Goal: Task Accomplishment & Management: Use online tool/utility

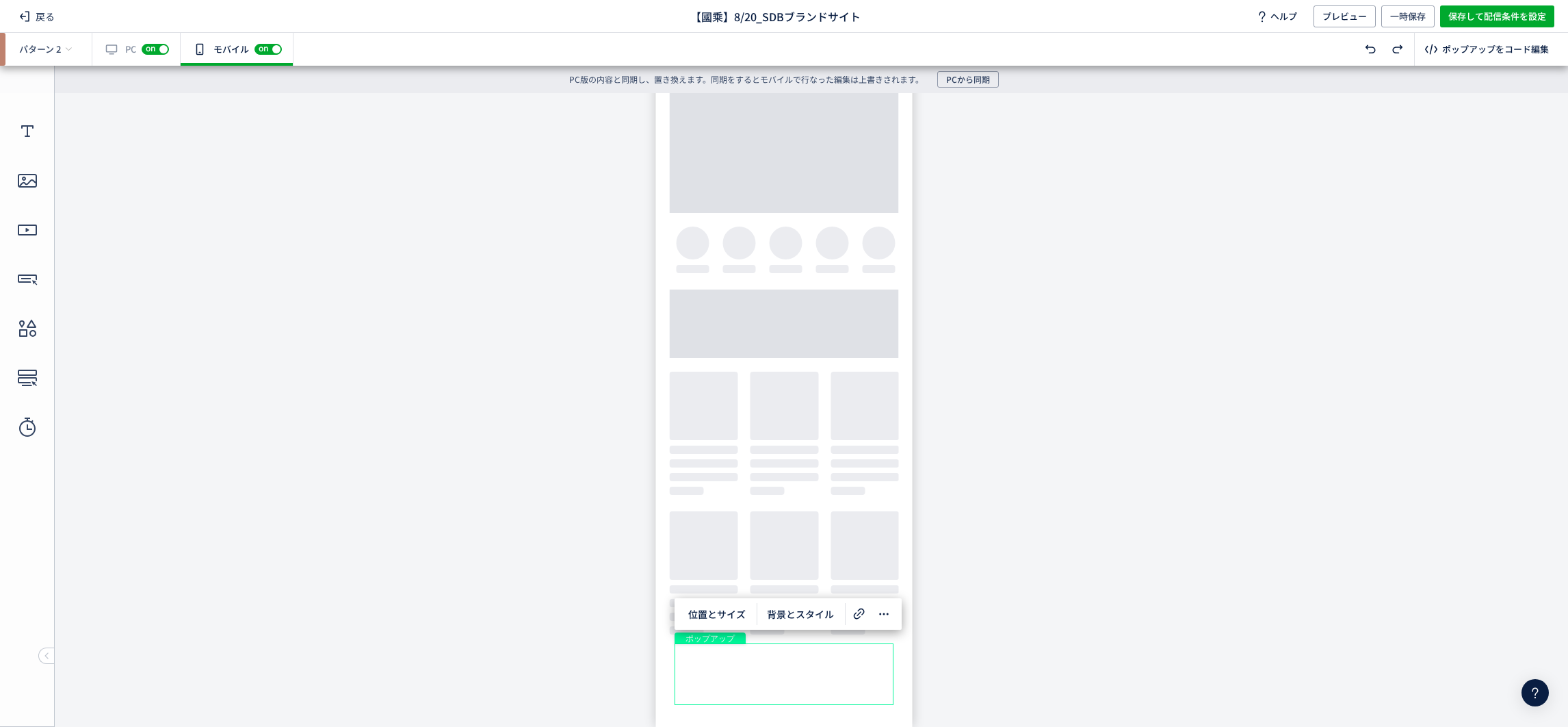
click at [1117, 466] on body "undefined ポップアップ undefined ポップアップ" at bounding box center [784, 402] width 1568 height 618
click at [106, 50] on div "有効な編集箇所が確認されません PC off on" at bounding box center [136, 49] width 88 height 33
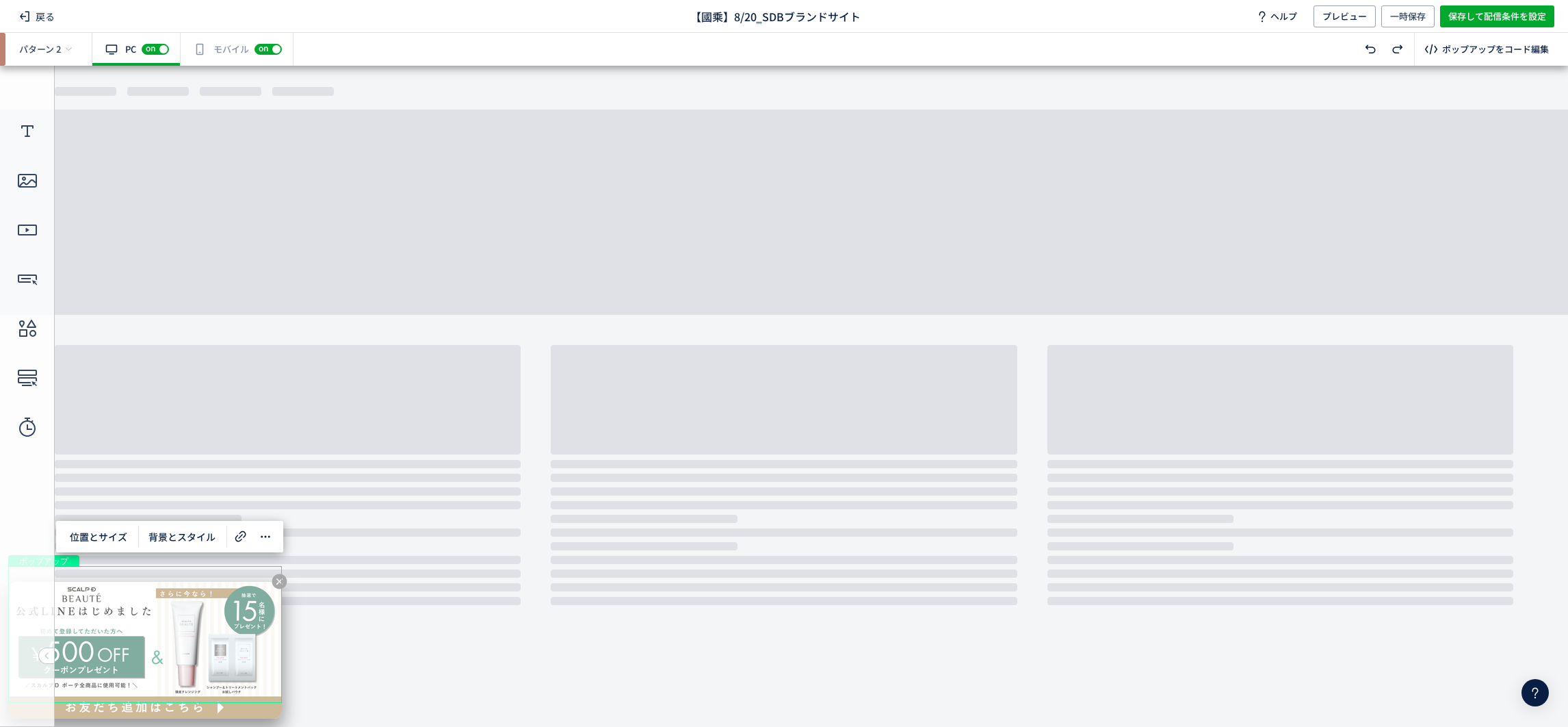
click at [209, 46] on div "有効な編集箇所が確認されません モバイル off on" at bounding box center [237, 49] width 113 height 33
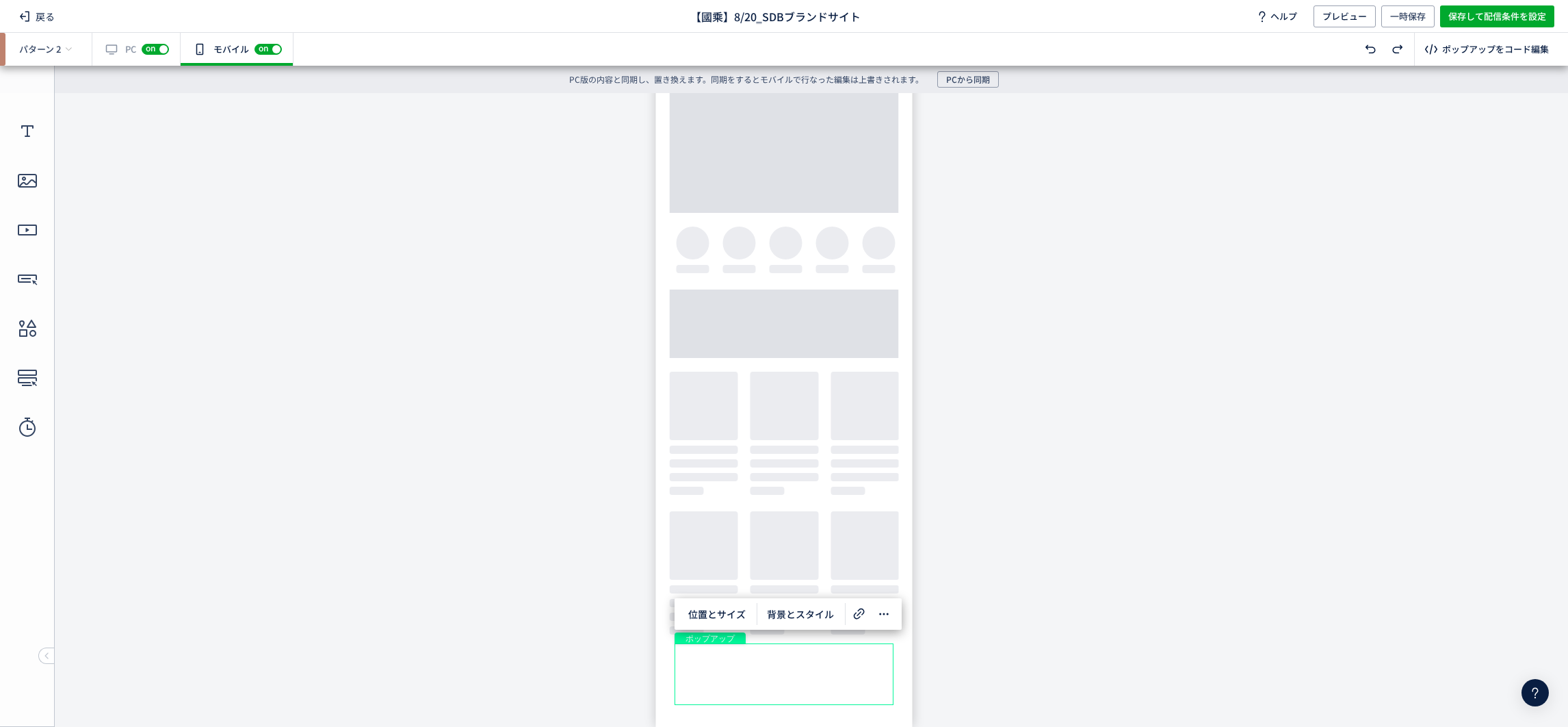
click at [128, 46] on div "有効な編集箇所が確認されません PC off on" at bounding box center [136, 49] width 88 height 33
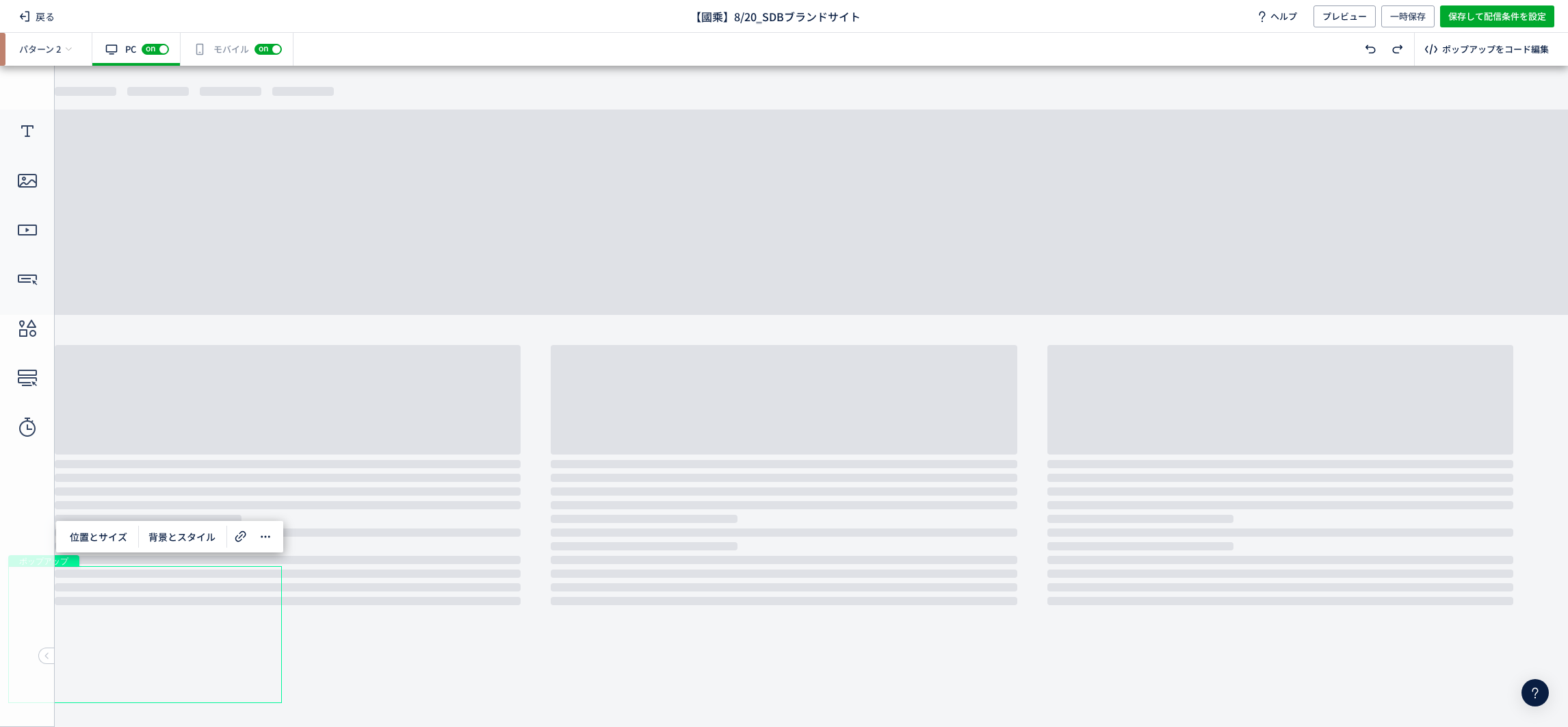
click at [211, 54] on div "有効な編集箇所が確認されません モバイル off on" at bounding box center [237, 49] width 113 height 33
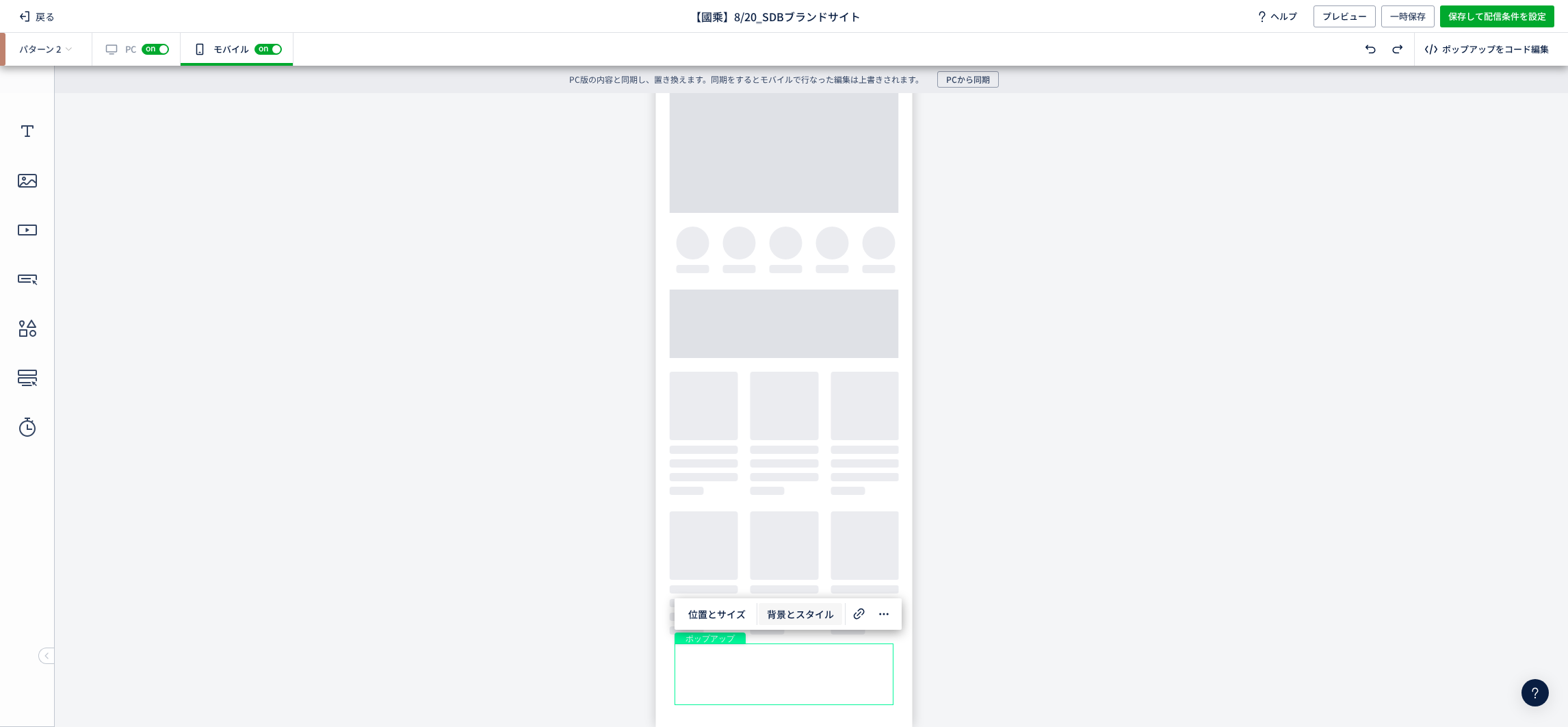
click at [818, 604] on span "背景とスタイル" at bounding box center [800, 614] width 84 height 22
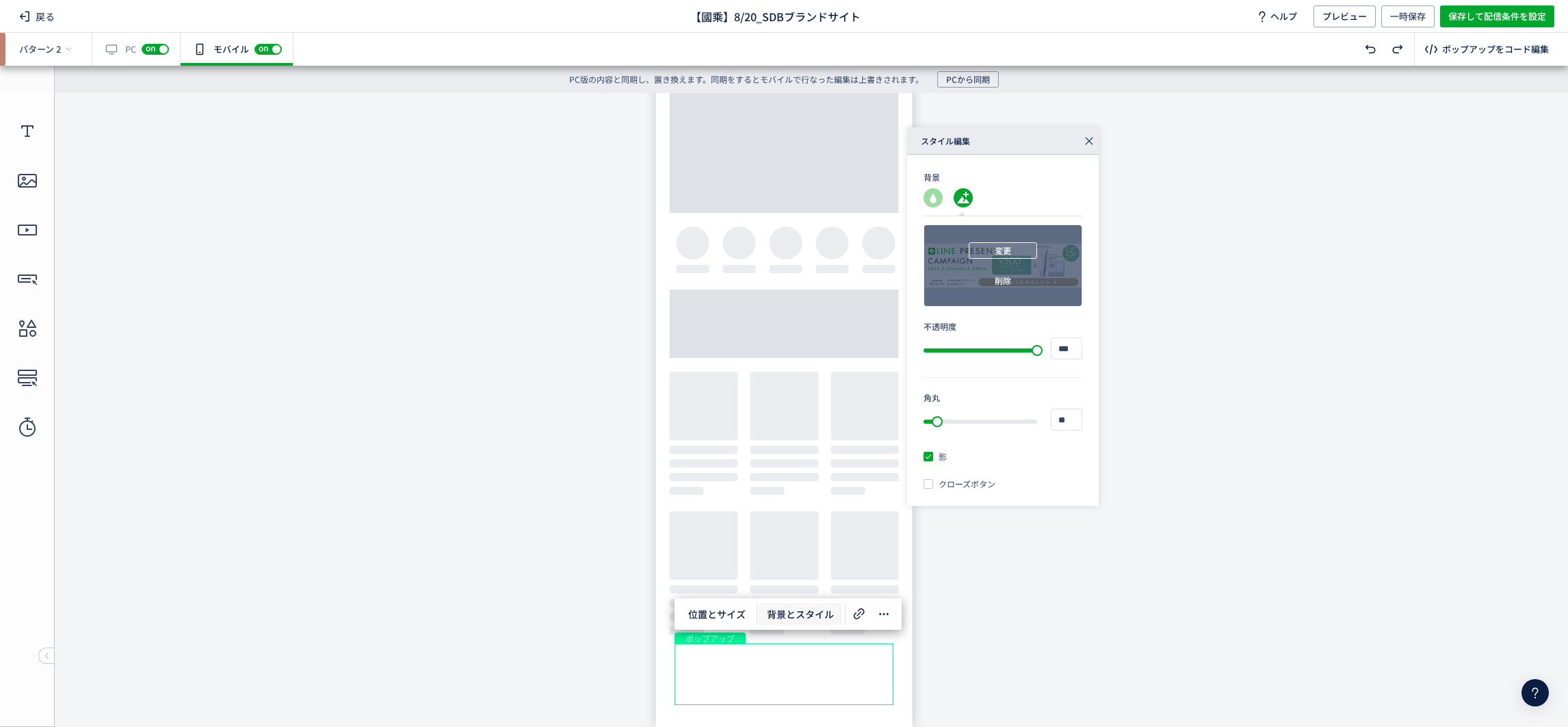
click at [1010, 246] on span "変更" at bounding box center [1003, 250] width 16 height 16
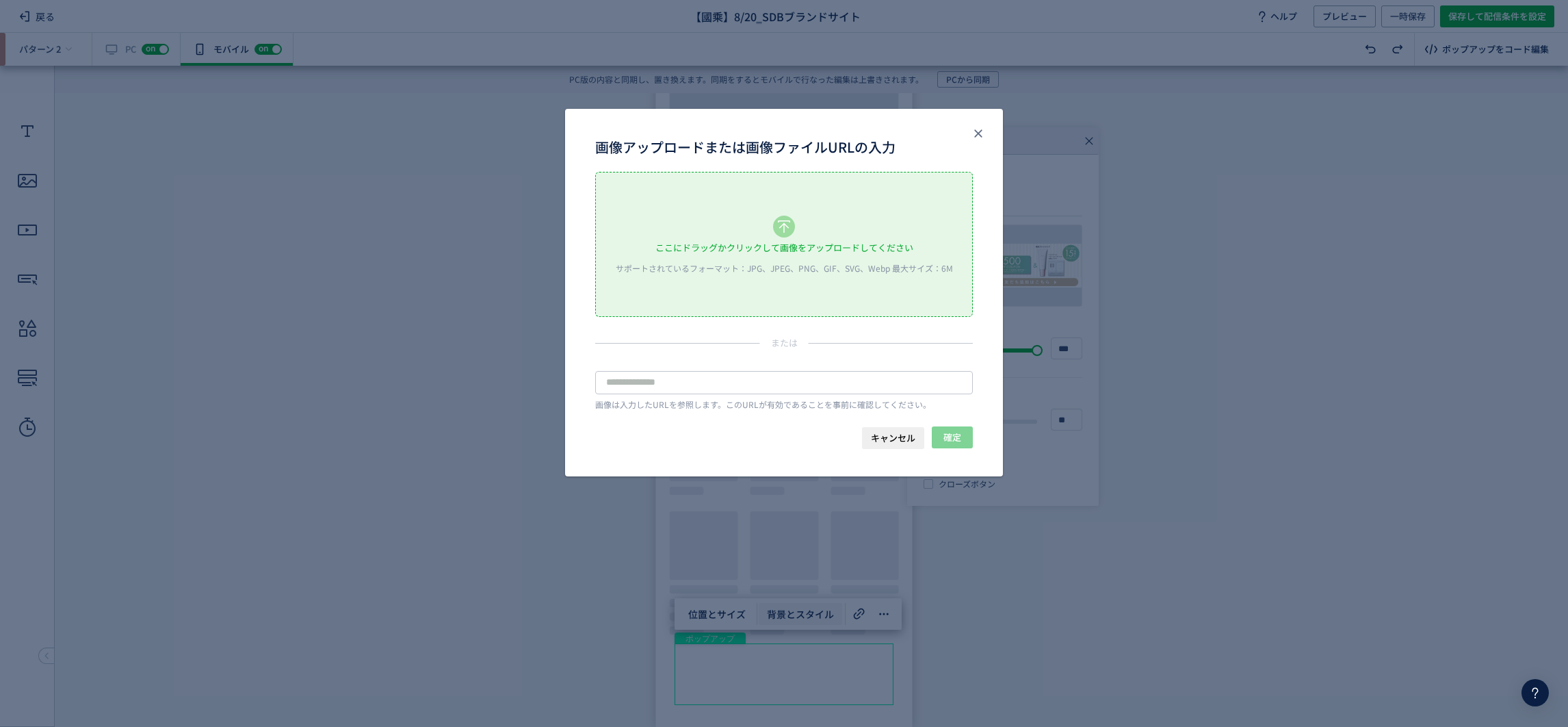
click at [773, 238] on div "ここにドラッグかクリックして画像をアップロードしてください" at bounding box center [784, 248] width 258 height 20
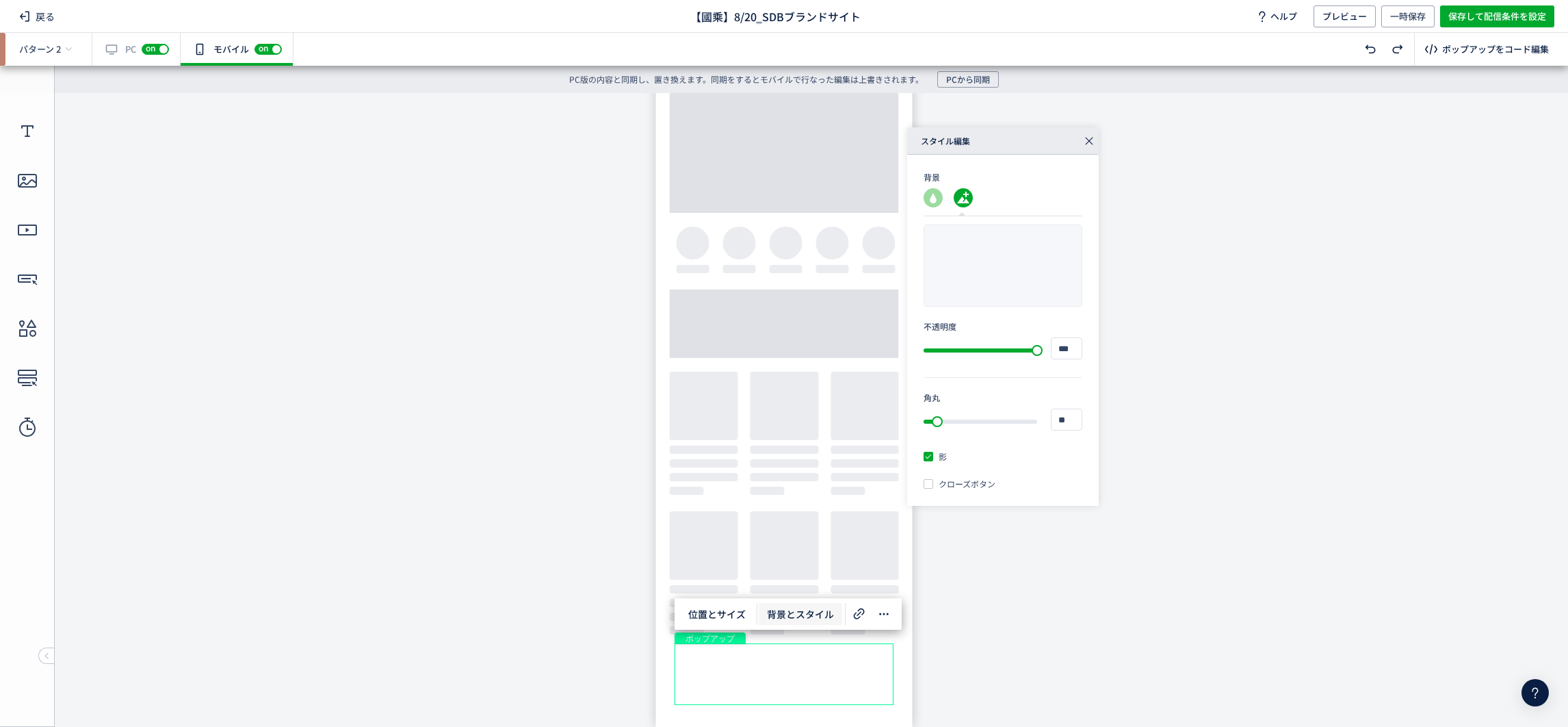
click at [1085, 613] on body "undefined ポップアップ undefined ポップアップ" at bounding box center [784, 402] width 1568 height 618
click at [1085, 599] on body "undefined ポップアップ undefined ポップアップ" at bounding box center [784, 402] width 1568 height 618
click at [931, 196] on icon at bounding box center [933, 198] width 19 height 19
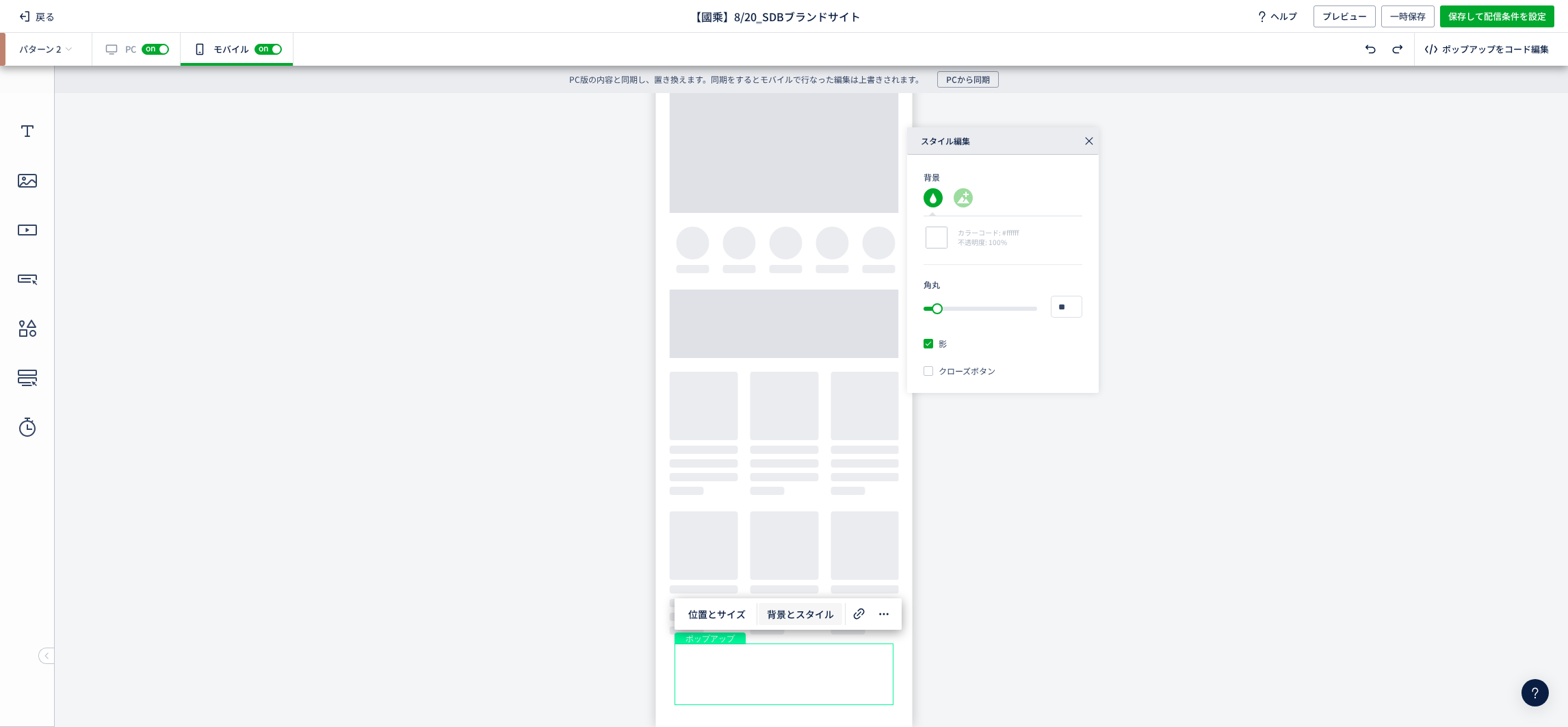
click at [114, 52] on div "有効な編集箇所が確認されません PC off on" at bounding box center [136, 49] width 88 height 33
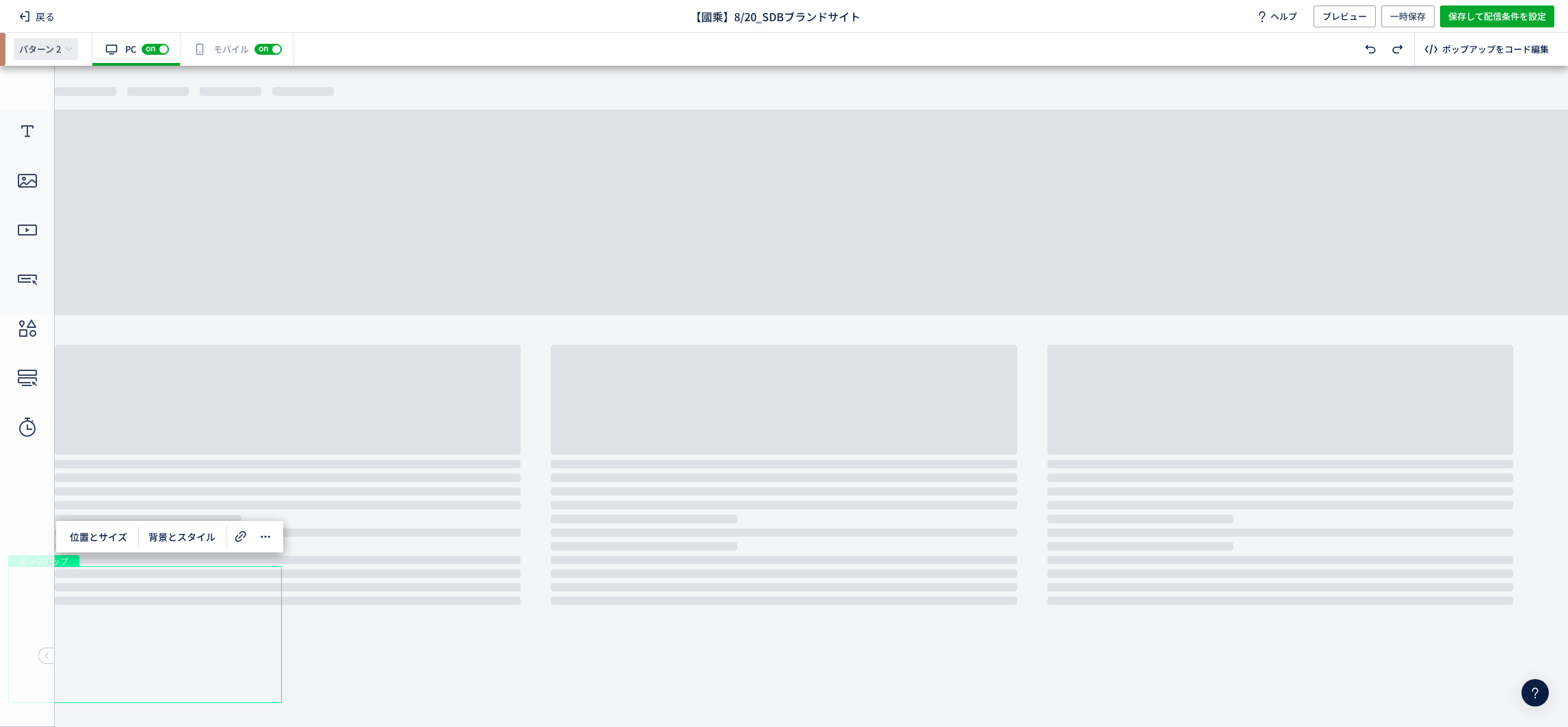
click at [48, 56] on div "パターン 2" at bounding box center [45, 49] width 64 height 22
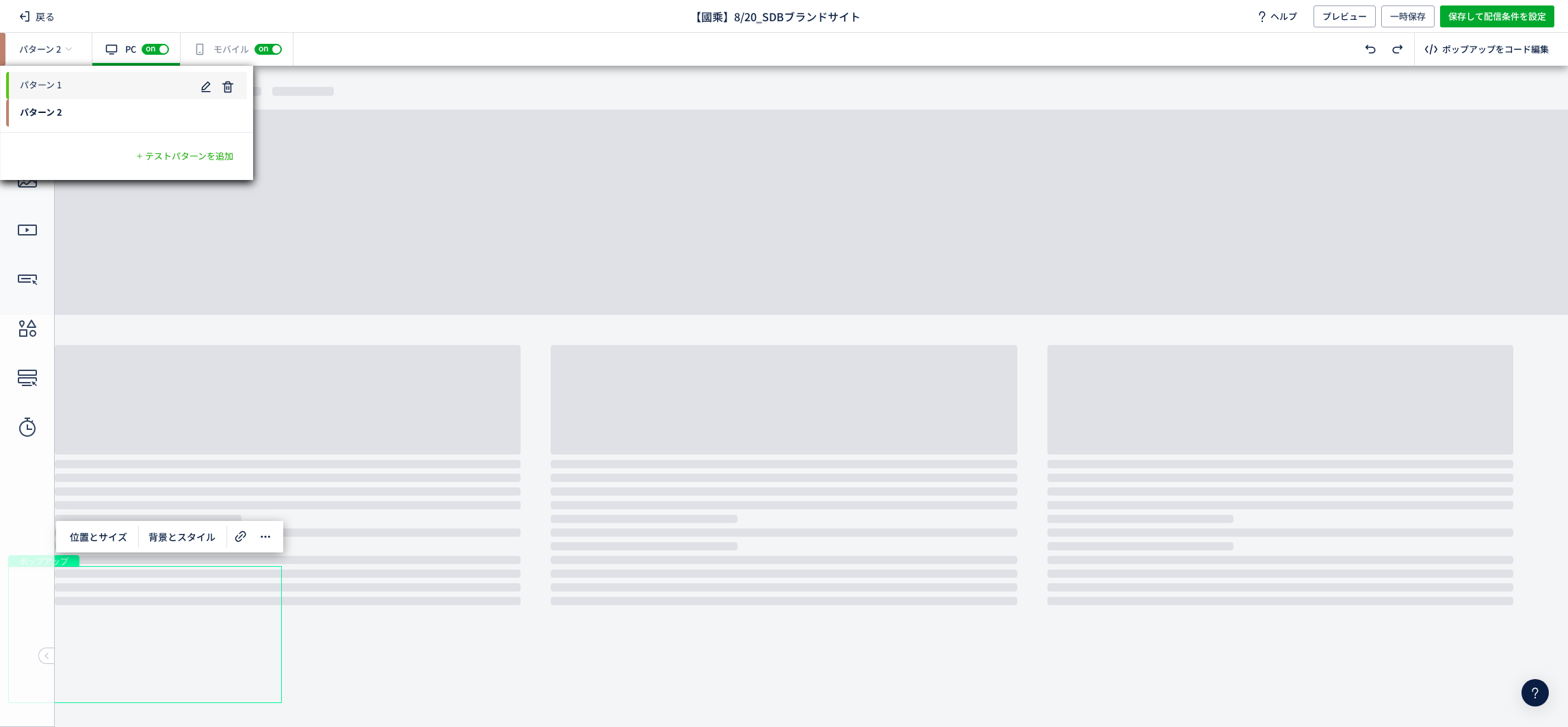
click at [63, 81] on span "パターン 1" at bounding box center [100, 85] width 188 height 22
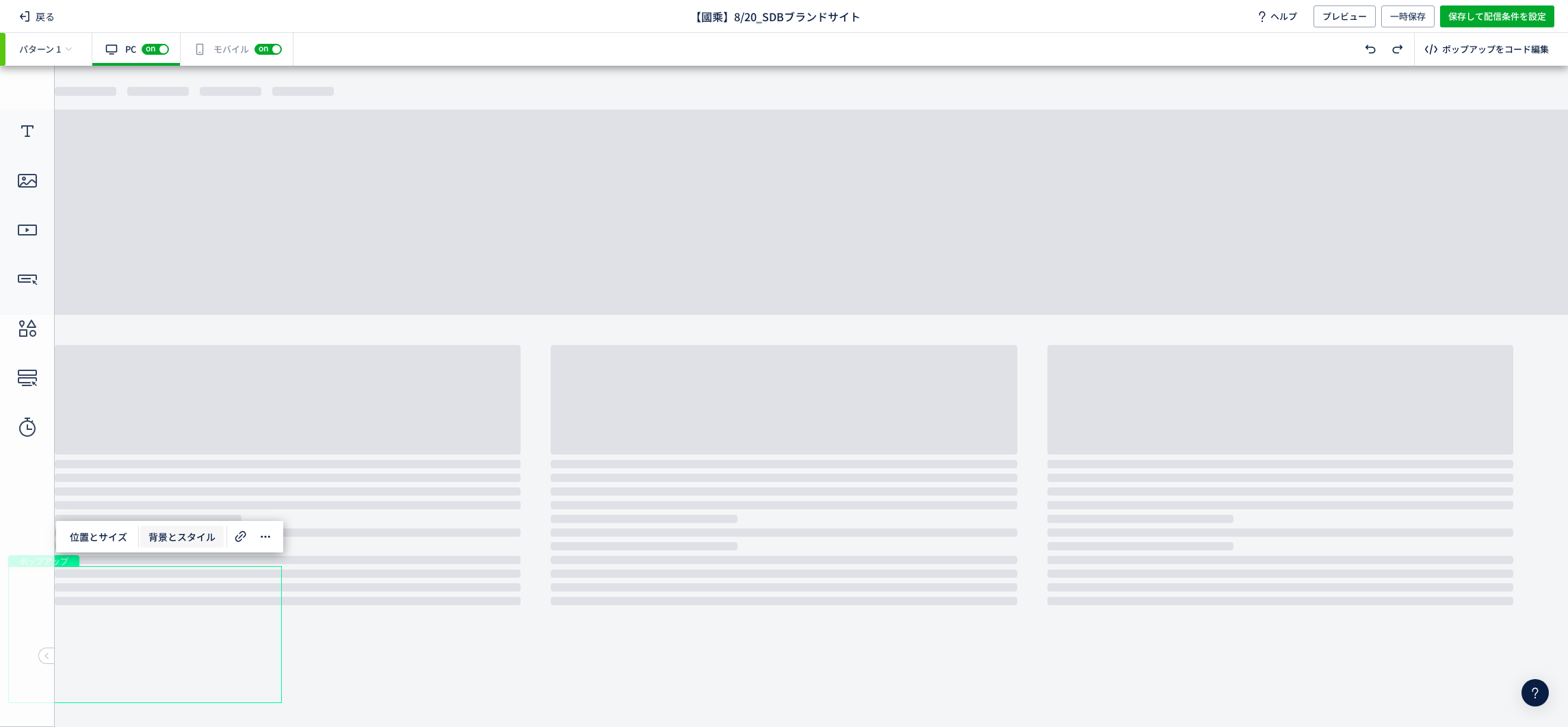
click at [189, 538] on span "背景とスタイル" at bounding box center [181, 537] width 84 height 22
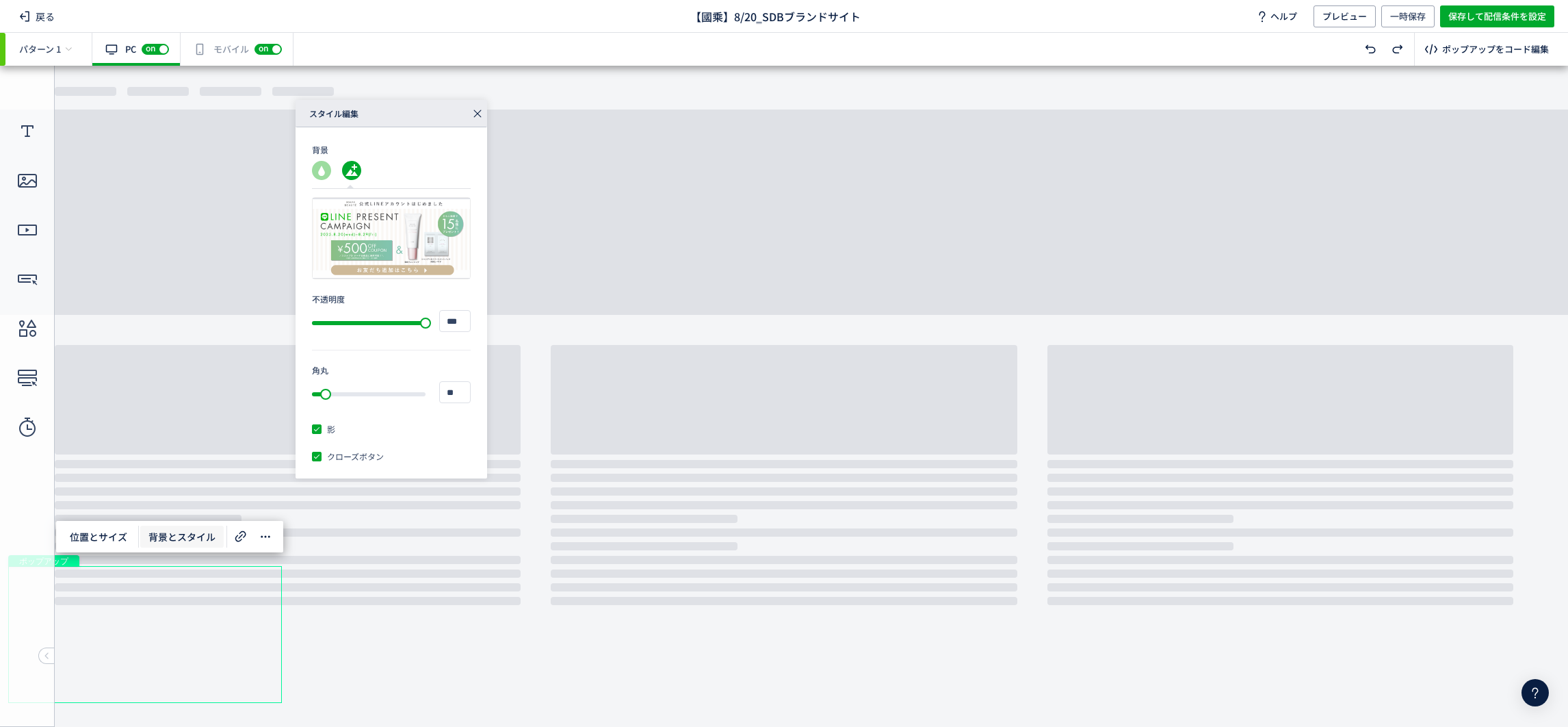
click at [224, 537] on link "背景とスタイル" at bounding box center [183, 537] width 87 height 22
click at [243, 535] on icon at bounding box center [240, 536] width 16 height 16
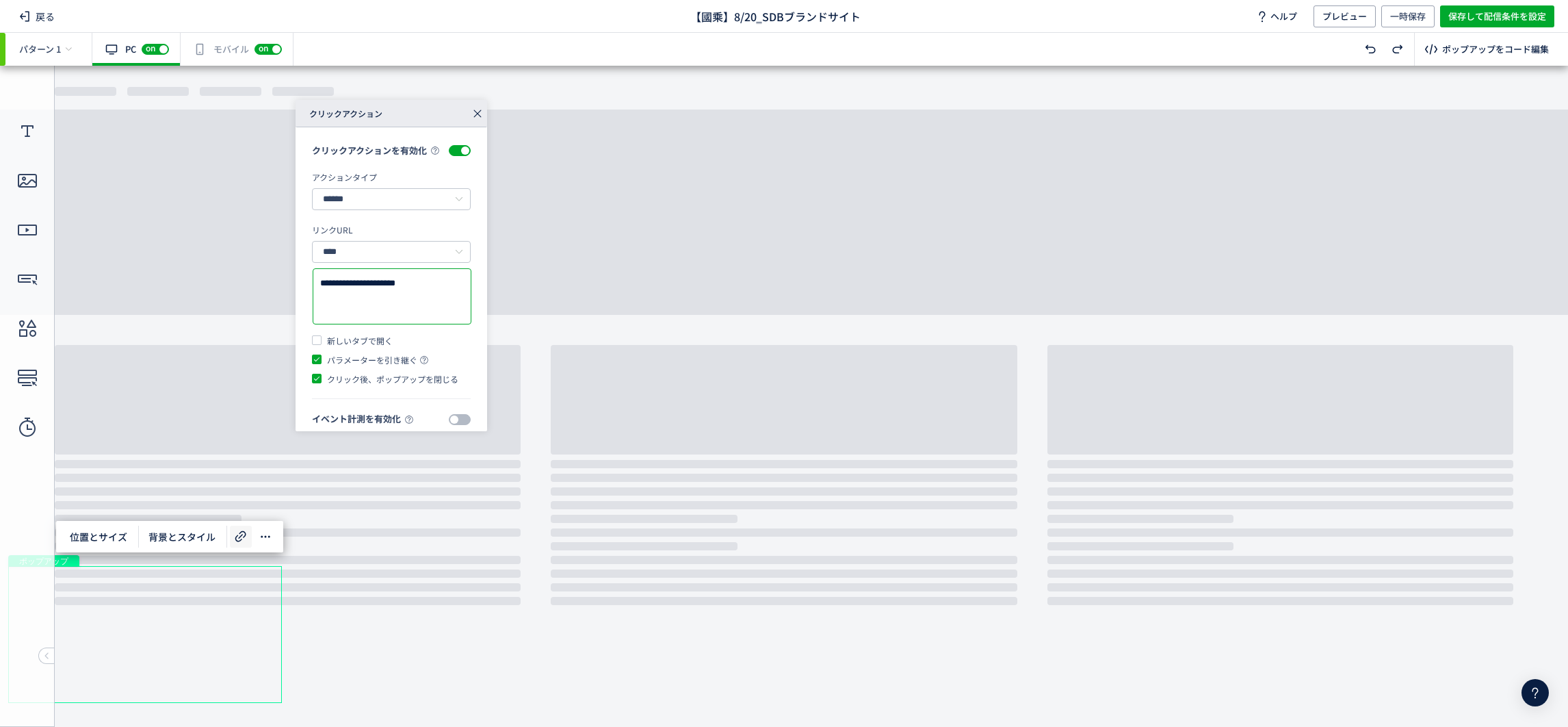
click at [358, 293] on textarea "**********" at bounding box center [392, 297] width 144 height 41
click at [183, 686] on div "ポップアップ" at bounding box center [145, 634] width 274 height 137
click at [224, 54] on div "有効な編集箇所が確認されません モバイル off on" at bounding box center [237, 49] width 113 height 33
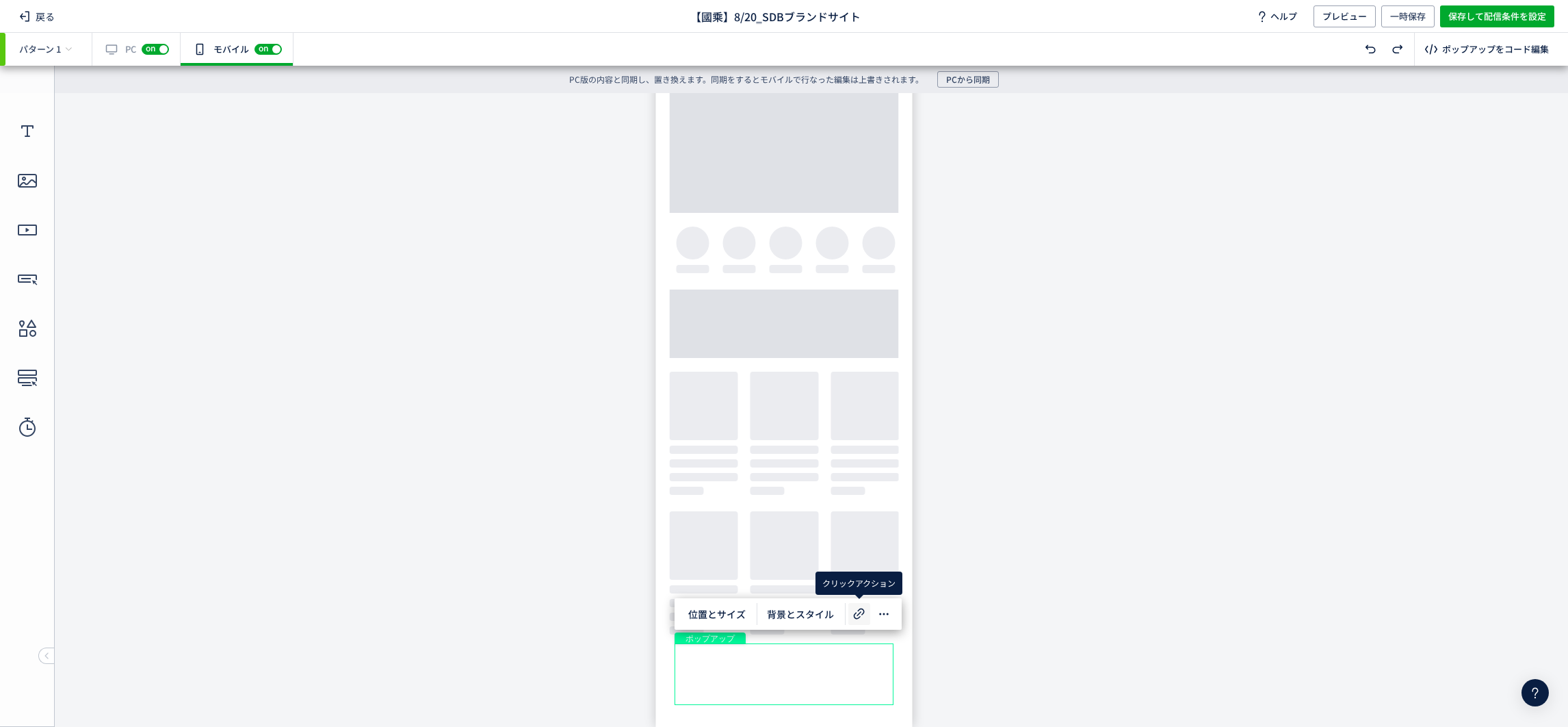
click at [856, 617] on icon at bounding box center [859, 614] width 16 height 16
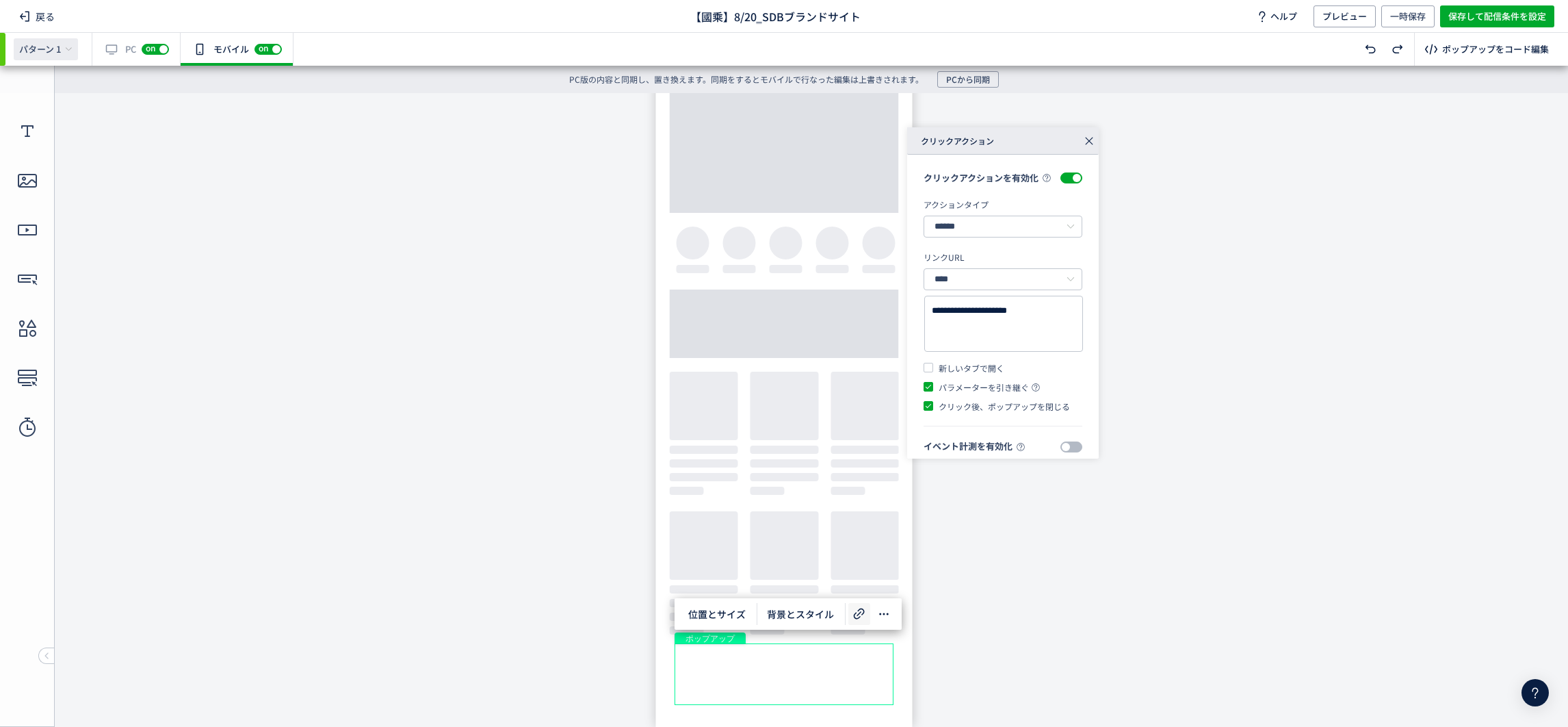
click at [38, 52] on span "パターン 1" at bounding box center [39, 49] width 41 height 13
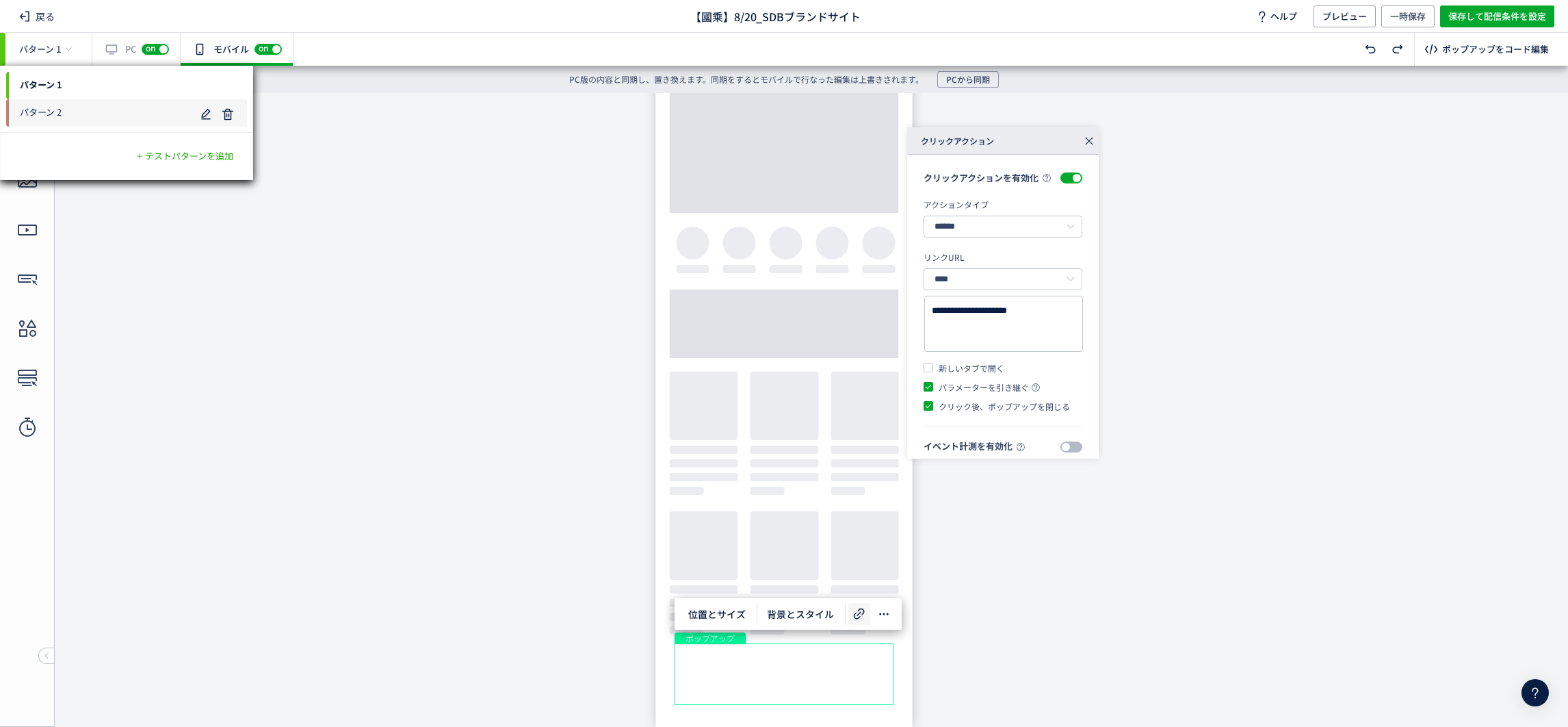
click at [77, 113] on span "パターン 2" at bounding box center [100, 113] width 188 height 22
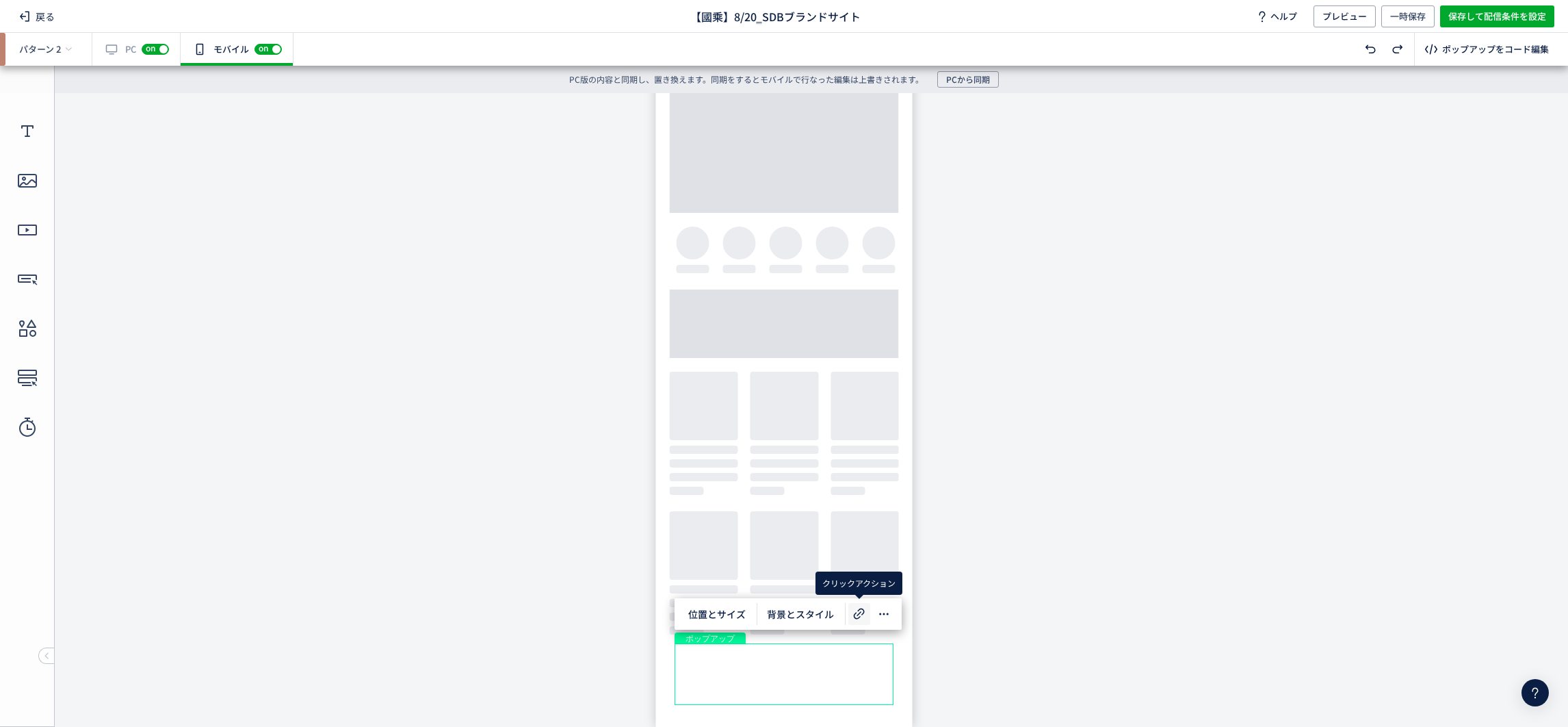
click at [859, 615] on icon at bounding box center [859, 614] width 16 height 16
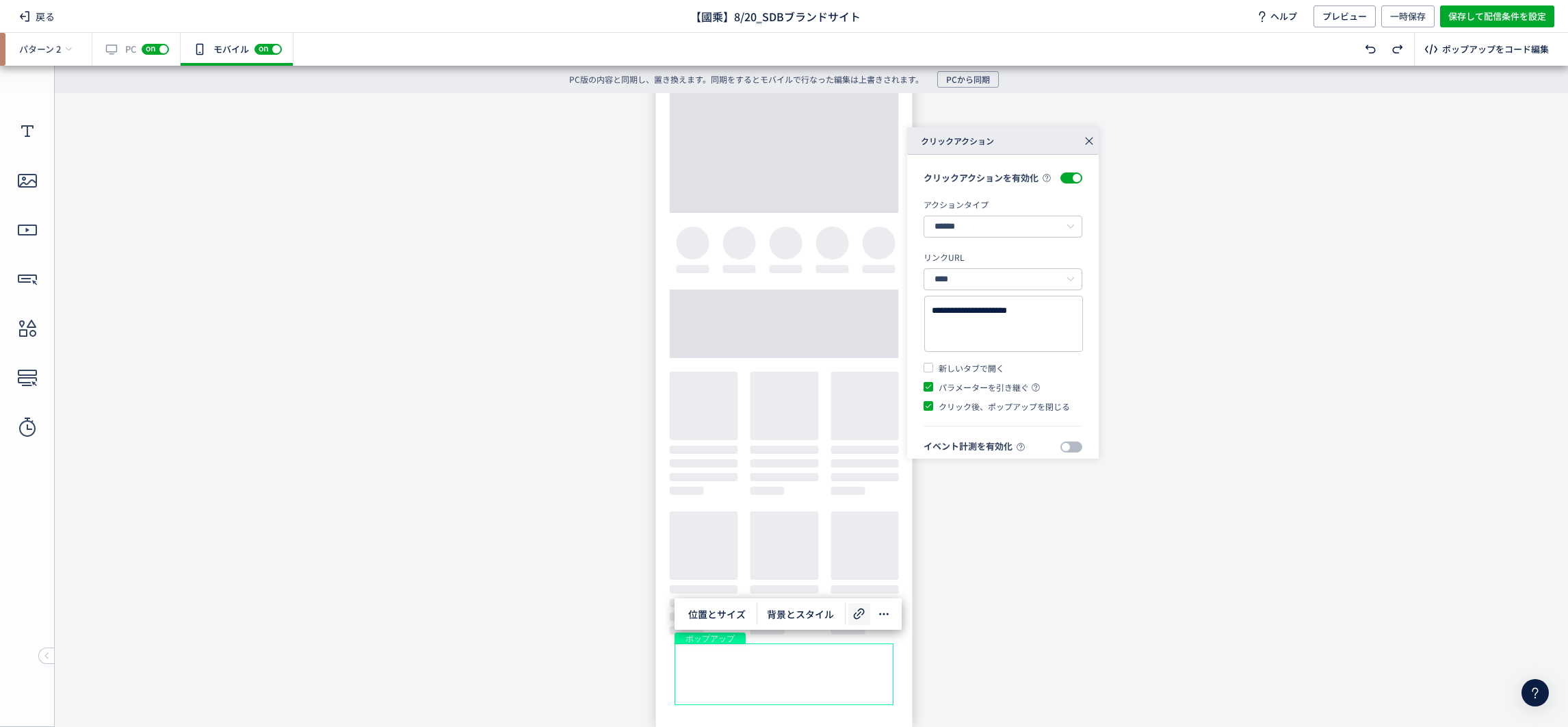
click at [120, 46] on div "有効な編集箇所が確認されません PC off on" at bounding box center [136, 49] width 88 height 33
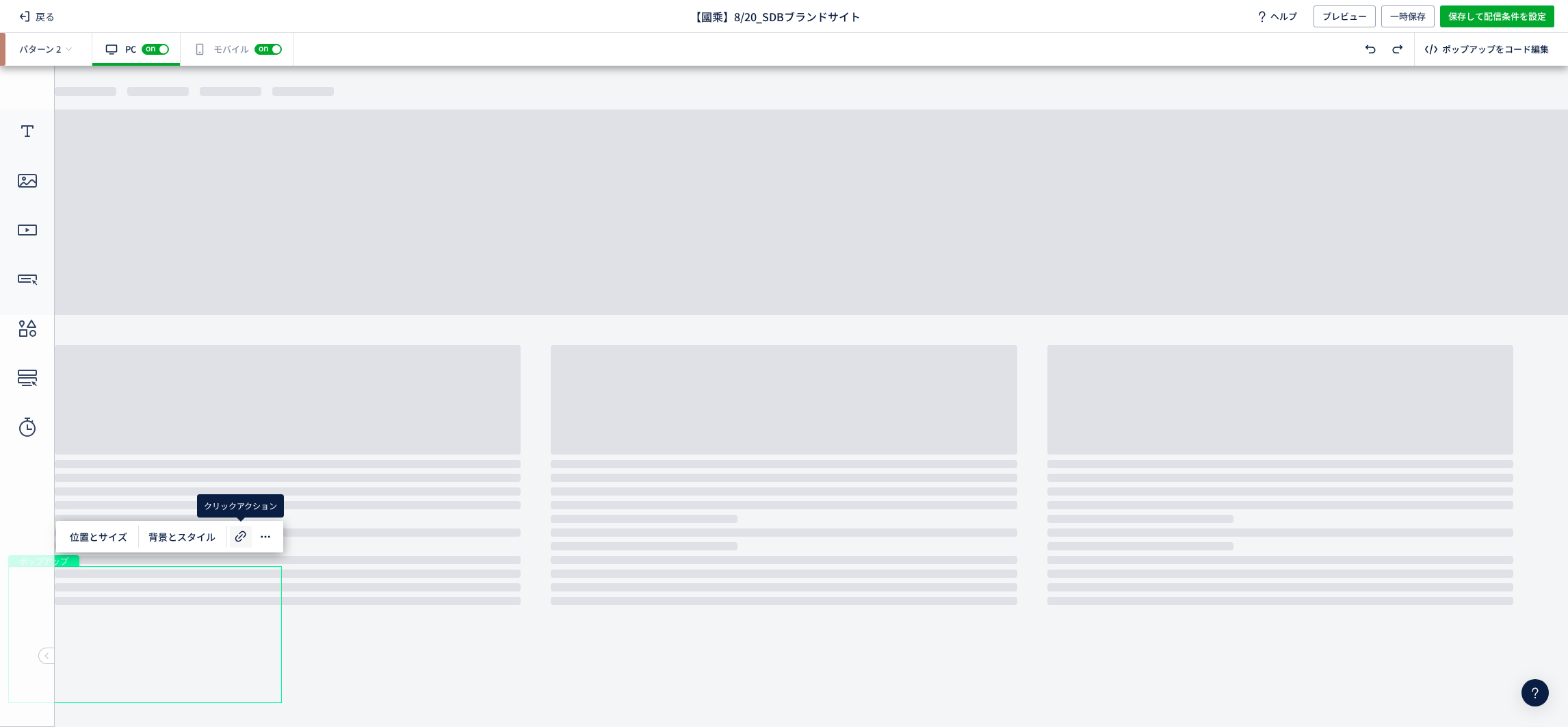
click at [242, 544] on icon at bounding box center [240, 536] width 16 height 16
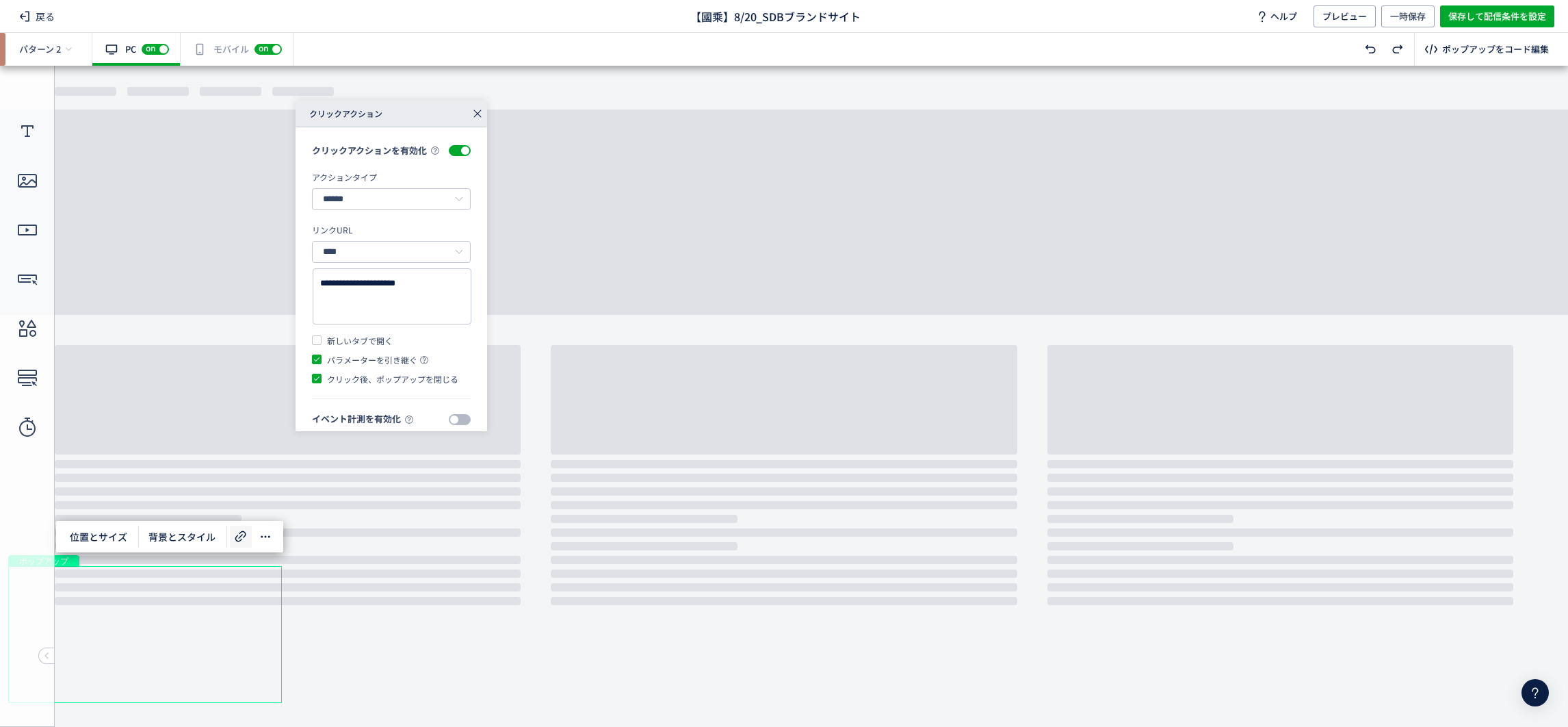
click at [229, 635] on div "ポップアップ" at bounding box center [145, 634] width 274 height 137
click at [770, 372] on div "**********" at bounding box center [853, 265] width 1116 height 331
click at [734, 313] on div "**********" at bounding box center [853, 265] width 1116 height 331
click at [475, 112] on icon at bounding box center [477, 113] width 19 height 19
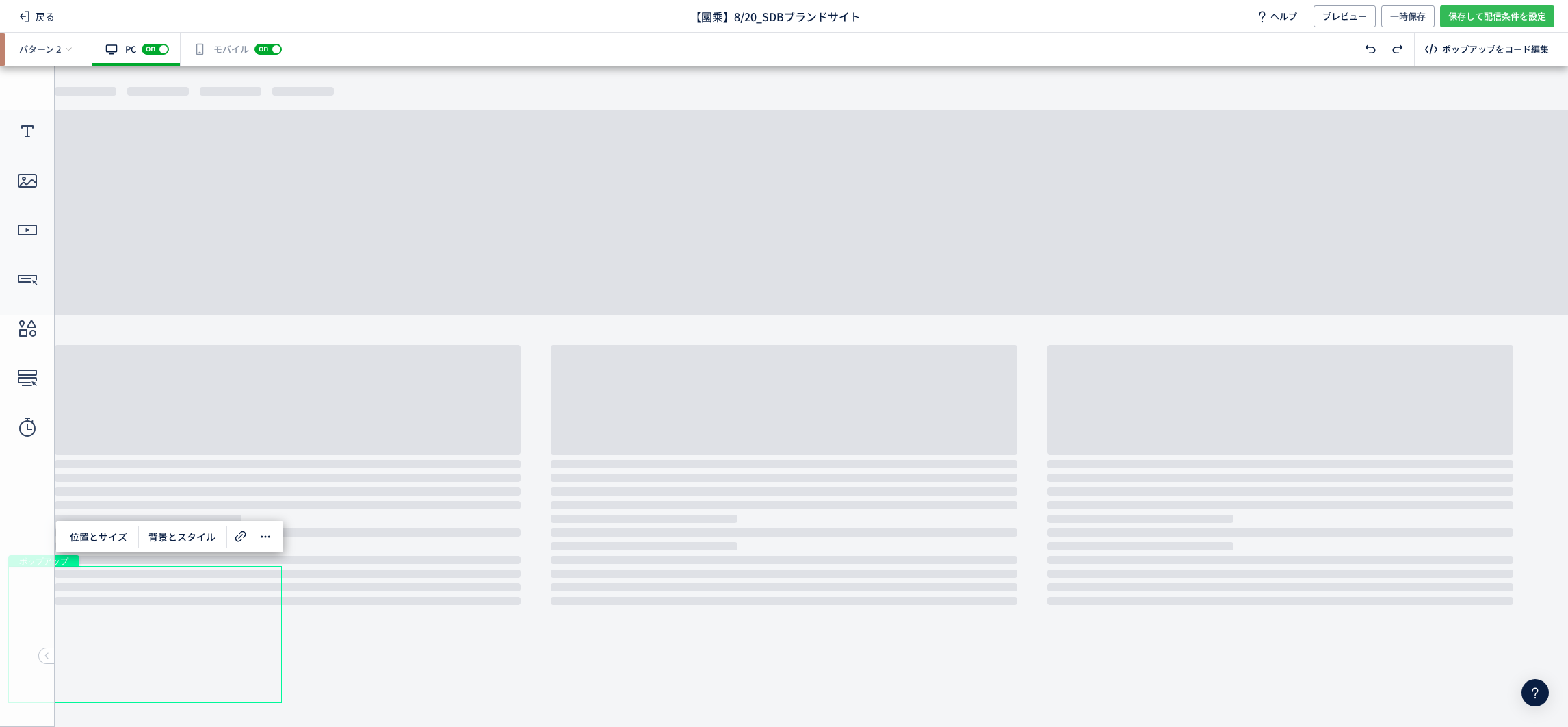
click at [1450, 14] on span "保存して配信条件を設定" at bounding box center [1497, 16] width 98 height 22
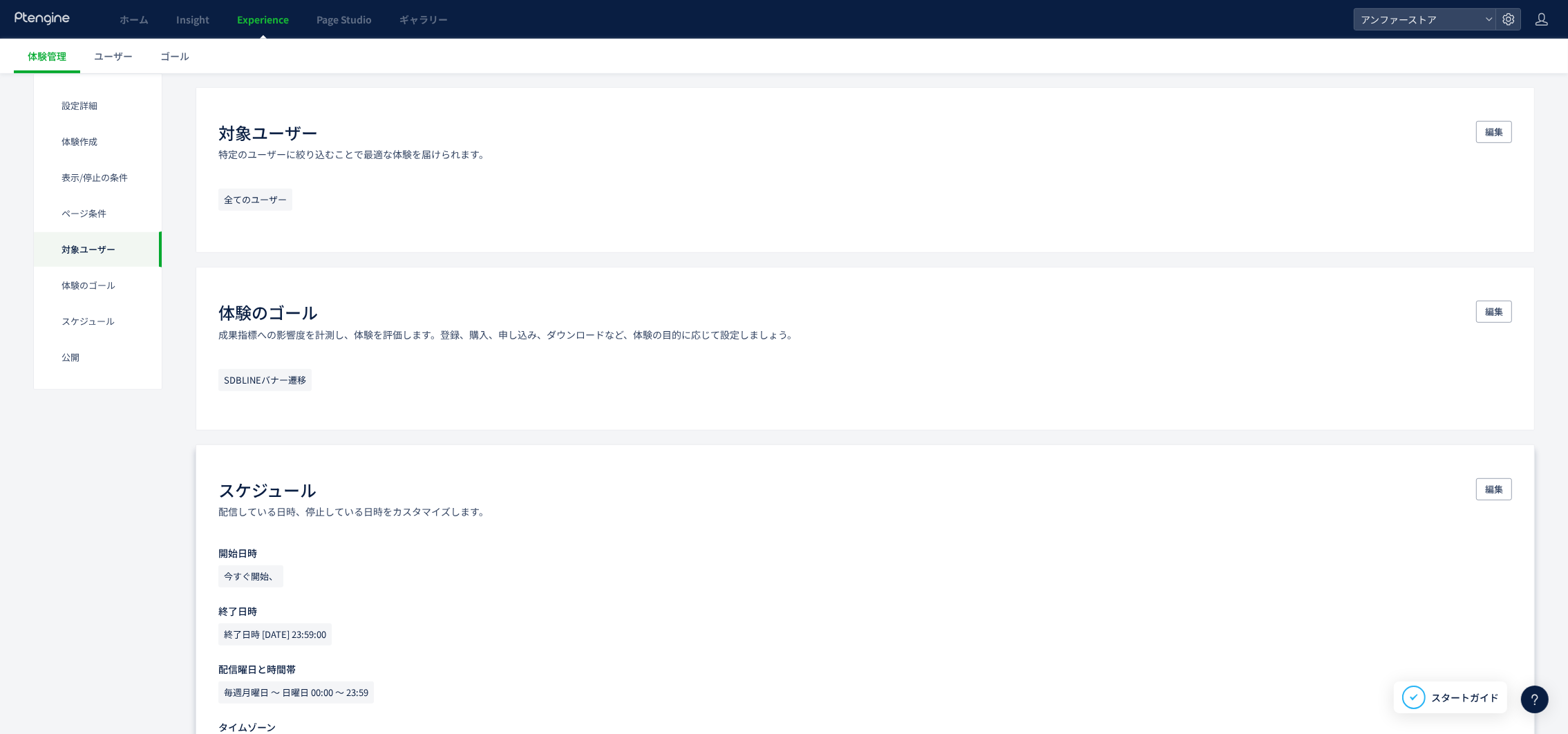
scroll to position [1139, 0]
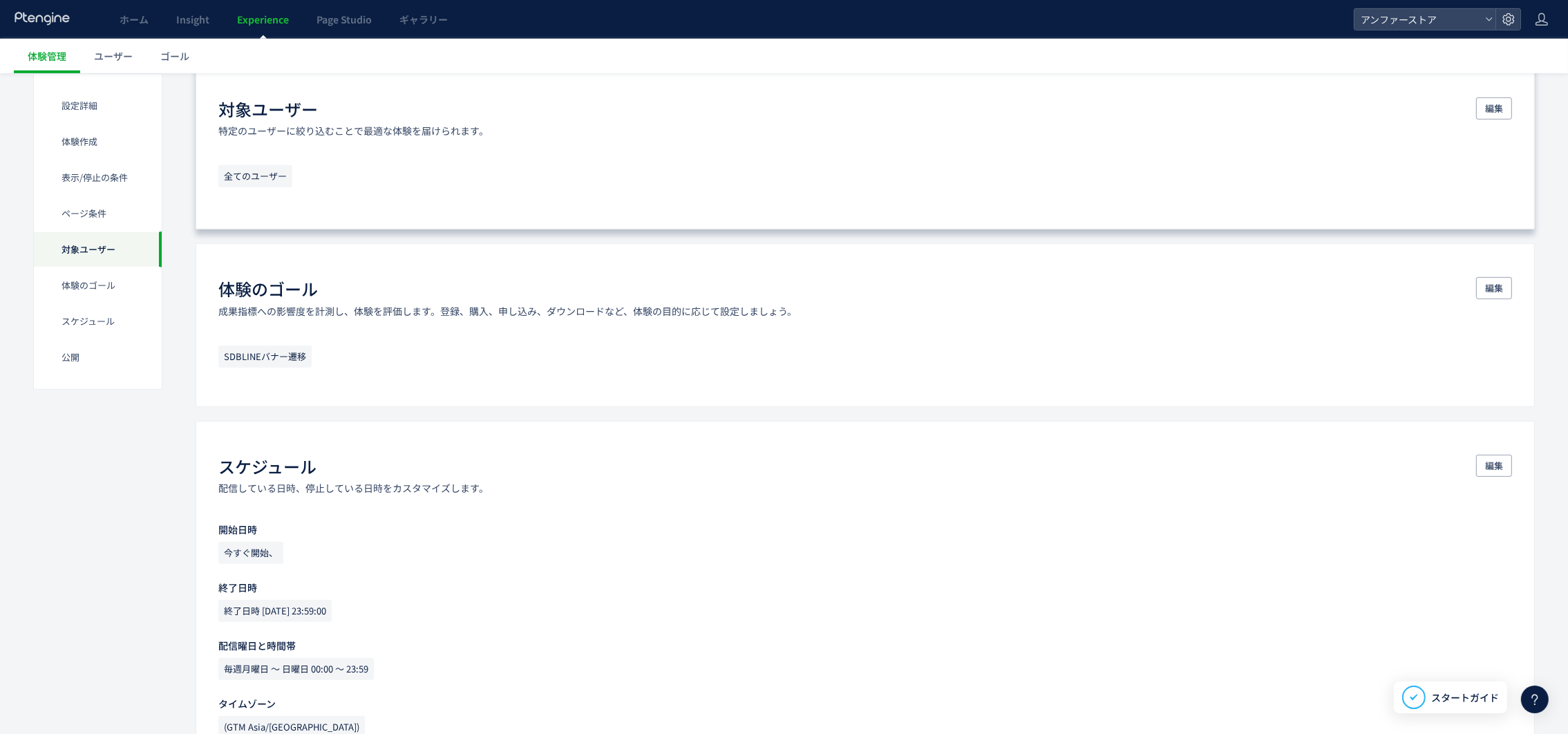
click at [262, 196] on div "対象ユーザー 特定のユーザーに絞り込むことで最適な体験を届けられます。 編集 全てのユーザー" at bounding box center [865, 146] width 1339 height 166
click at [1487, 98] on button "編集" at bounding box center [1494, 108] width 36 height 22
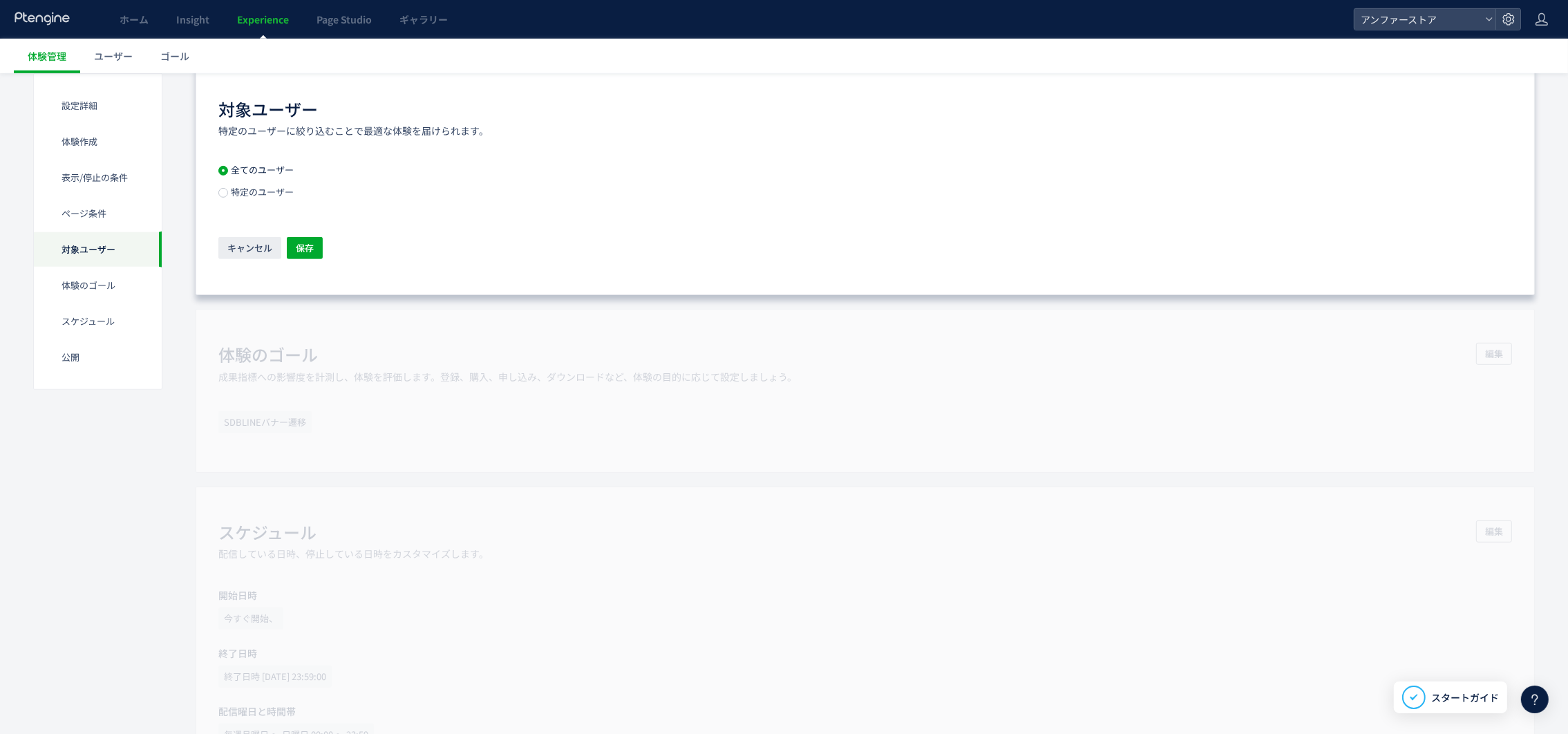
click at [416, 337] on div "体験のゴール 成果指標への影響度を計測し、体験を評価します。登録、購入、申し込み、ダウンロードなど、体験の目的に応じて設定しましょう。 編集 SDBLINEバ…" at bounding box center [865, 390] width 1339 height 163
drag, startPoint x: 307, startPoint y: 250, endPoint x: 346, endPoint y: 299, distance: 62.6
click at [307, 250] on span "保存" at bounding box center [304, 248] width 18 height 22
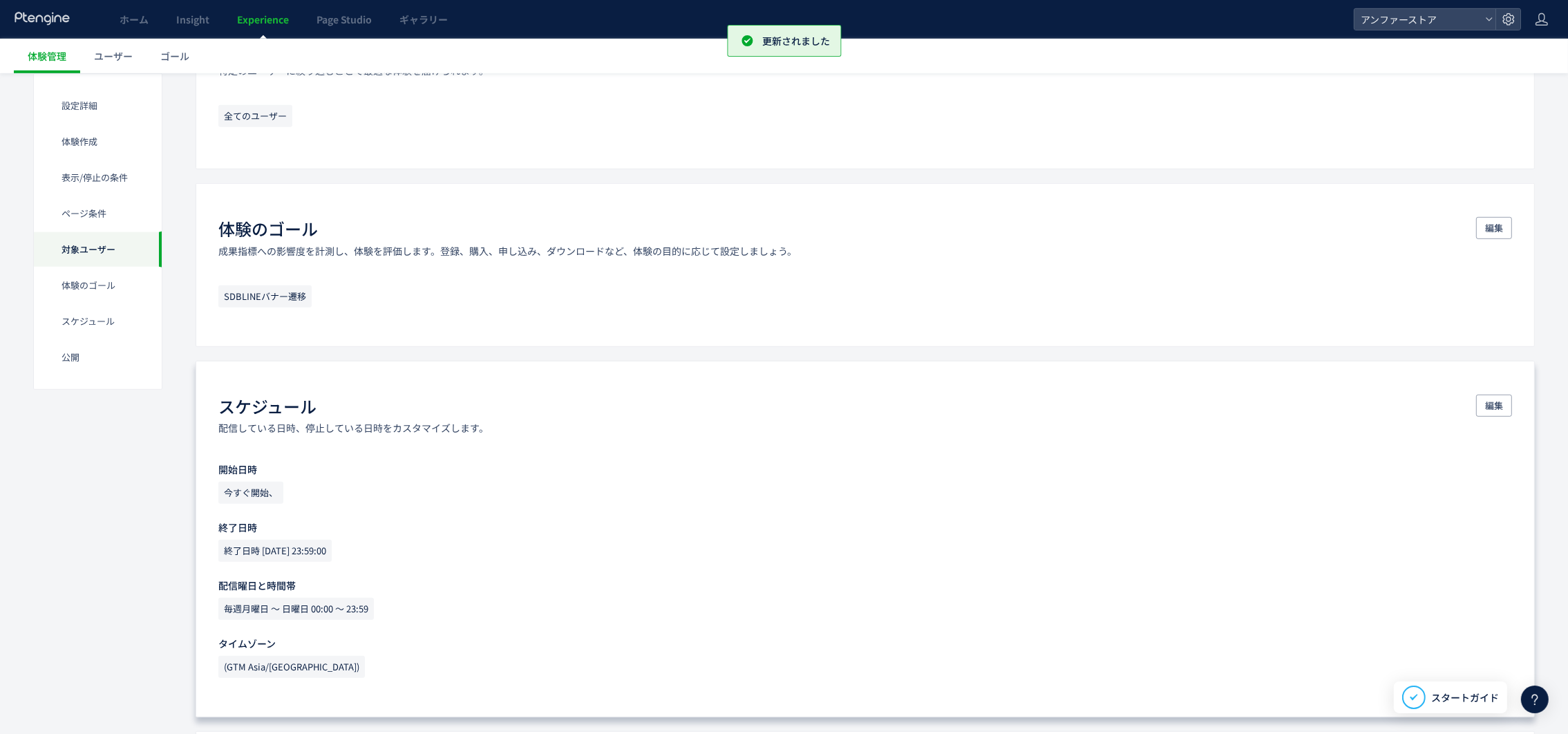
scroll to position [1221, 0]
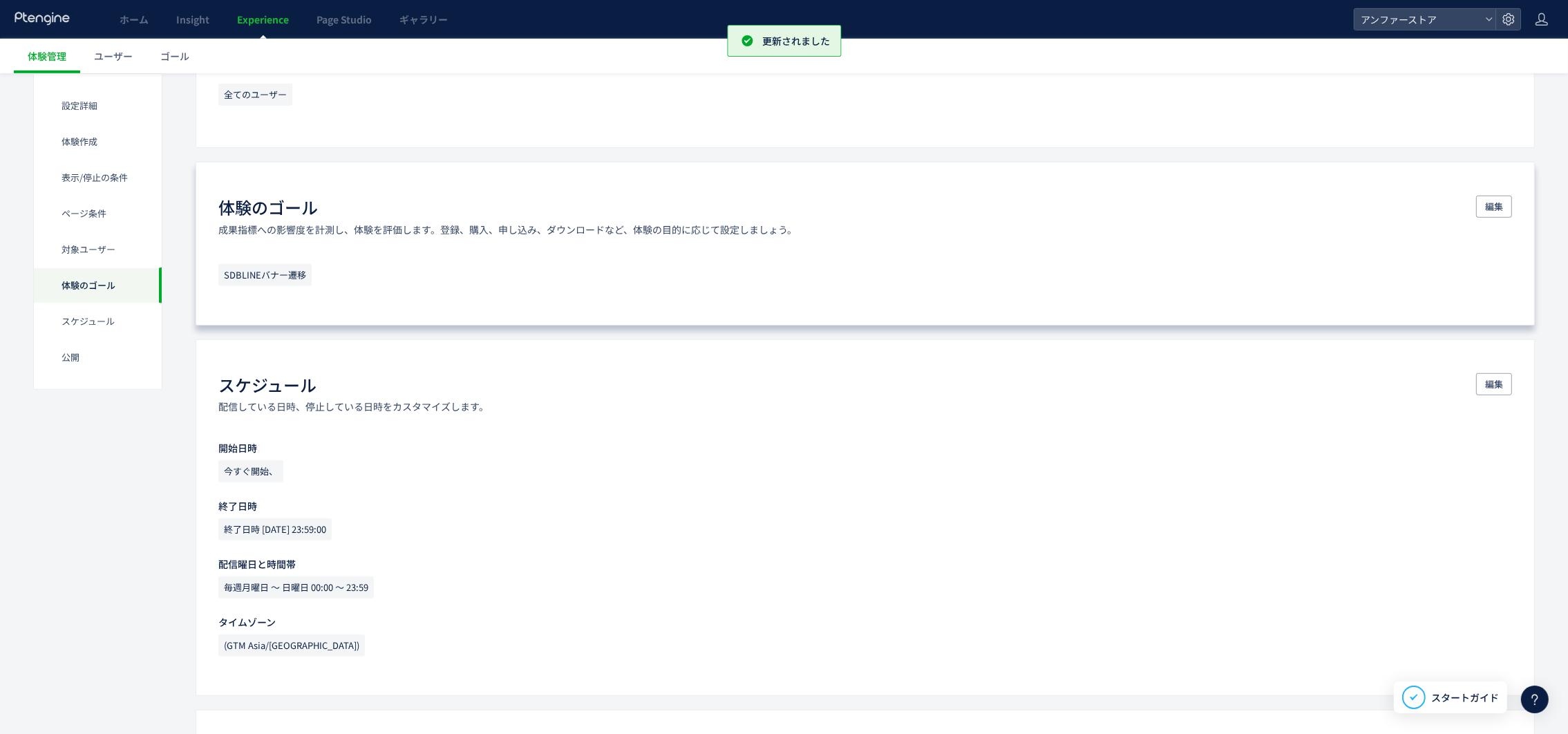
click at [657, 293] on div "体験のゴール 成果指標への影響度を計測し、体験を評価します。登録、購入、申し込み、ダウンロードなど、体験の目的に応じて設定しましょう。 編集 SDBLINEバ…" at bounding box center [865, 243] width 1339 height 163
click at [1503, 213] on button "編集" at bounding box center [1494, 207] width 36 height 22
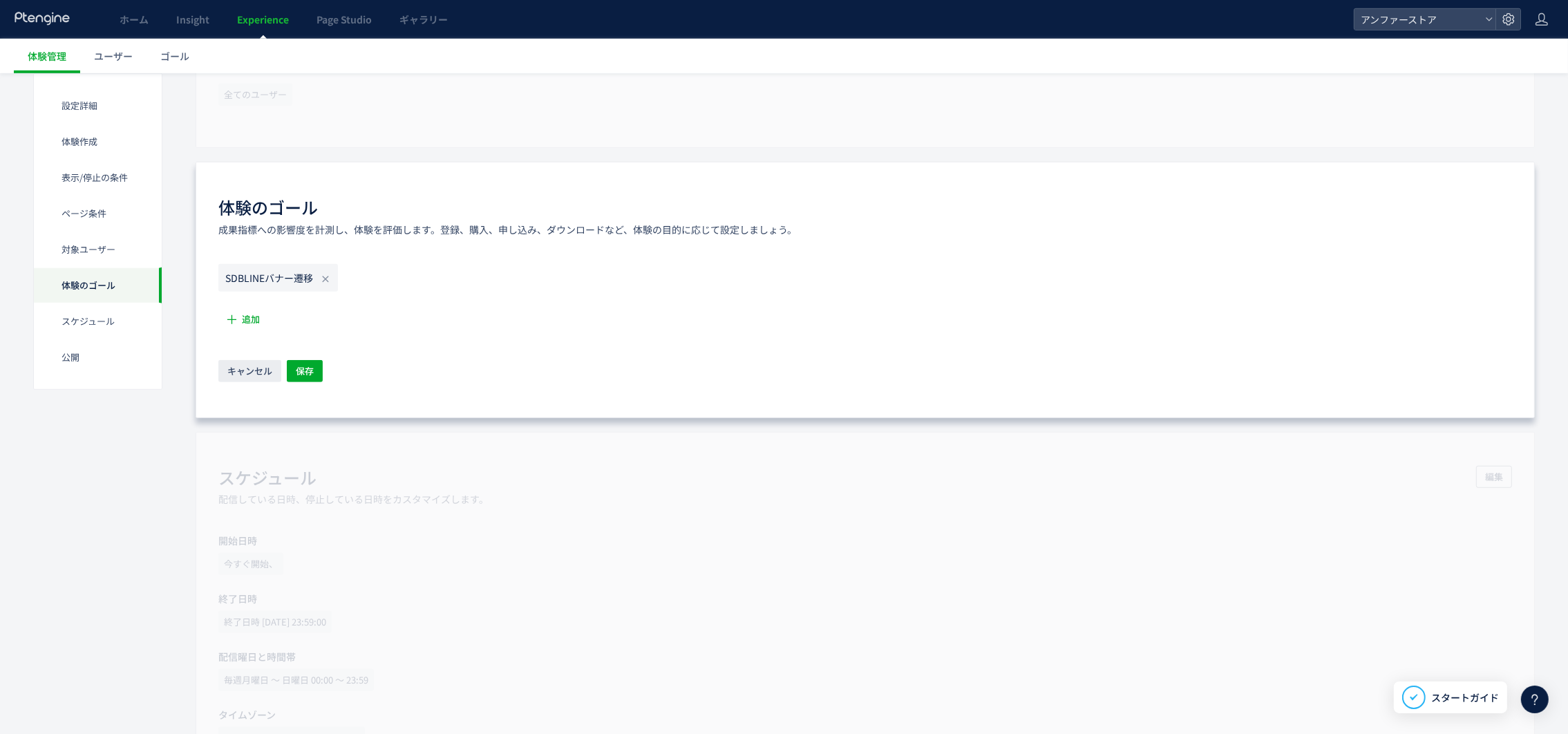
click at [291, 275] on icon "SDBLINEバナー遷移" at bounding box center [269, 277] width 88 height 13
drag, startPoint x: 291, startPoint y: 275, endPoint x: 295, endPoint y: 284, distance: 9.8
click at [295, 284] on icon "SDBLINEバナー遷移" at bounding box center [269, 277] width 88 height 13
click at [239, 280] on icon "SDBLINEバナー遷移" at bounding box center [269, 277] width 88 height 13
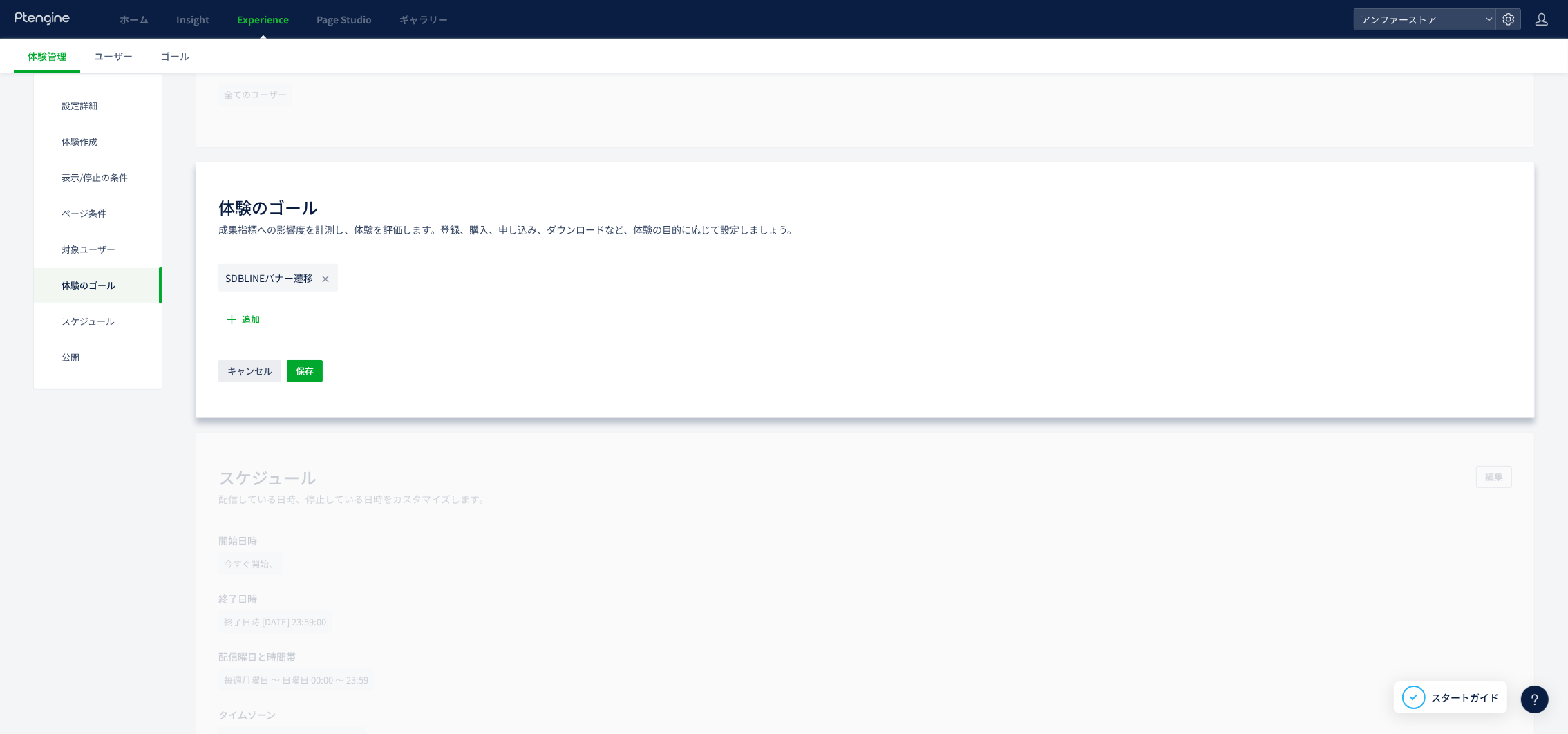
click at [326, 280] on use at bounding box center [325, 279] width 6 height 6
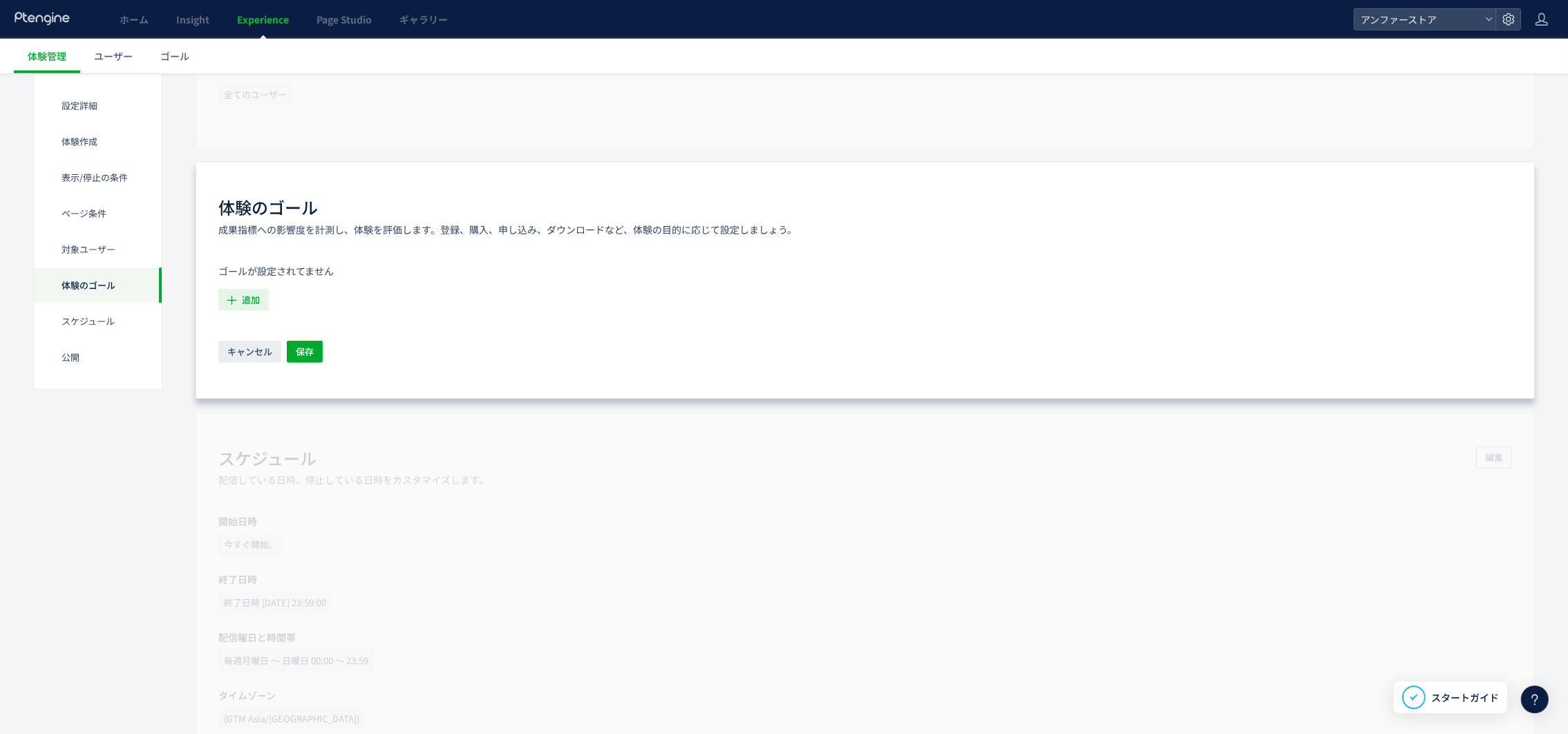
click at [251, 294] on span "追加" at bounding box center [250, 300] width 18 height 22
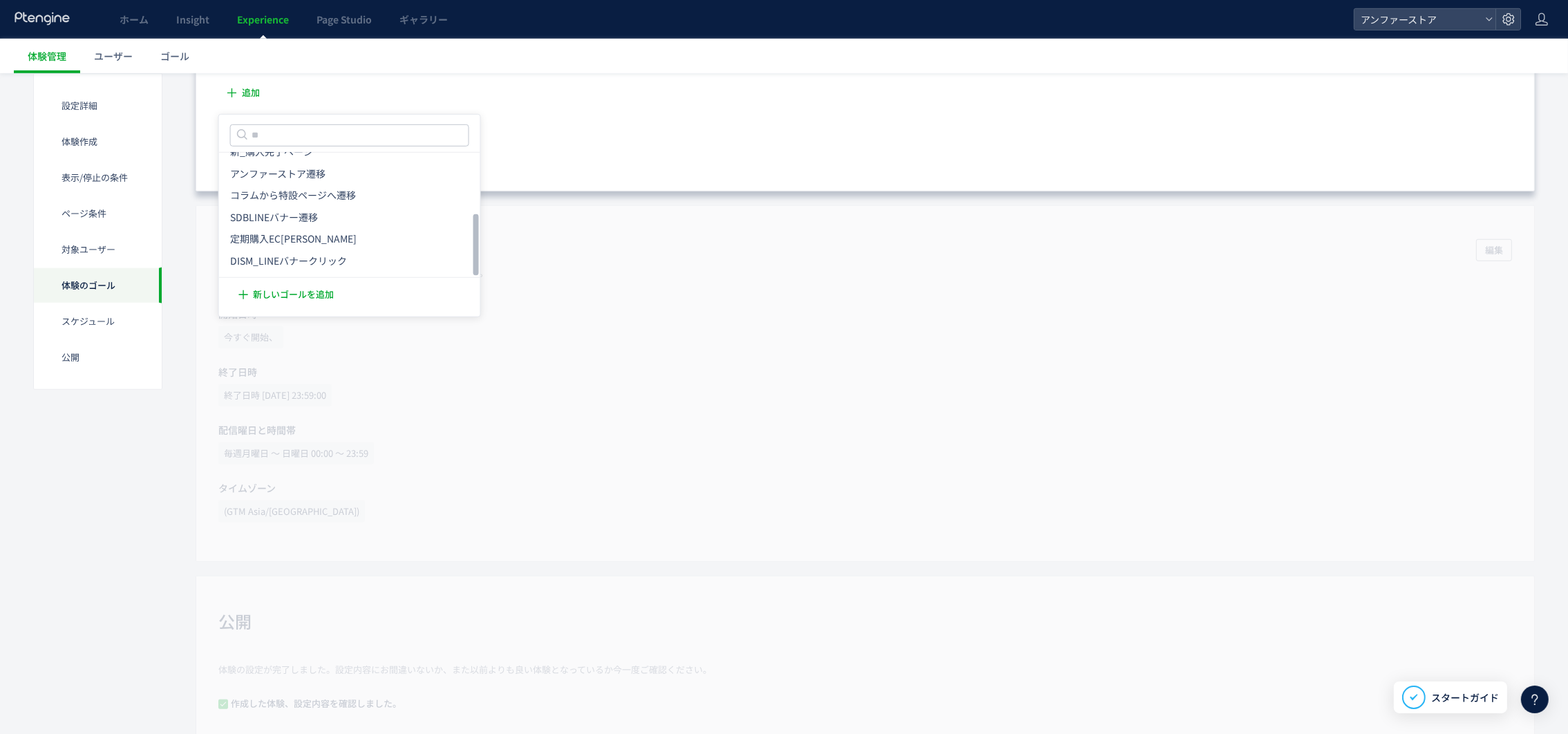
scroll to position [1325, 0]
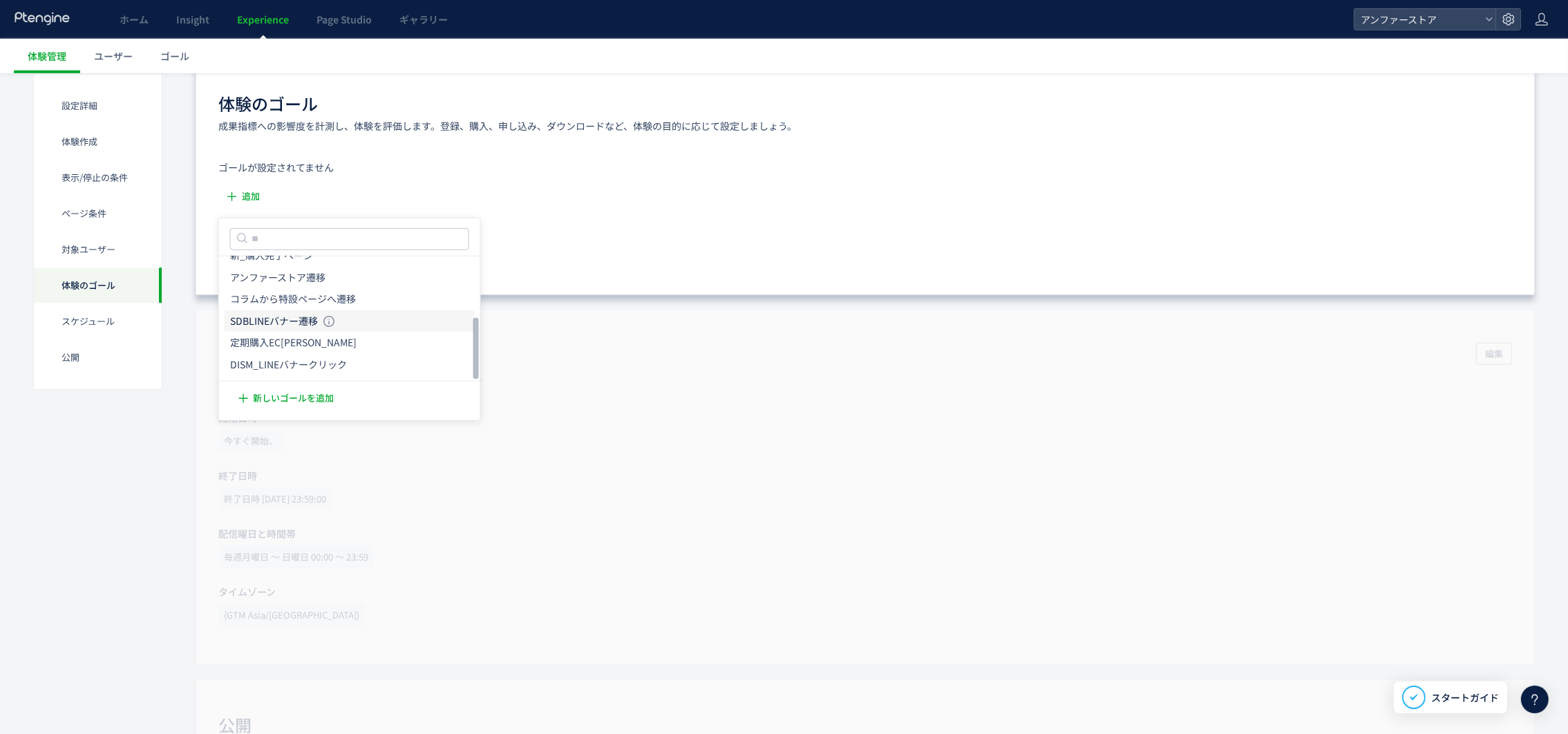
click at [377, 332] on li "SDBLINEバナー遷移 SDBLINEバナー遷移 条件： 元のページページhttps://lin.ee/L4bVi2dに 含むページに訪問した場合" at bounding box center [349, 343] width 250 height 22
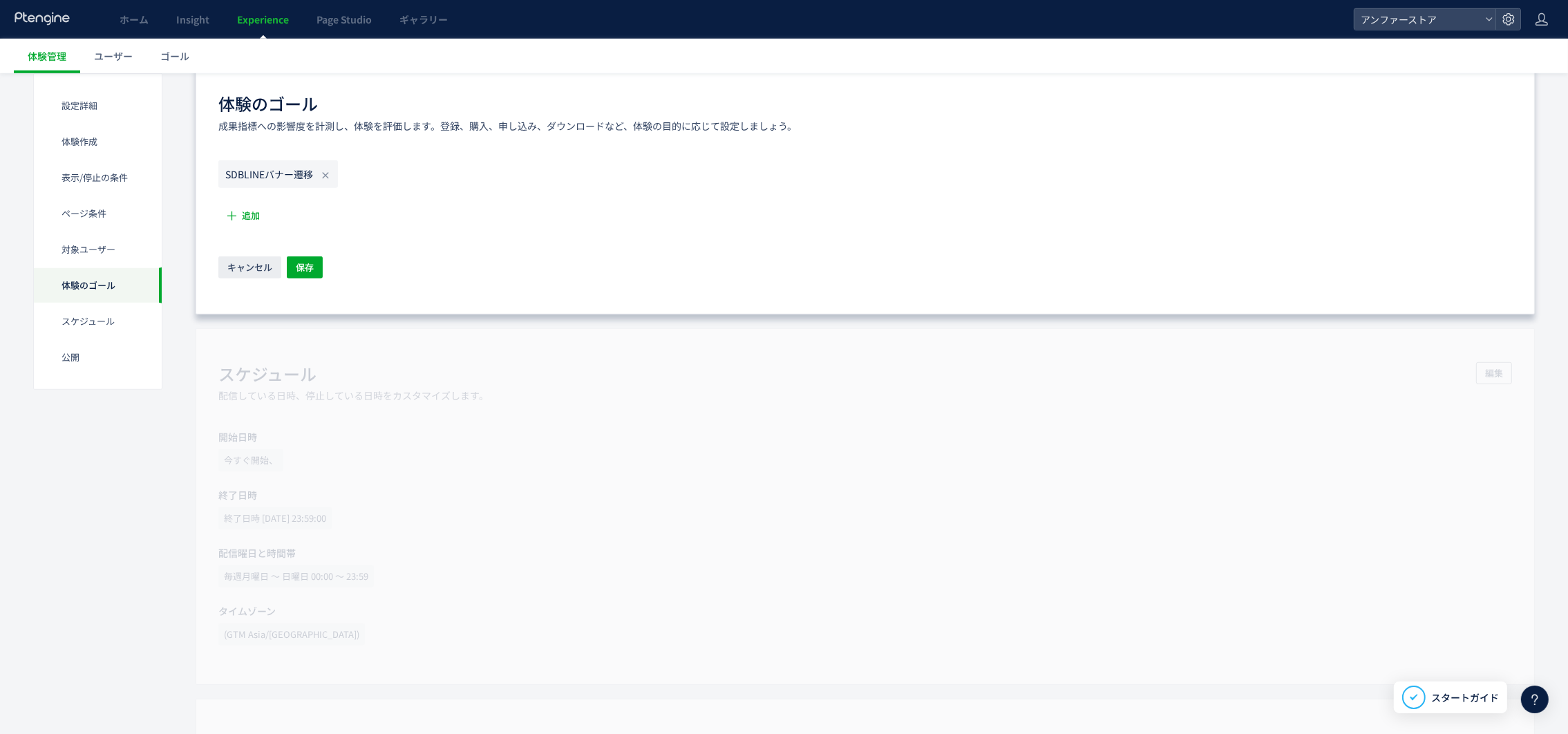
click at [617, 209] on div "SDBLINEバナー遷移 追加 キャンセル 保存" at bounding box center [865, 220] width 1294 height 120
click at [312, 268] on span "保存" at bounding box center [304, 268] width 18 height 22
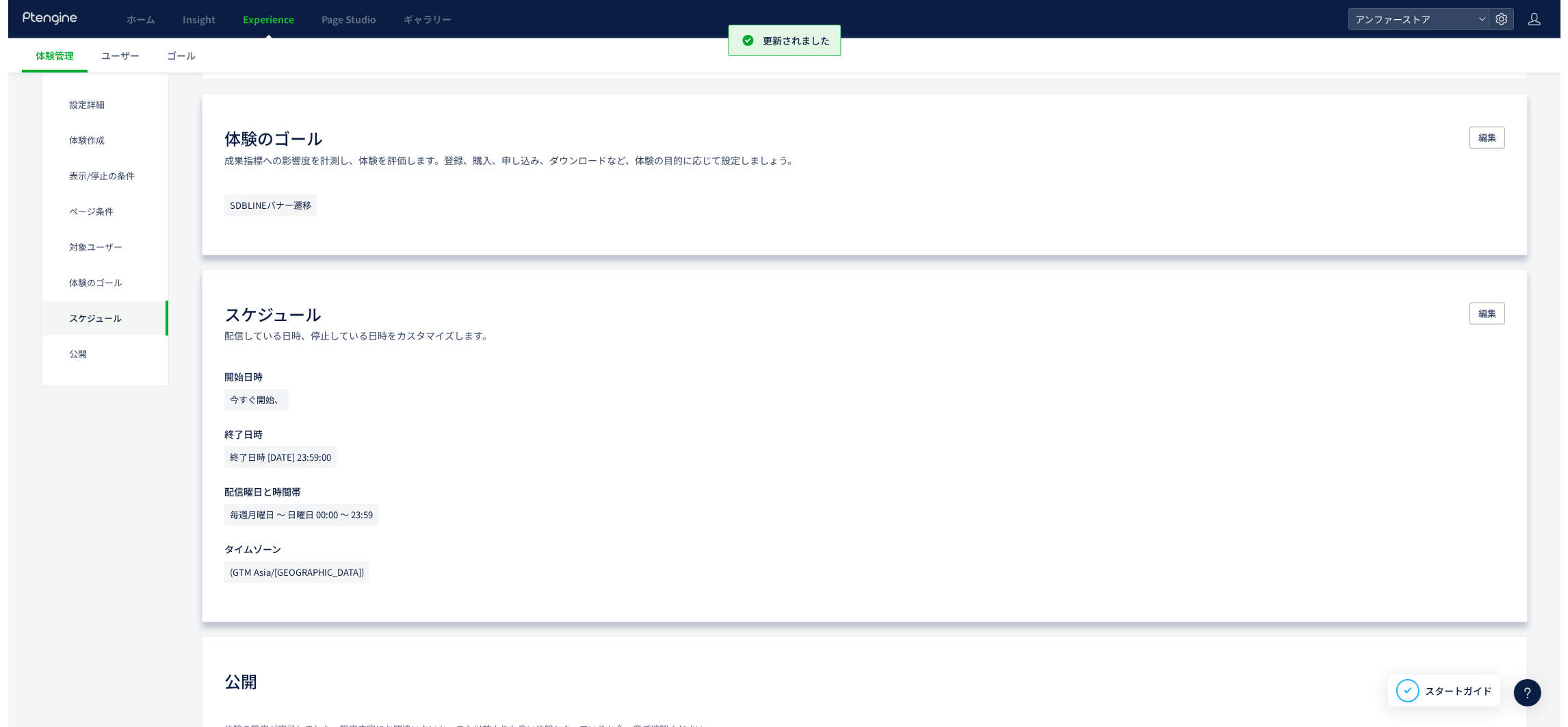
scroll to position [1452, 0]
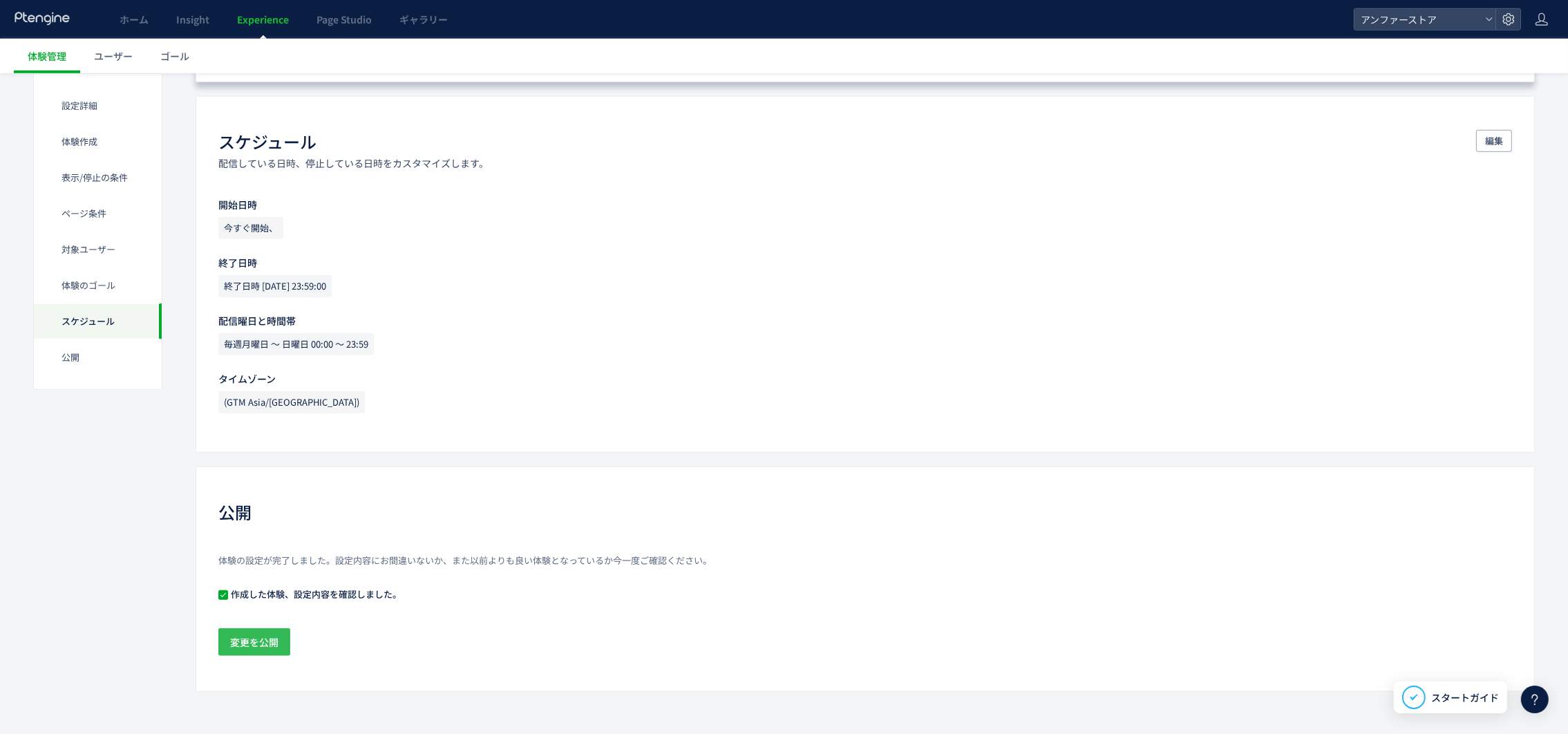
click at [252, 646] on span "変更を公開" at bounding box center [254, 642] width 48 height 28
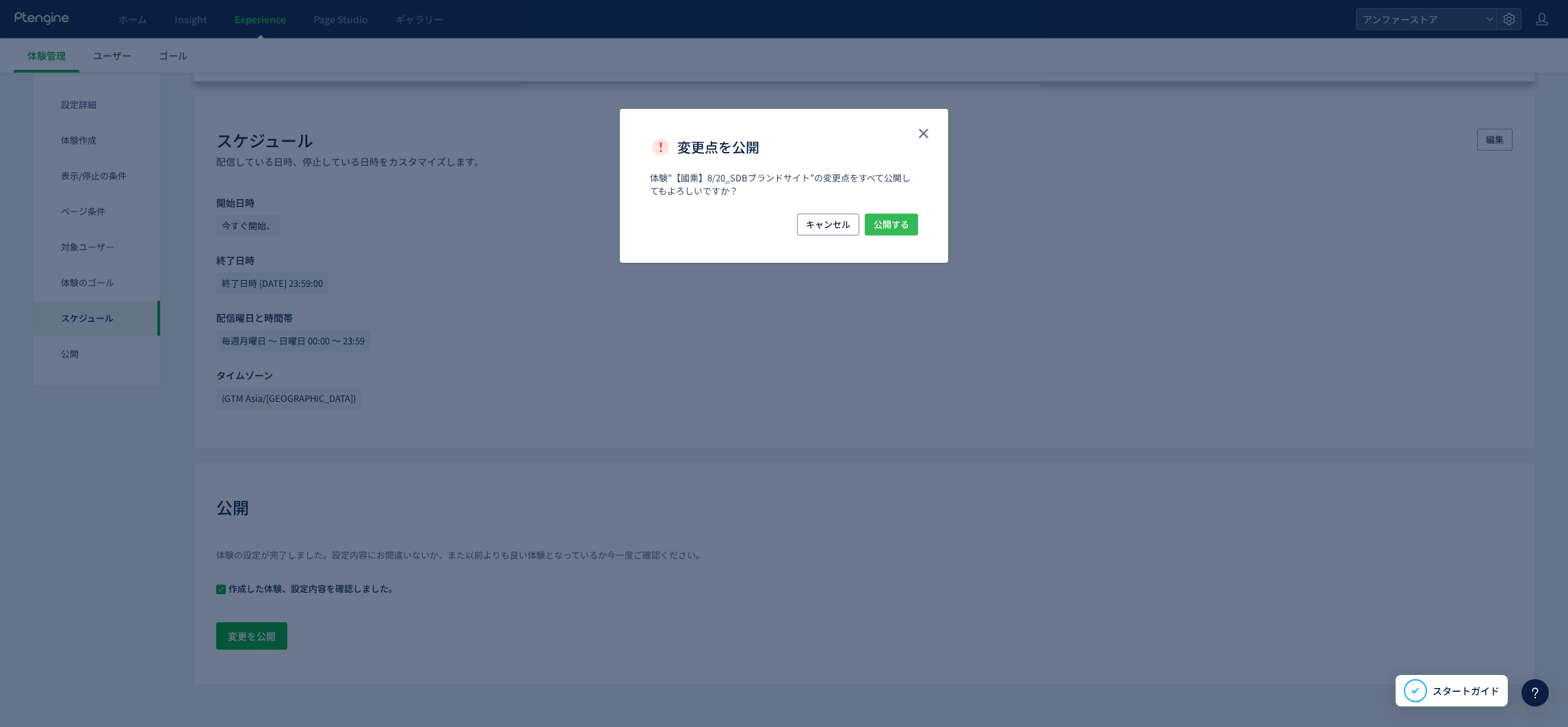
click at [895, 222] on span "公開する" at bounding box center [891, 225] width 35 height 22
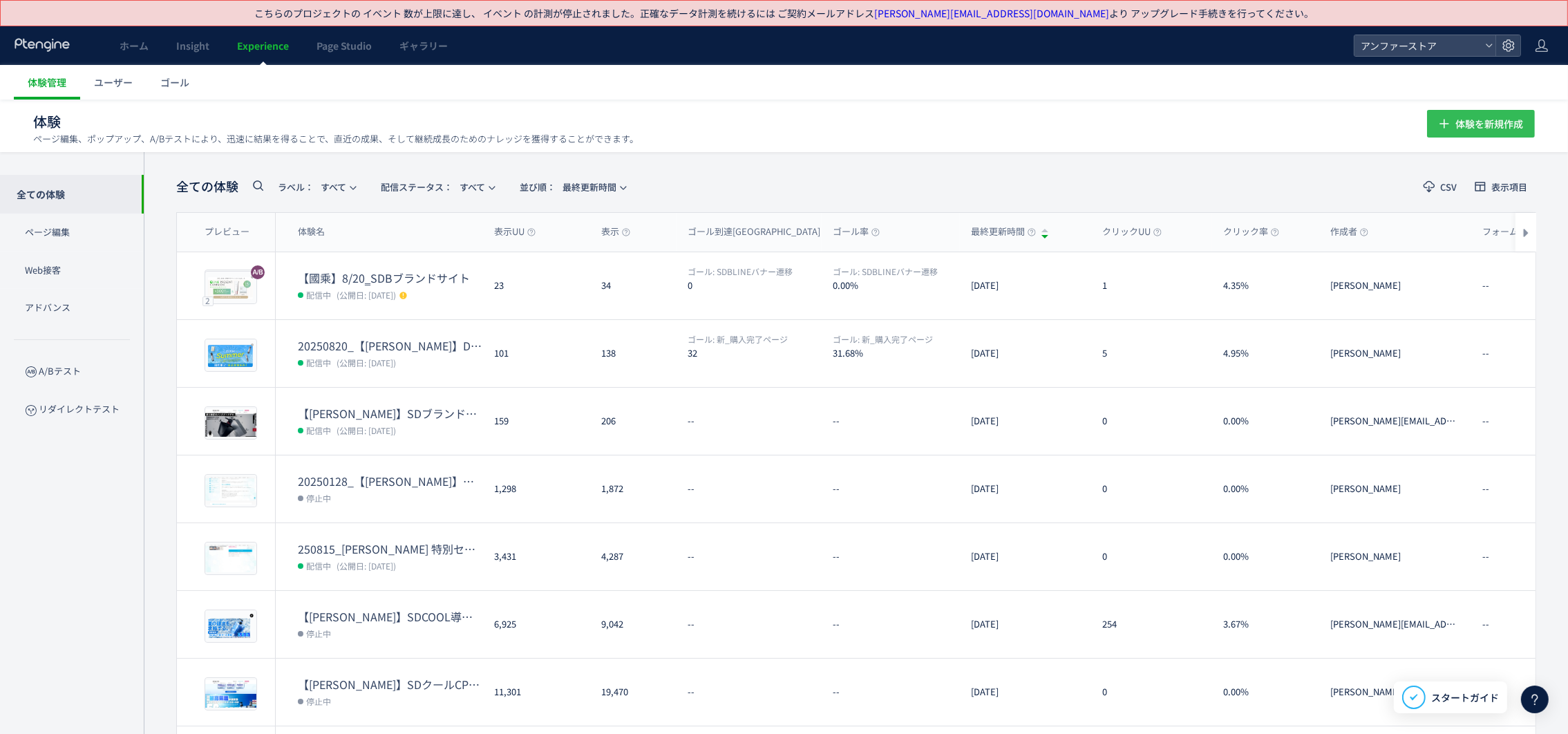
click at [1438, 126] on icon "button" at bounding box center [1444, 123] width 17 height 17
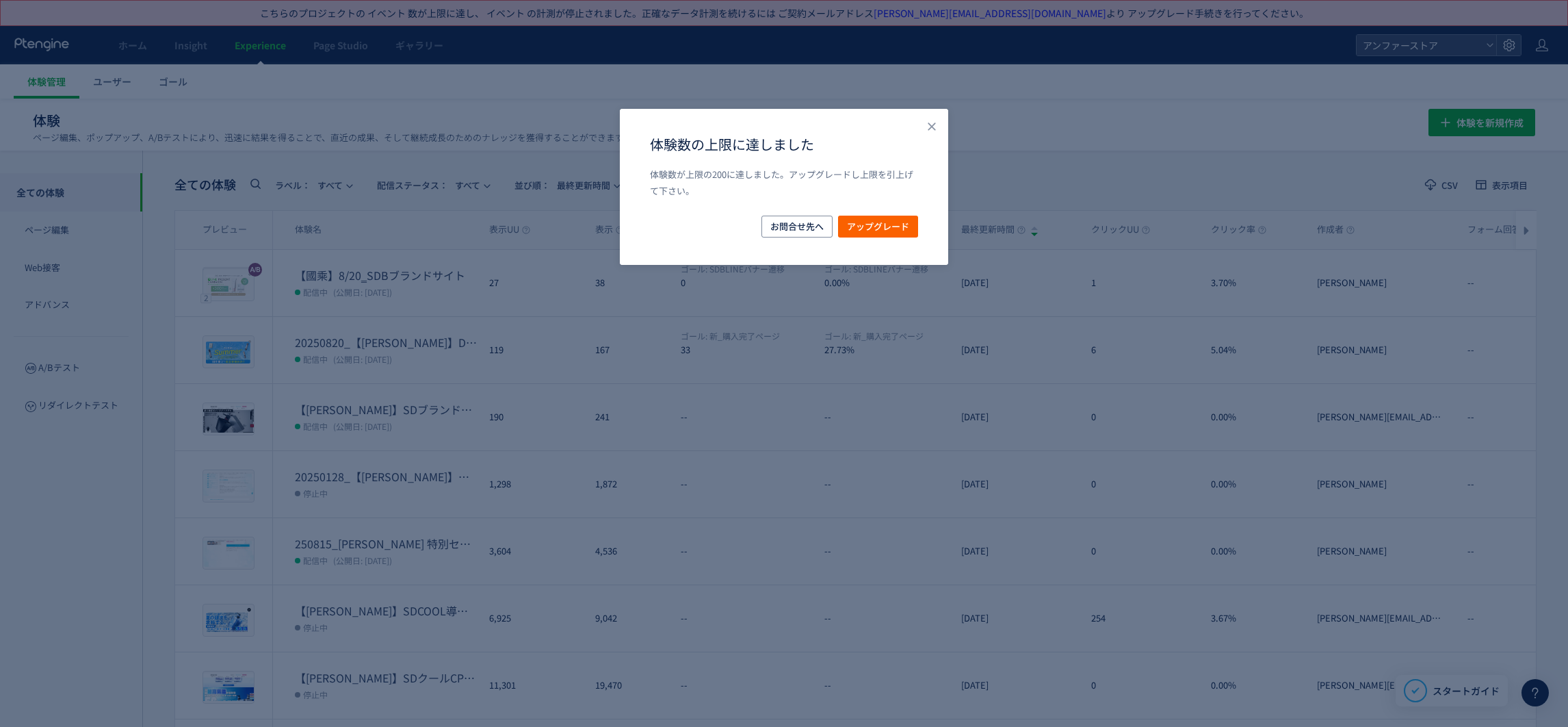
click at [933, 117] on div "体験数の上限に達しました 体験数が上限の200に達しました。アップグレードし上限を引上げて下さい。 お問合せ先へ アップグレード" at bounding box center [784, 186] width 328 height 156
click at [925, 124] on icon "Close" at bounding box center [931, 126] width 13 height 13
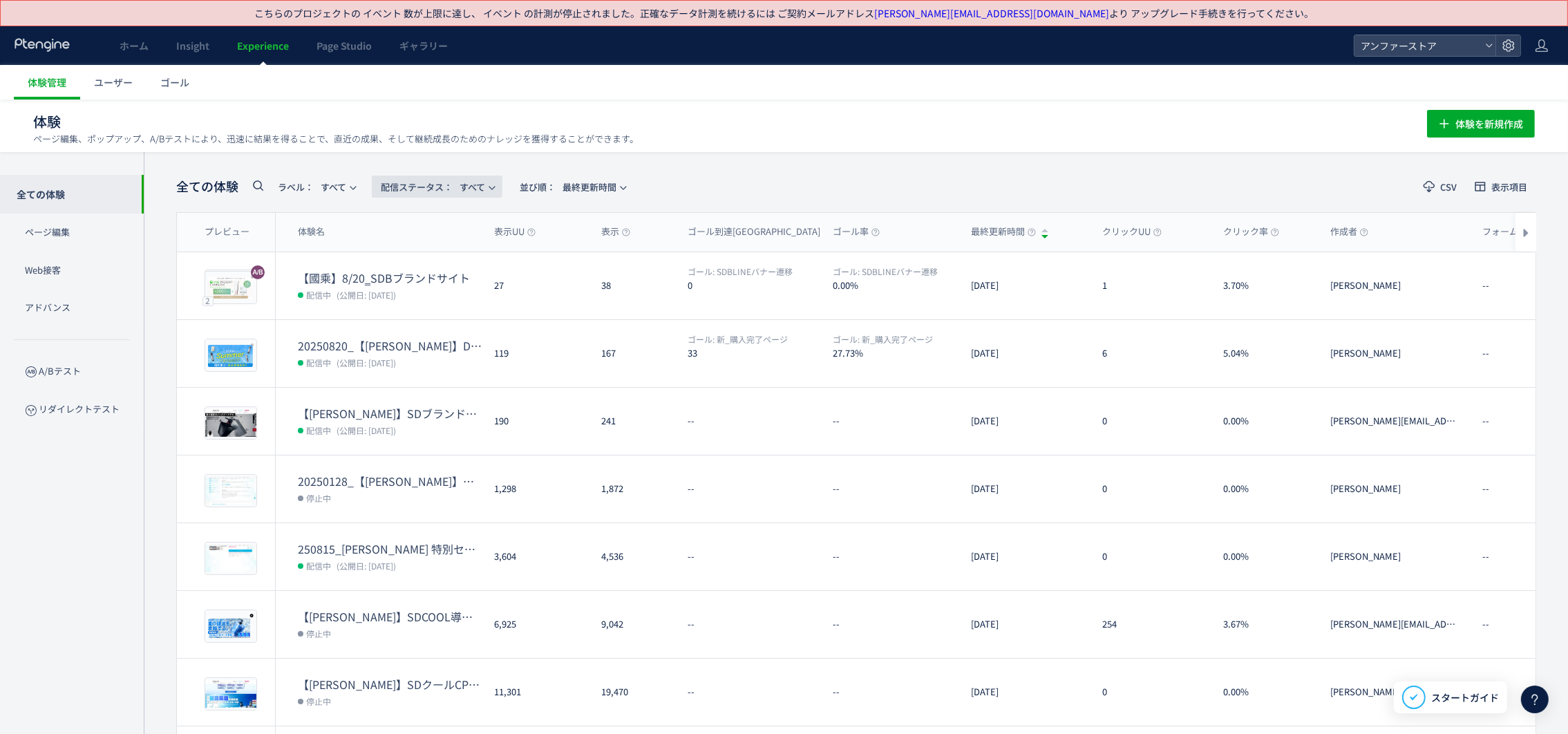
click at [438, 182] on span "配信ステータス​：" at bounding box center [416, 186] width 72 height 13
click at [0, 0] on li "停止中" at bounding box center [0, 0] width 0 height 0
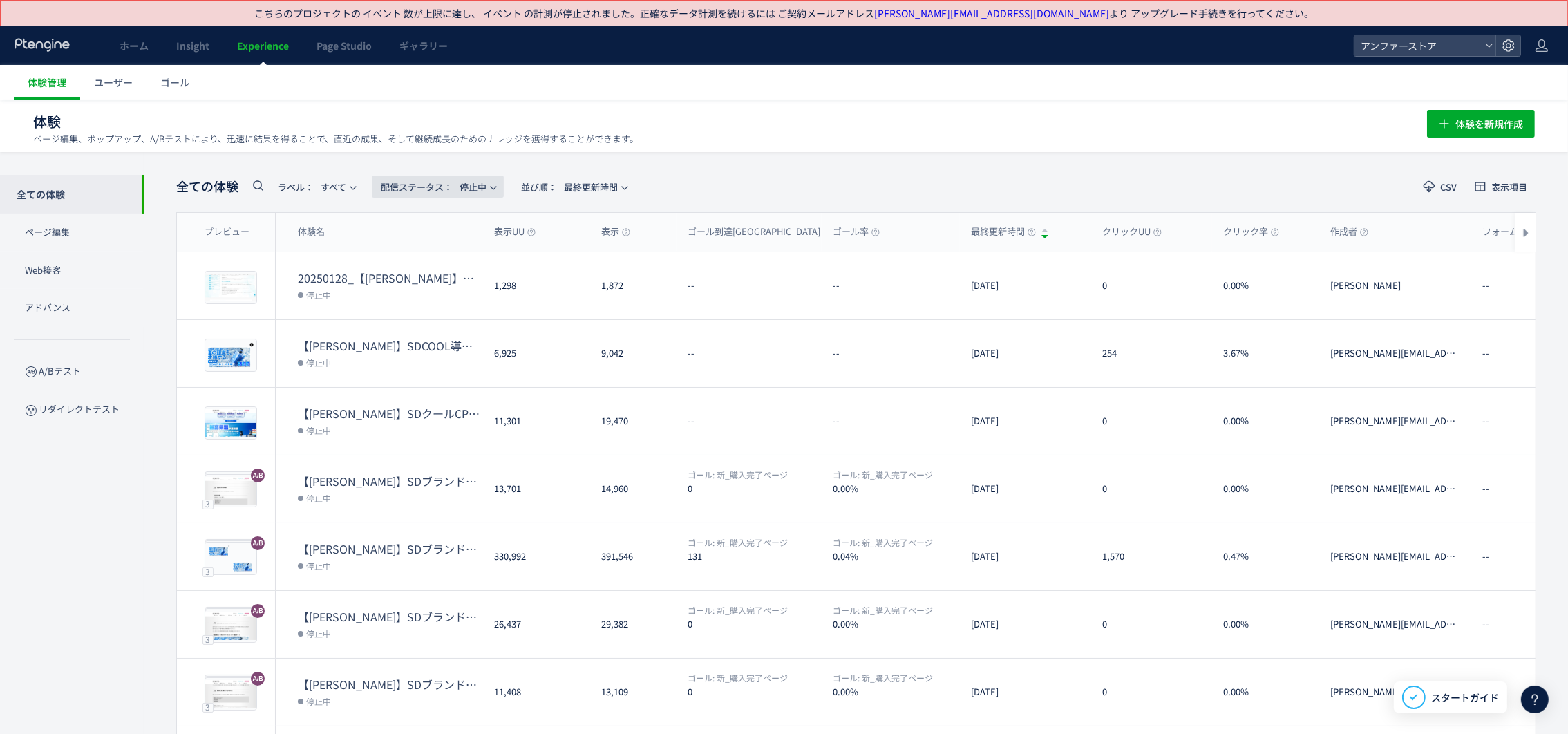
click at [473, 191] on span "配信ステータス​： 停止中" at bounding box center [434, 186] width 106 height 23
click at [291, 185] on span "ラベル：" at bounding box center [295, 186] width 36 height 13
click at [250, 185] on span at bounding box center [258, 189] width 17 height 24
click at [254, 185] on icon at bounding box center [258, 185] width 17 height 17
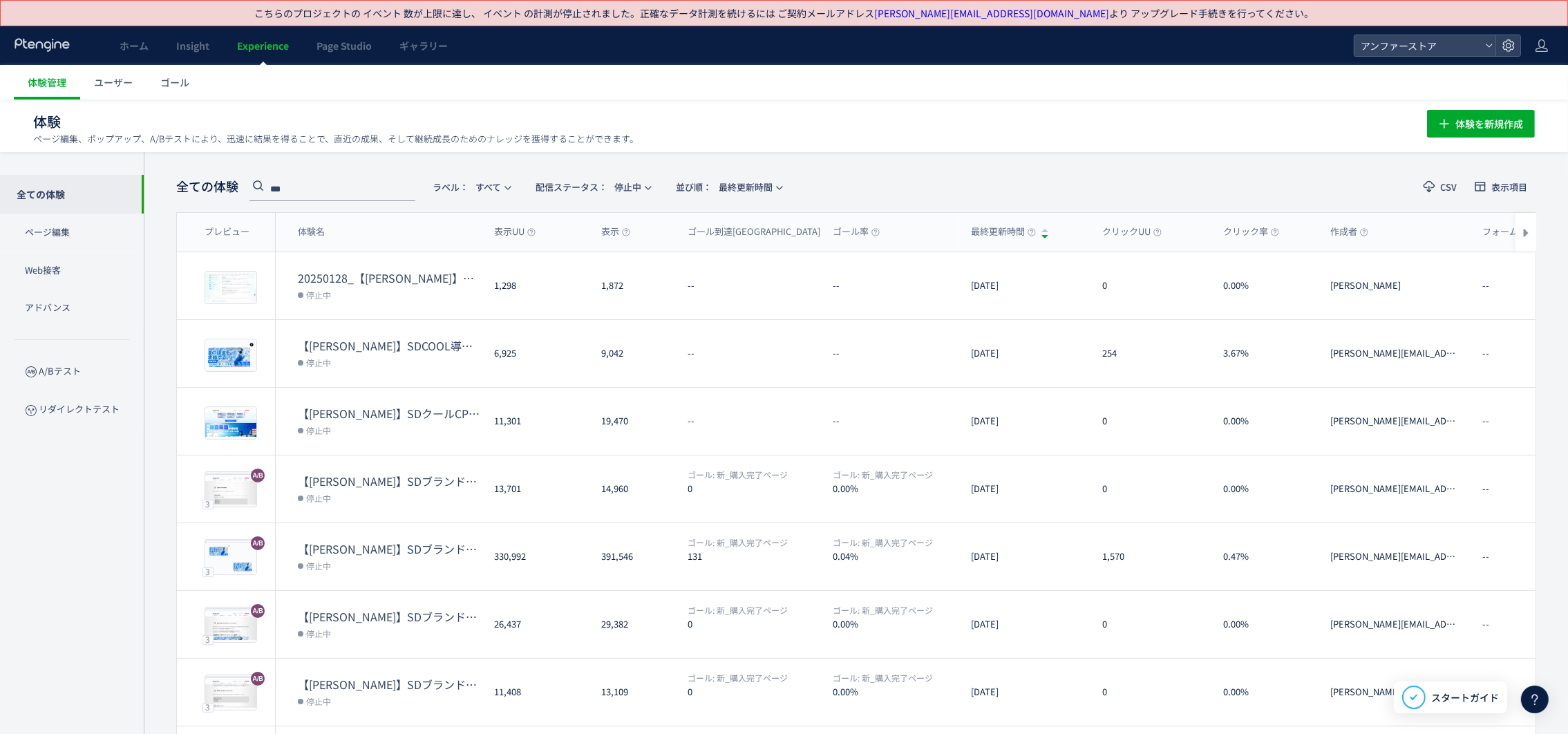
type input "***"
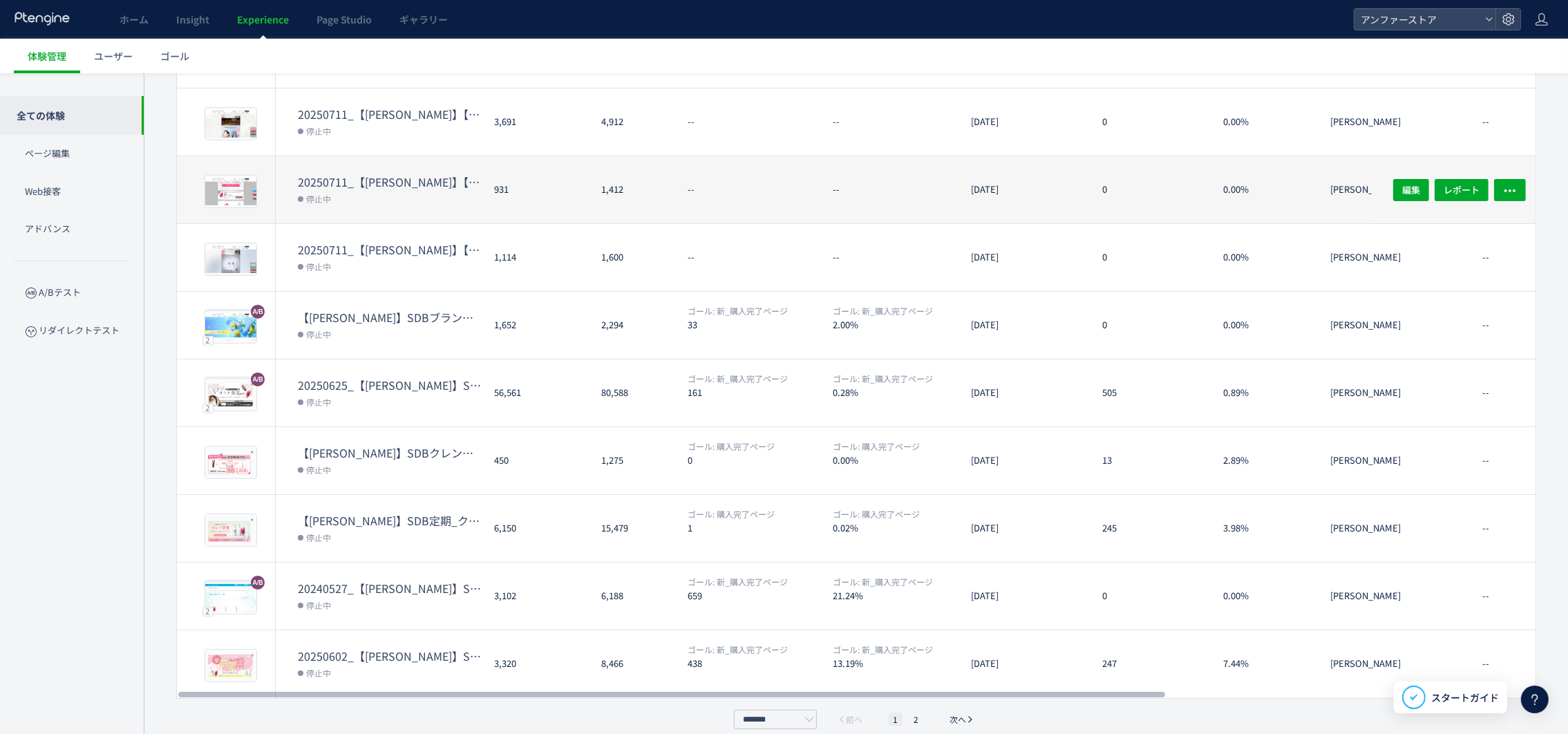
scroll to position [246, 0]
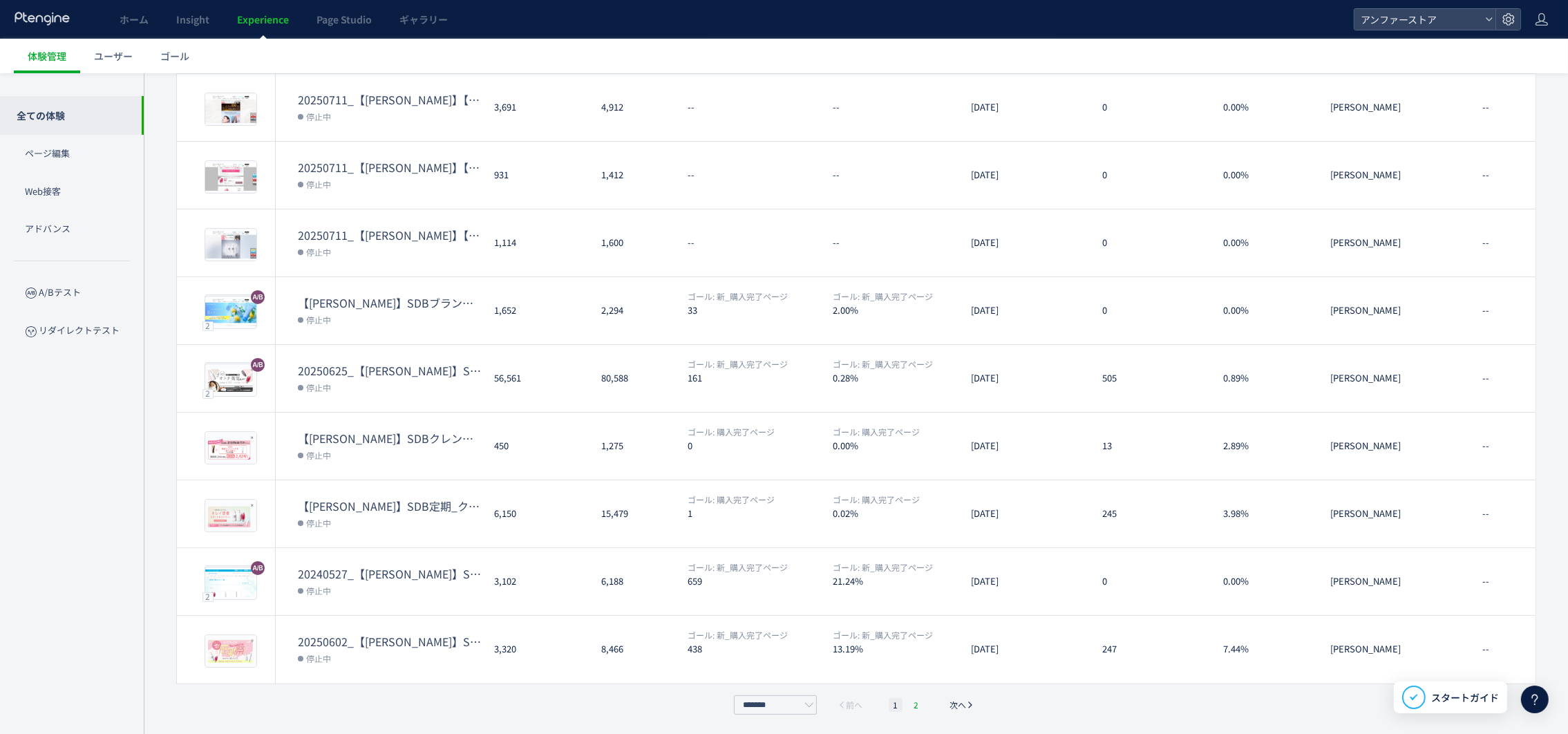
click at [914, 706] on li "2" at bounding box center [916, 705] width 13 height 13
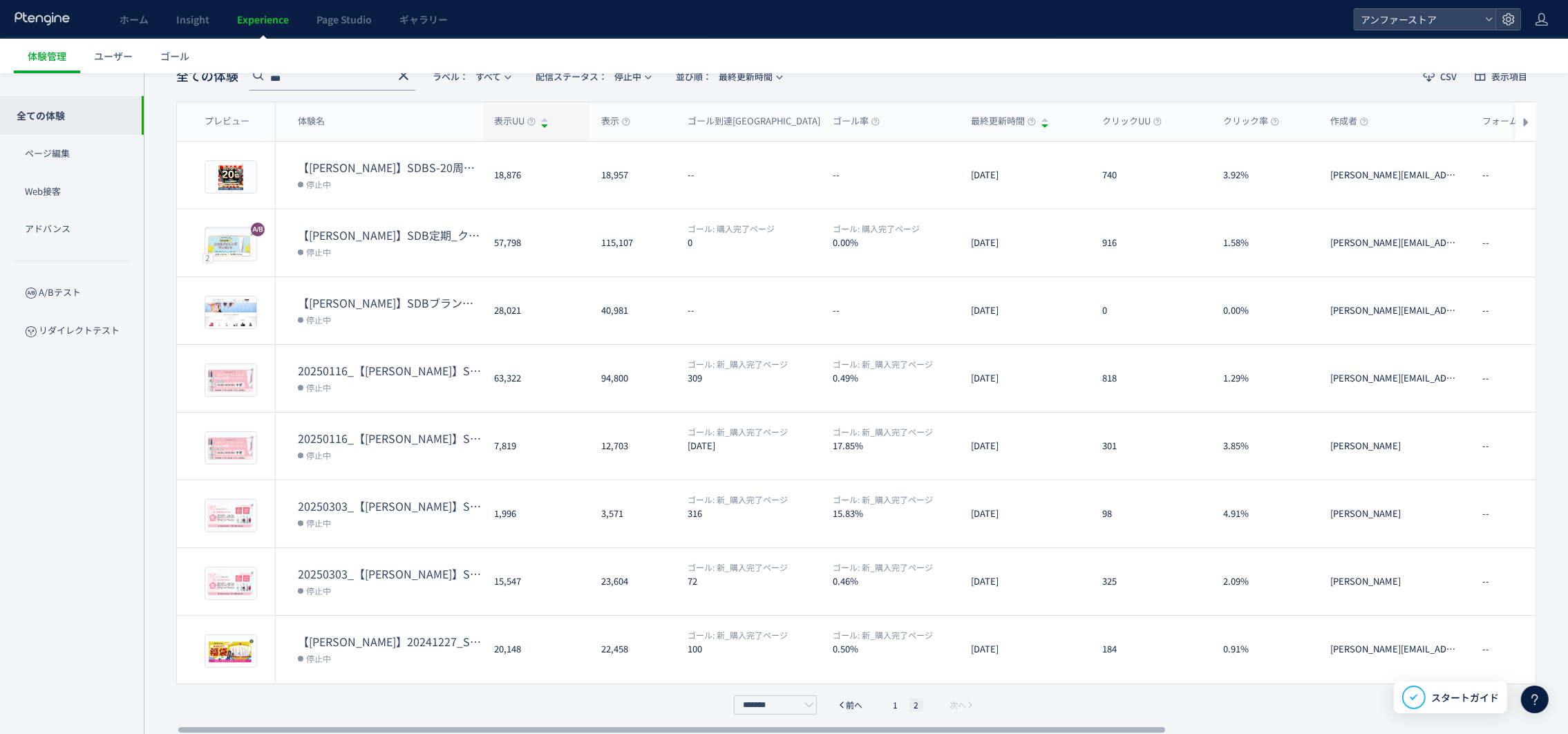
scroll to position [7, 0]
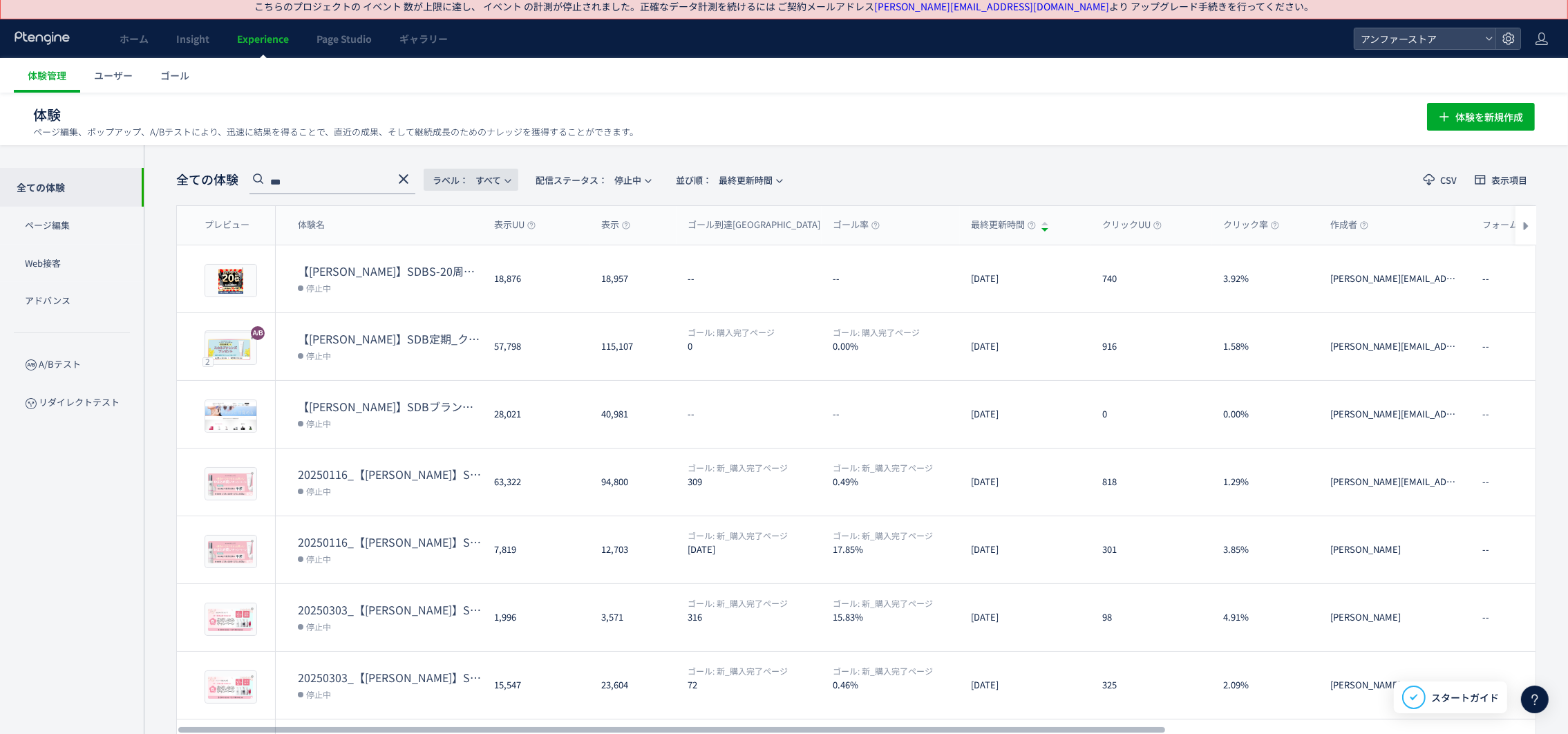
click at [501, 175] on span "ラベル： すべて" at bounding box center [467, 179] width 69 height 23
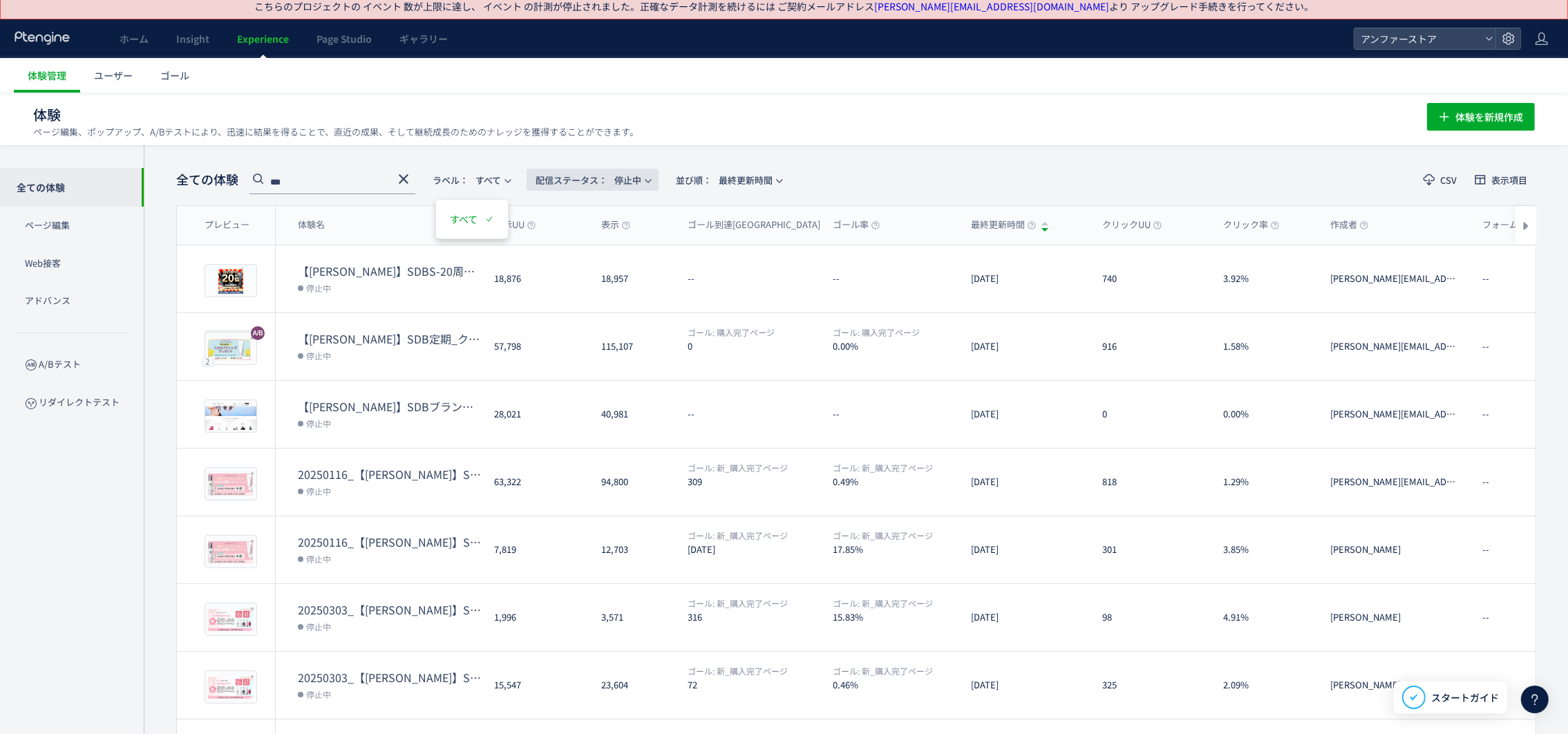
click at [551, 175] on span "配信ステータス​：" at bounding box center [571, 180] width 72 height 13
click at [586, 329] on li "下書き" at bounding box center [596, 318] width 57 height 24
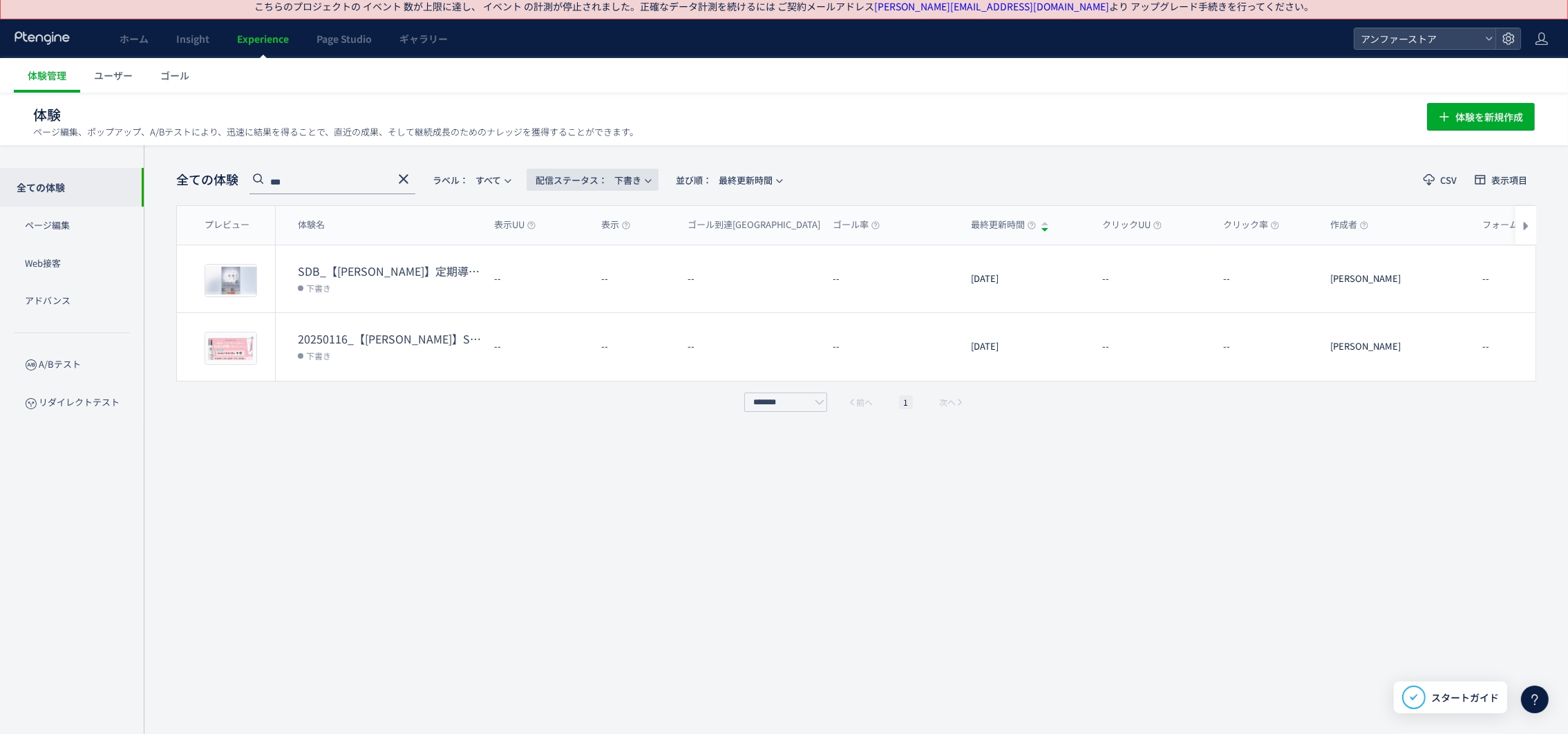
click at [587, 184] on span "配信ステータス​：" at bounding box center [571, 180] width 72 height 13
click at [0, 0] on li "停止中" at bounding box center [0, 0] width 0 height 0
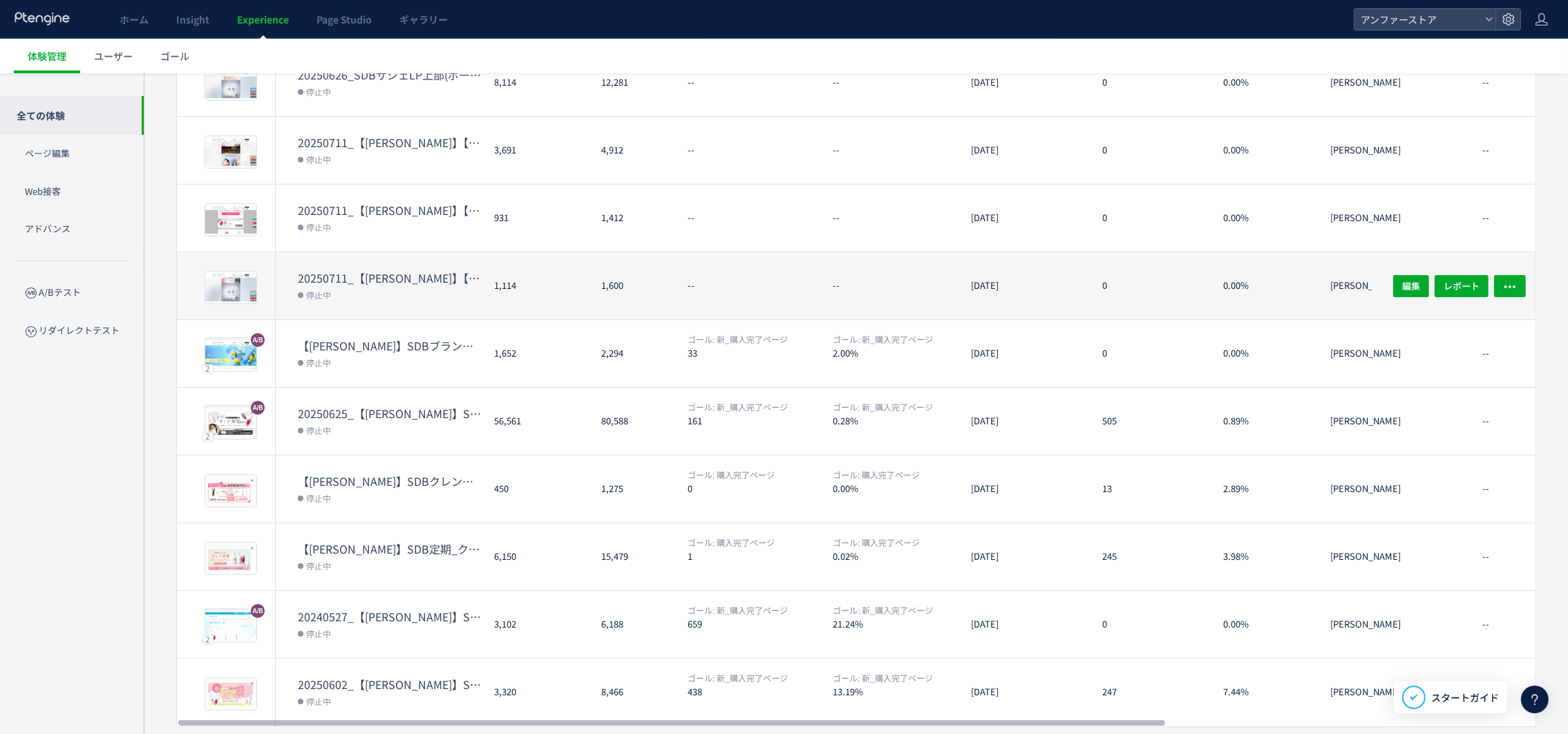
scroll to position [246, 0]
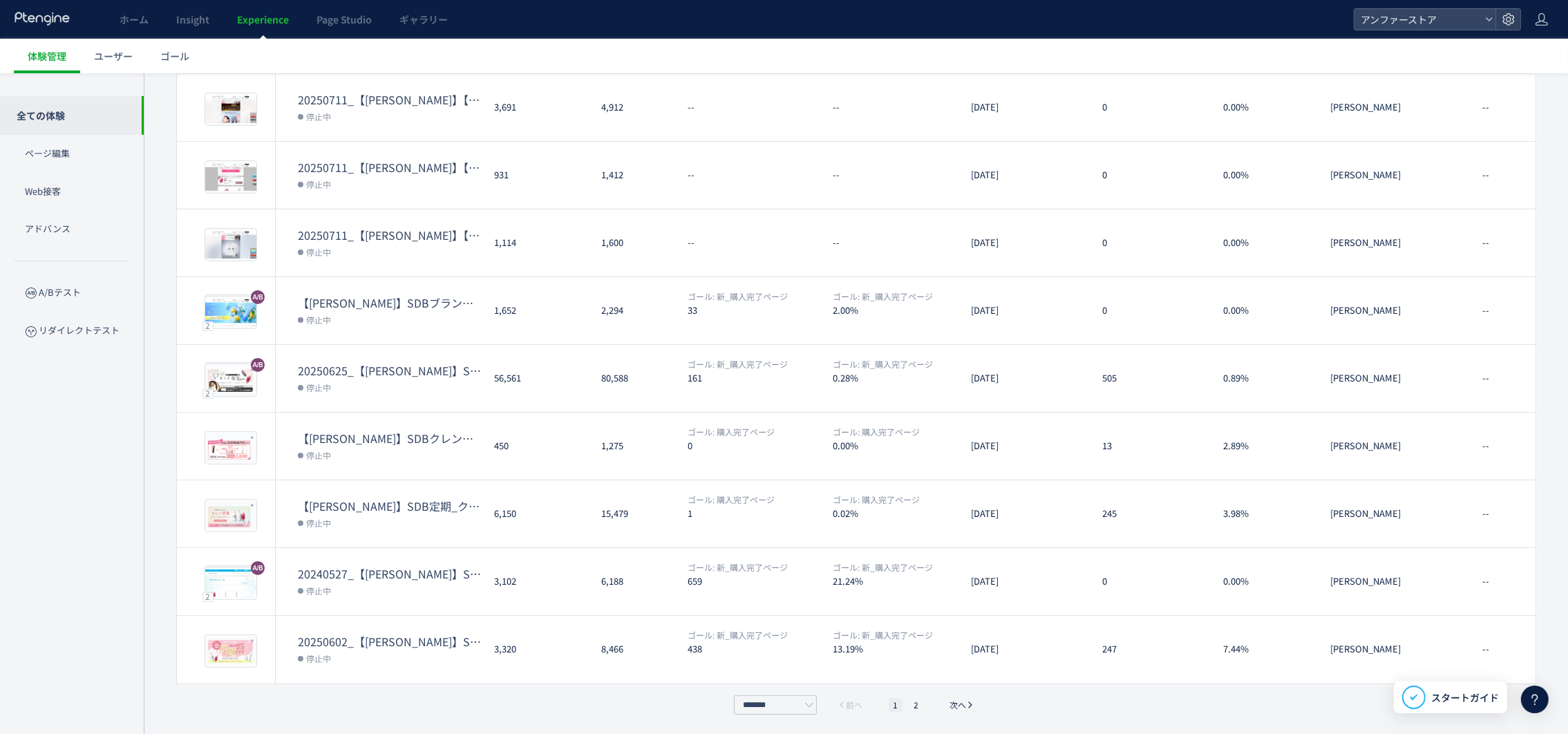
click at [906, 710] on ul "1 2" at bounding box center [906, 705] width 41 height 13
click at [914, 699] on li "2" at bounding box center [916, 705] width 13 height 13
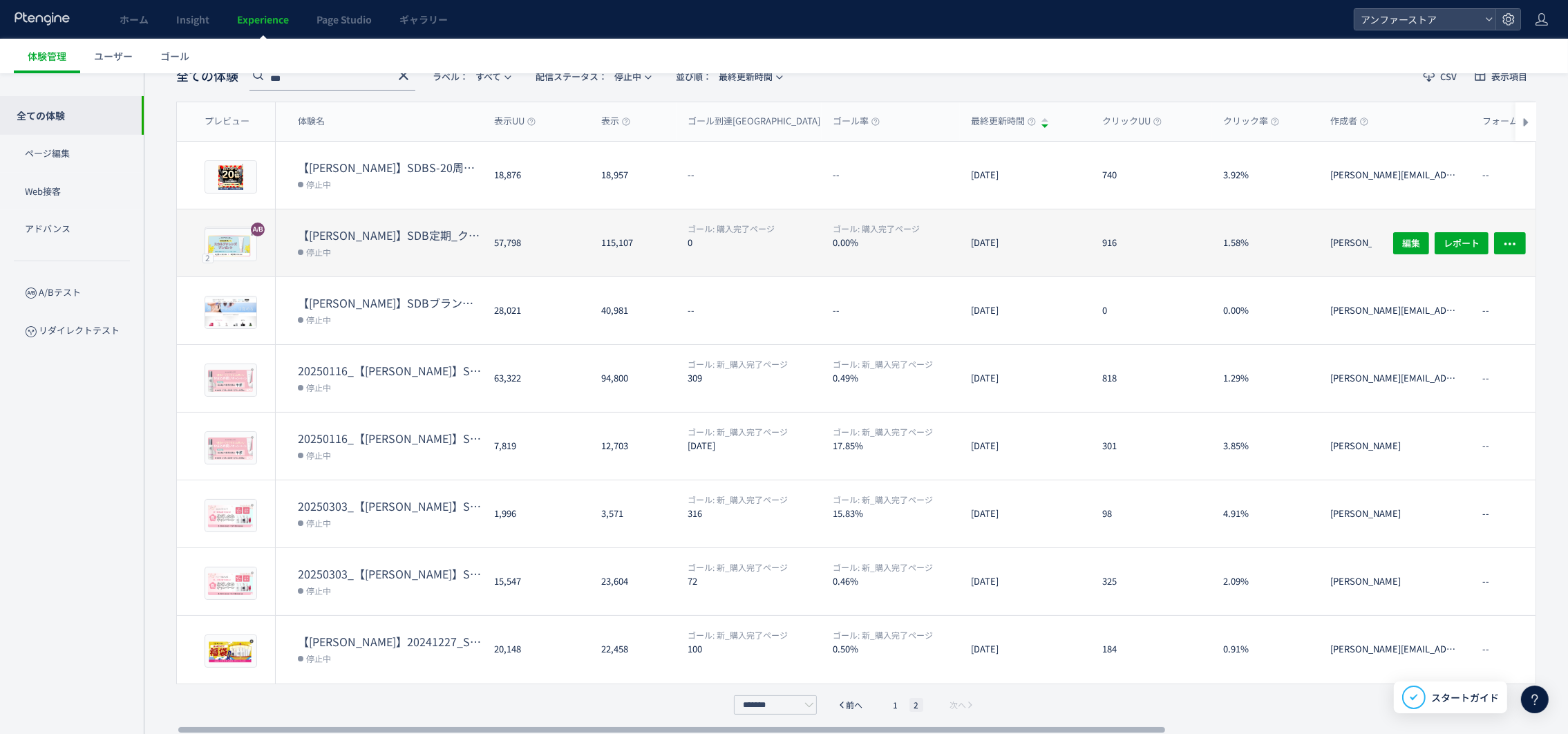
scroll to position [0, 0]
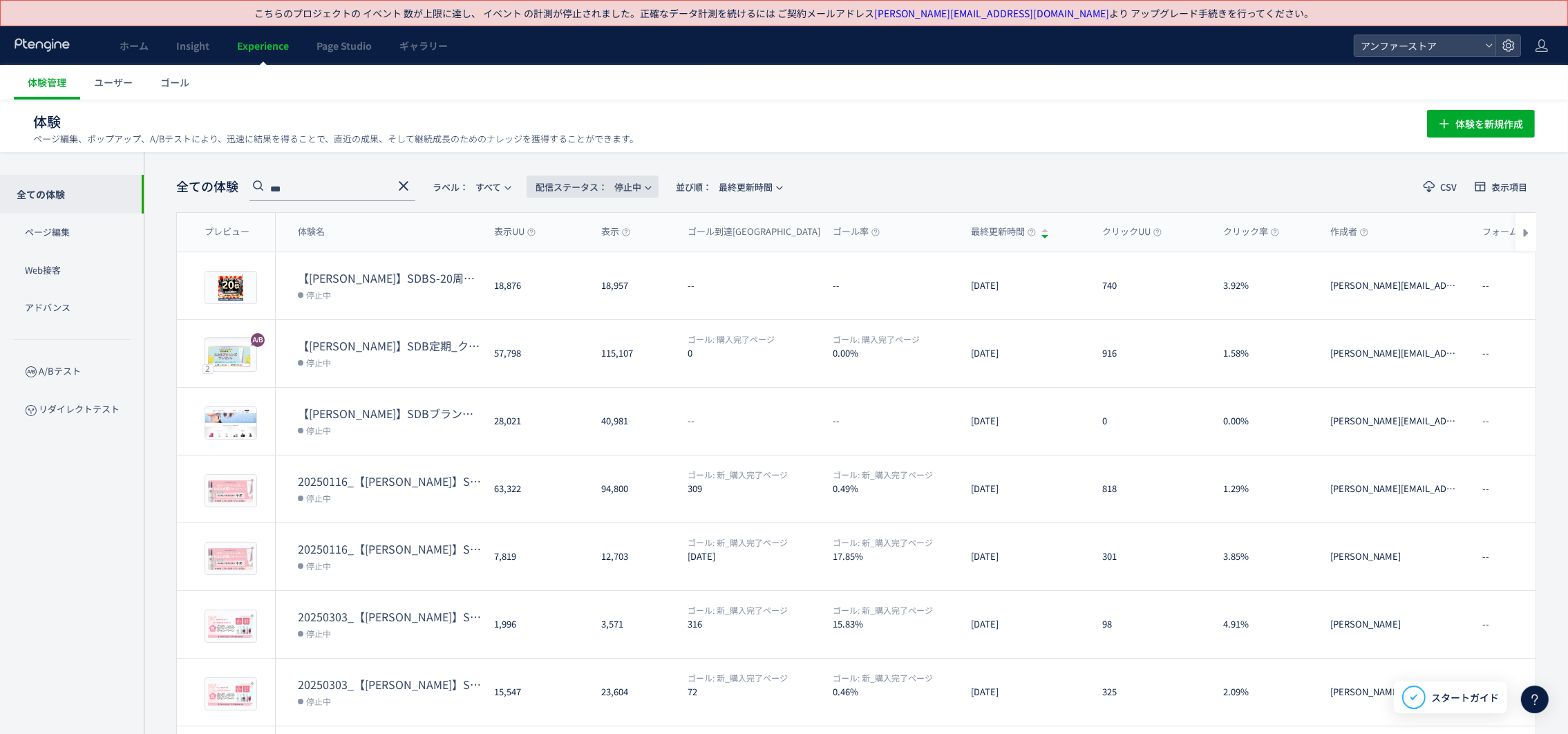
click at [654, 192] on button "配信ステータス​： 停止中" at bounding box center [592, 186] width 132 height 22
click at [599, 288] on li "配信中" at bounding box center [596, 300] width 57 height 24
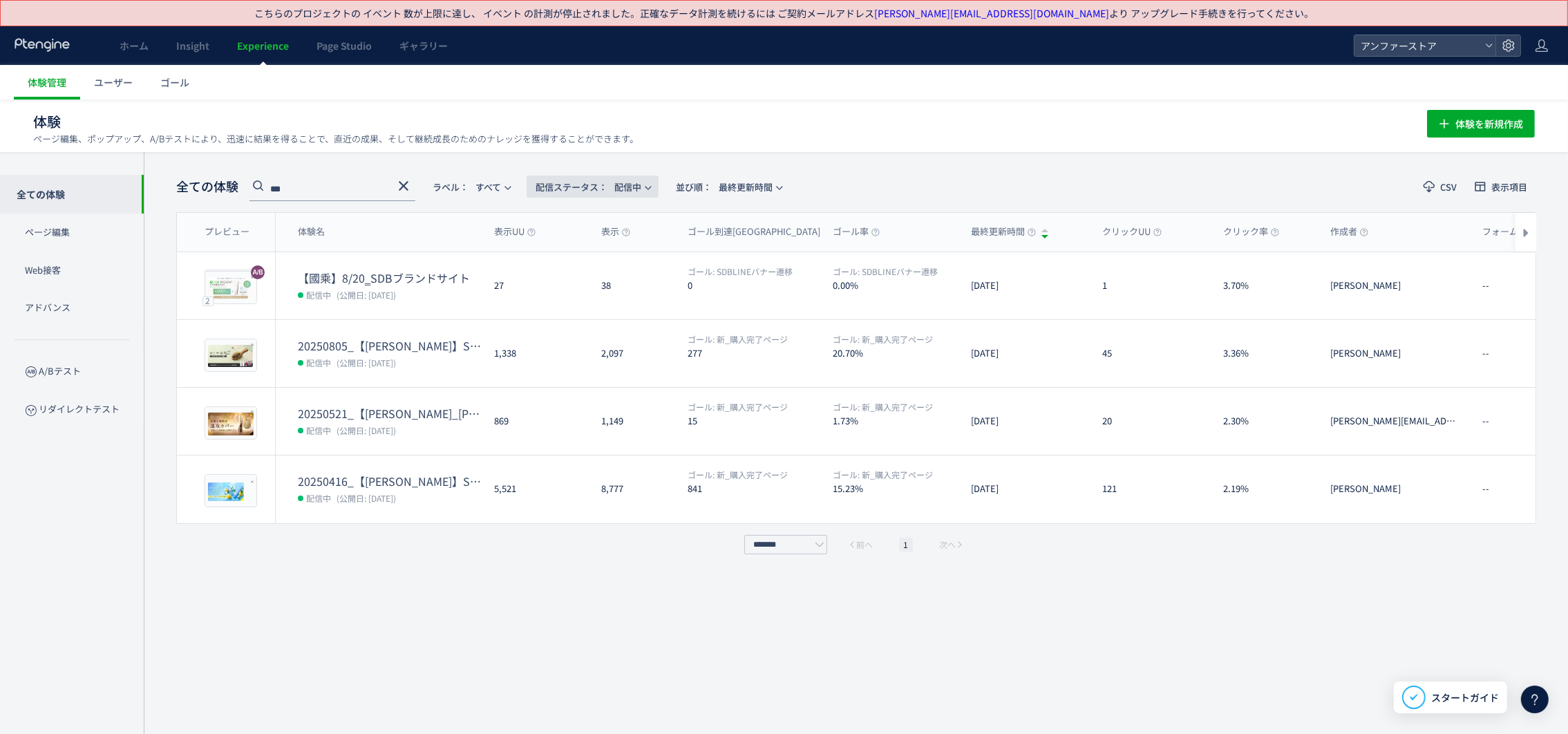
click at [622, 194] on span "配信ステータス​： 配信中" at bounding box center [588, 186] width 106 height 23
click at [0, 0] on li "停止中" at bounding box center [0, 0] width 0 height 0
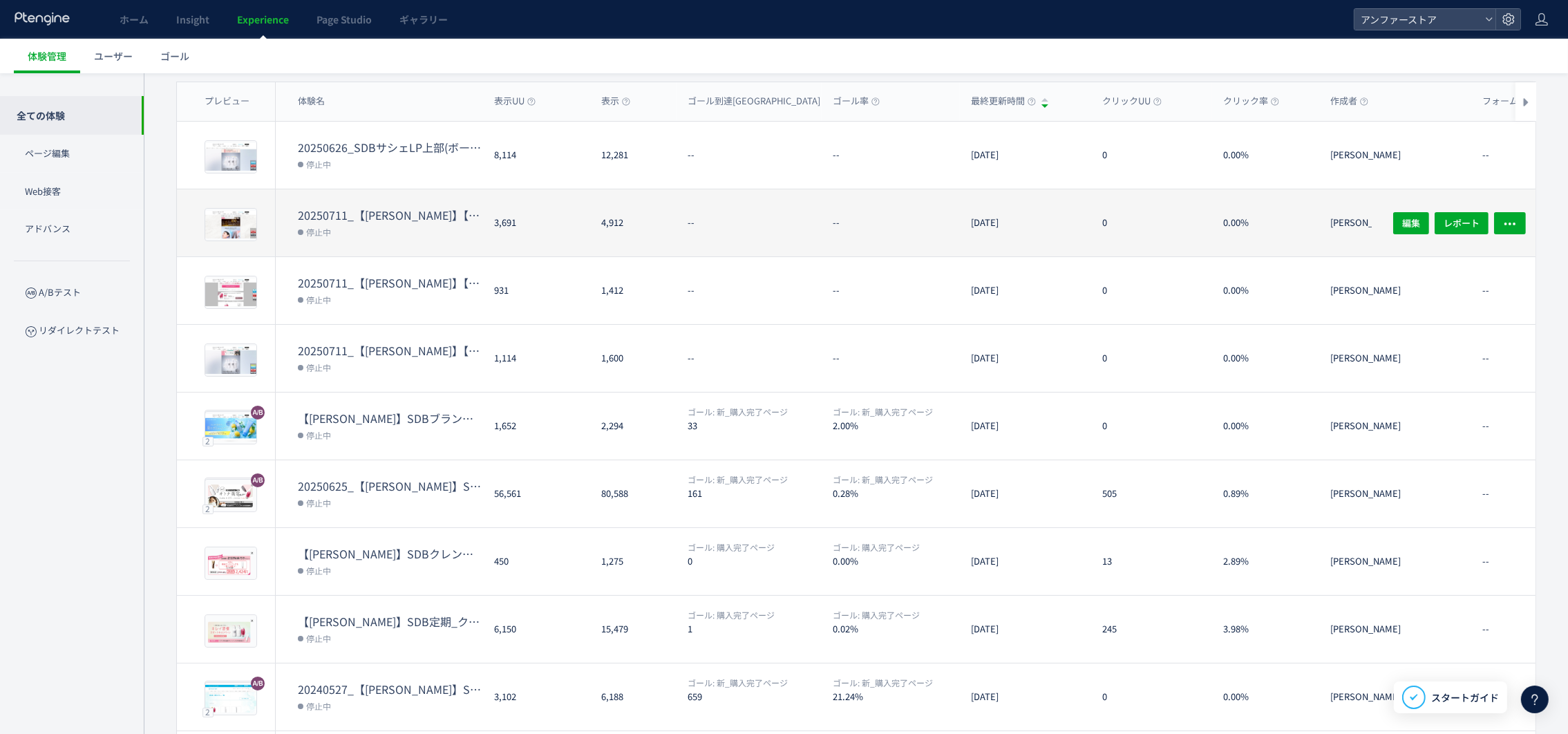
scroll to position [207, 0]
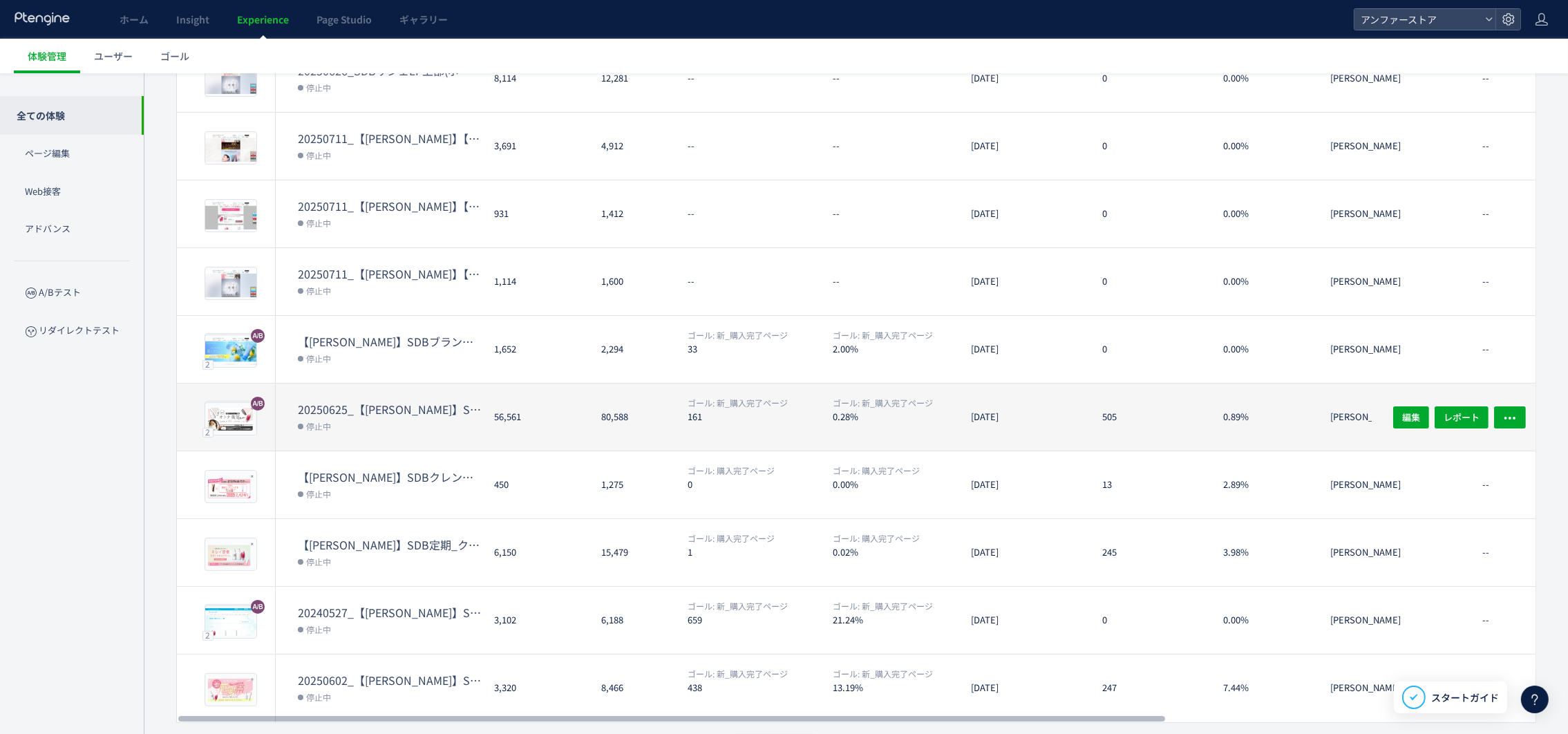
click at [454, 405] on dt "20250625_【[PERSON_NAME]】SDBキャンペーンSB" at bounding box center [390, 409] width 185 height 16
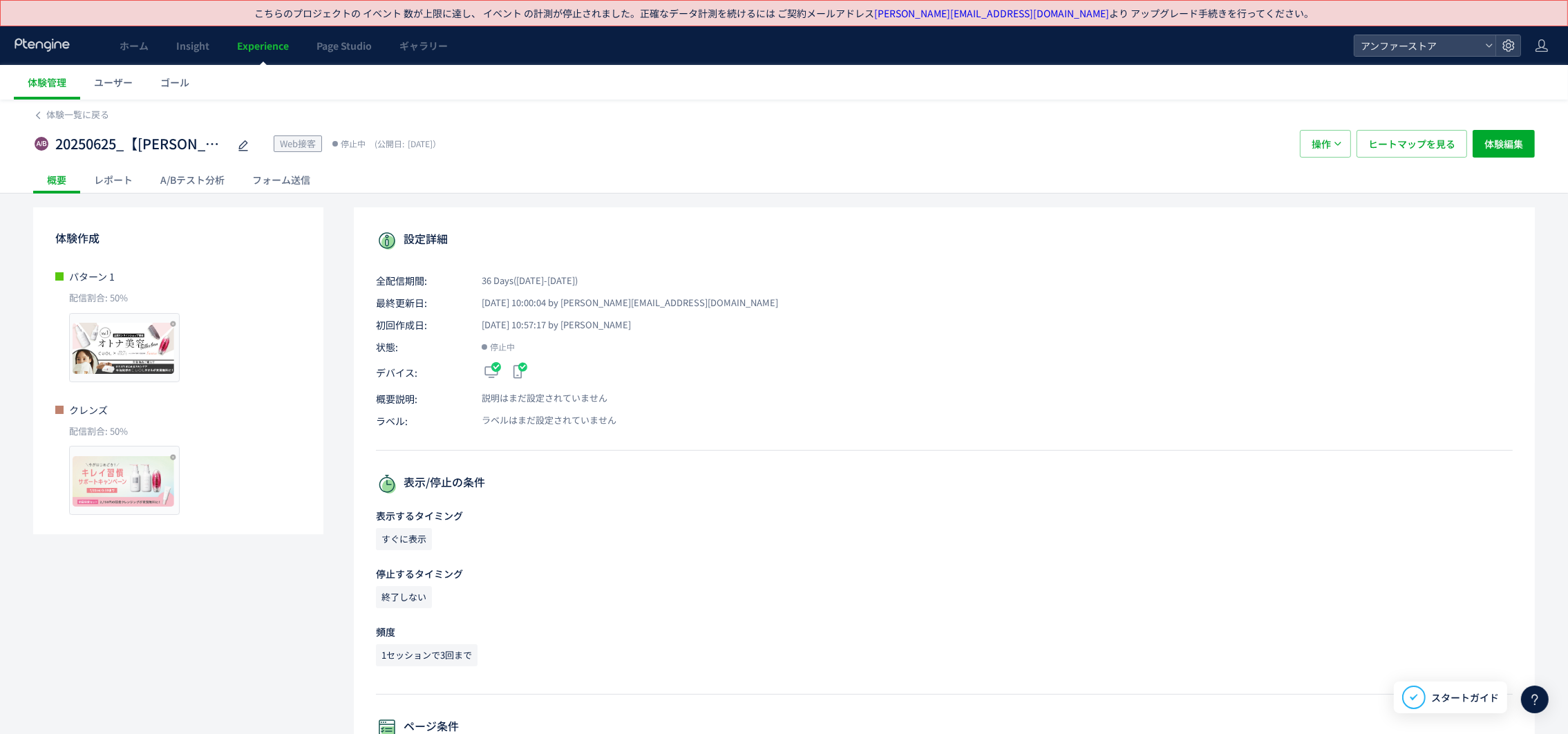
click at [197, 168] on div "A/Bテスト分析" at bounding box center [192, 179] width 92 height 28
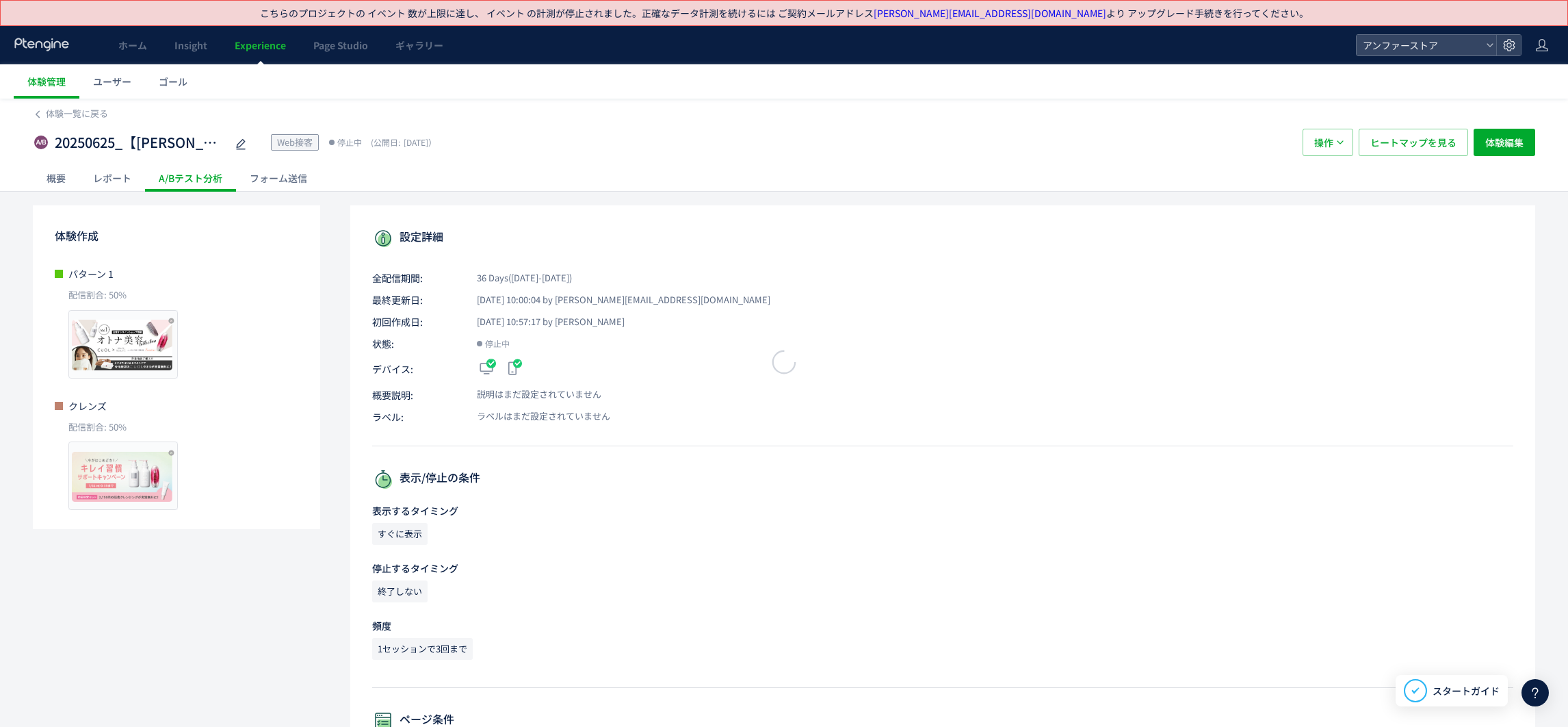
click at [51, 178] on div at bounding box center [784, 363] width 1568 height 727
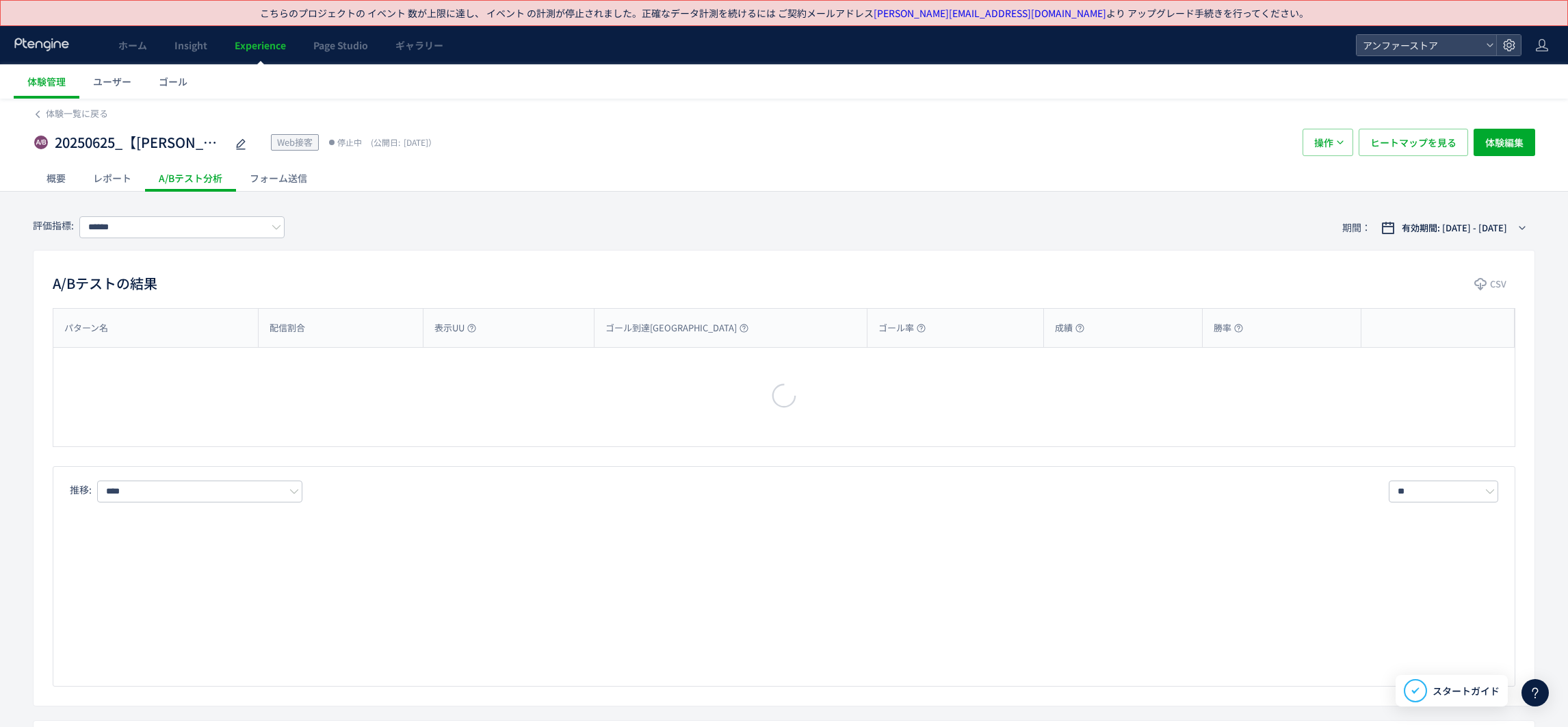
type input "*********"
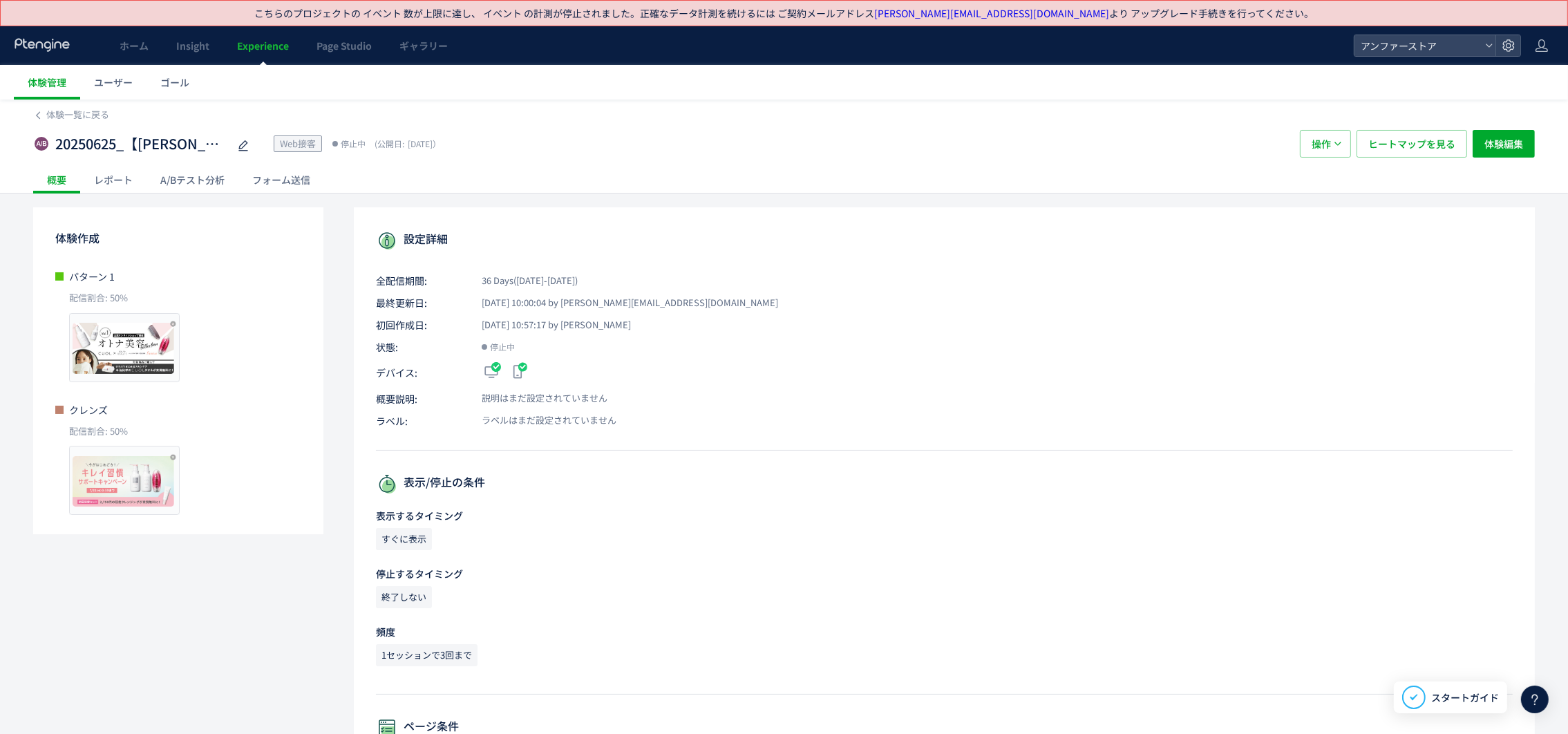
click at [165, 178] on div "A/Bテスト分析" at bounding box center [192, 179] width 92 height 28
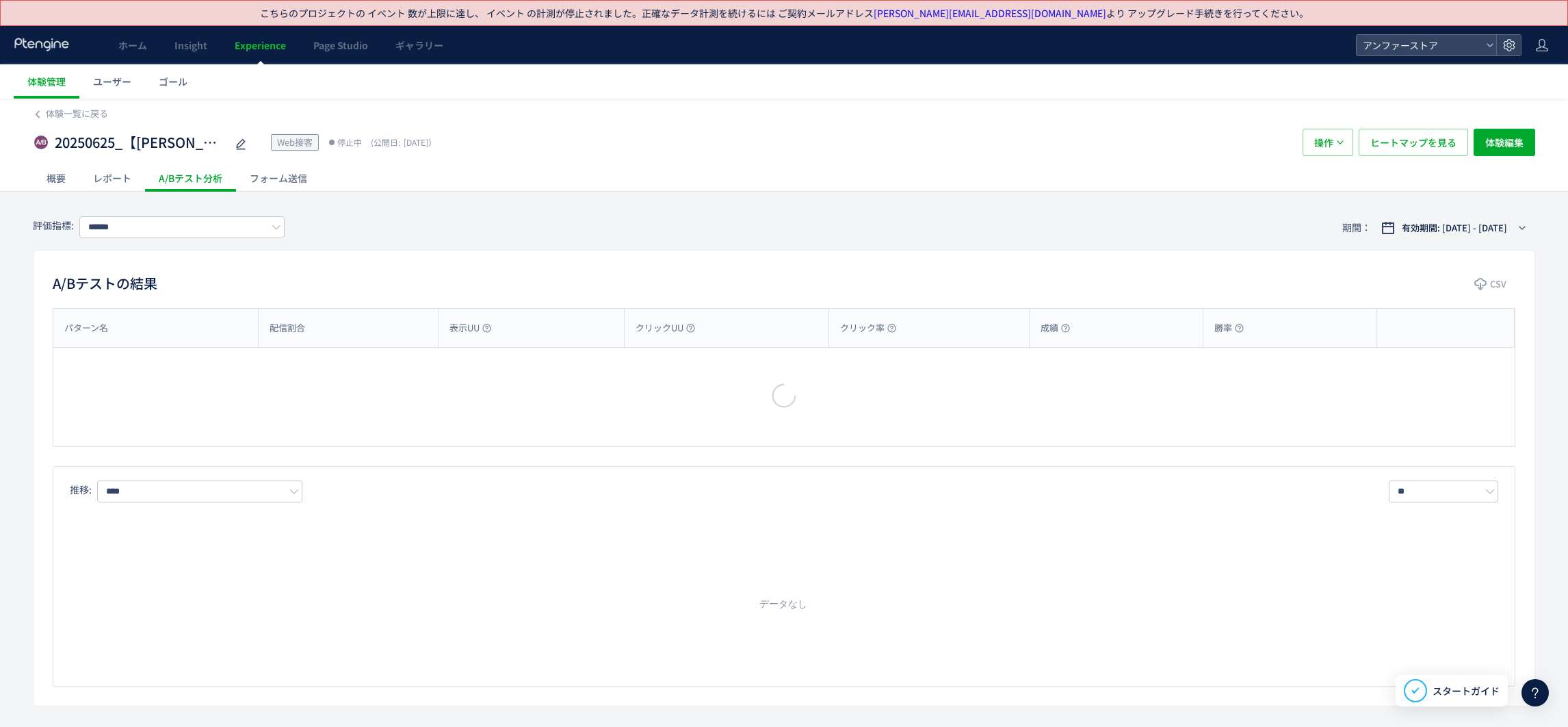
type input "*********"
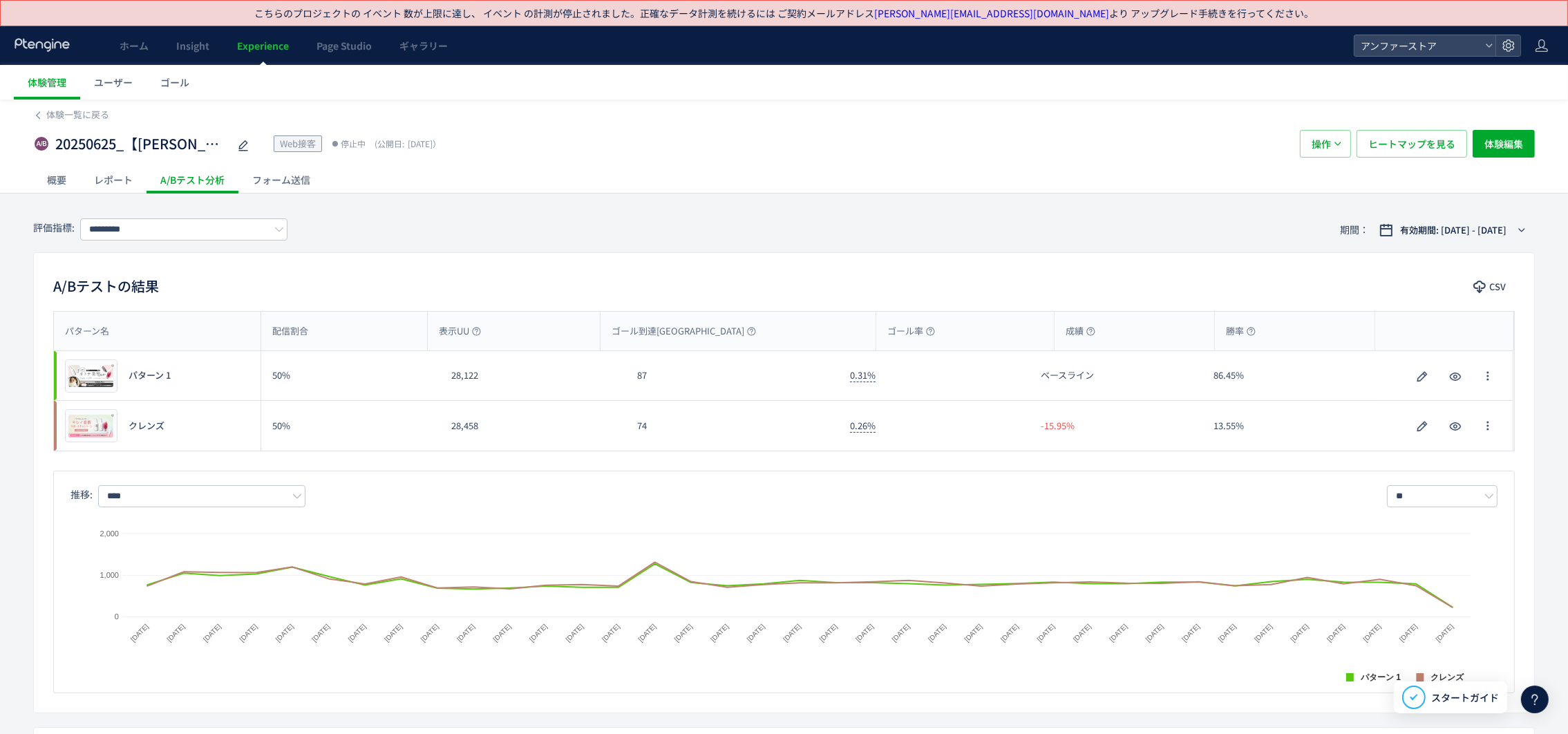
drag, startPoint x: 525, startPoint y: 334, endPoint x: 473, endPoint y: 297, distance: 63.8
click at [525, 330] on div "表示UU" at bounding box center [513, 331] width 172 height 39
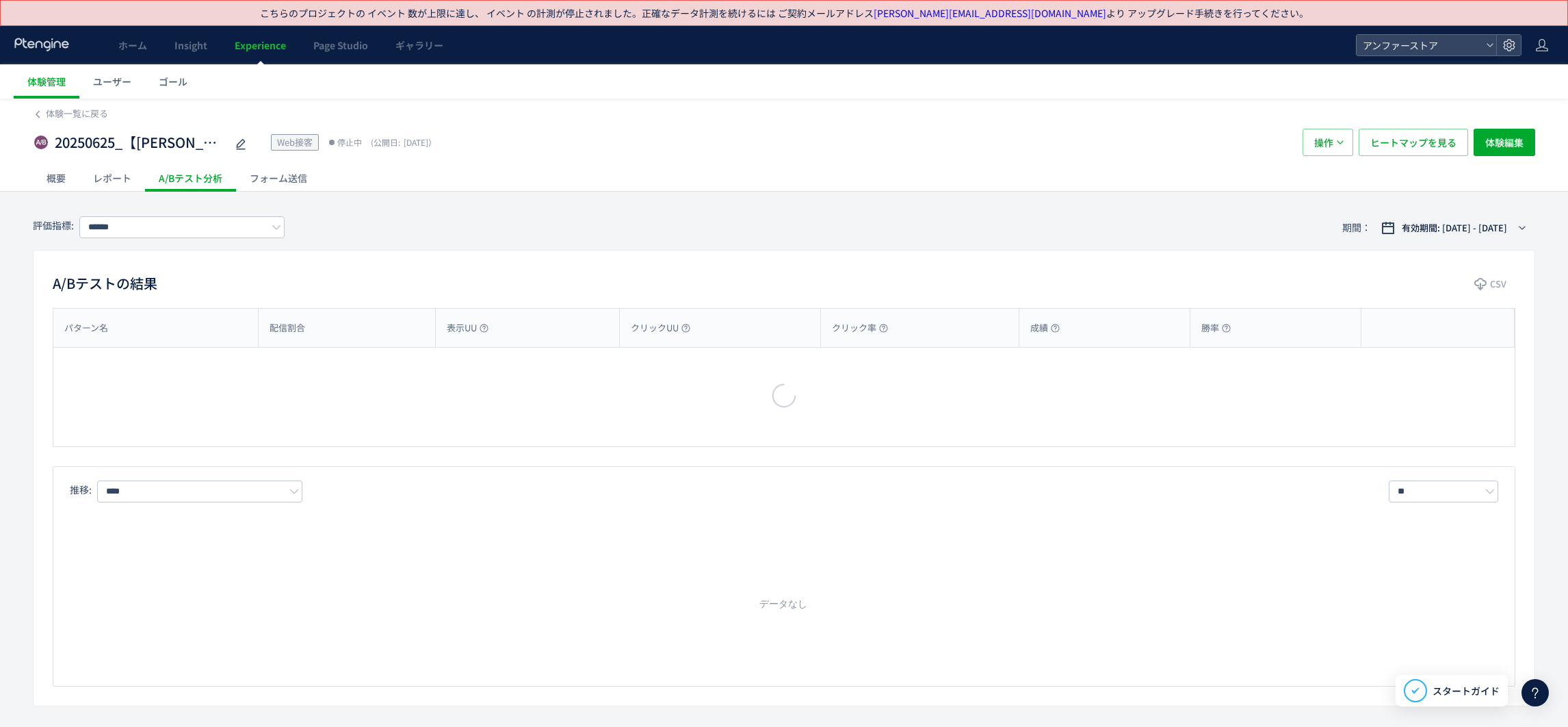
type input "*********"
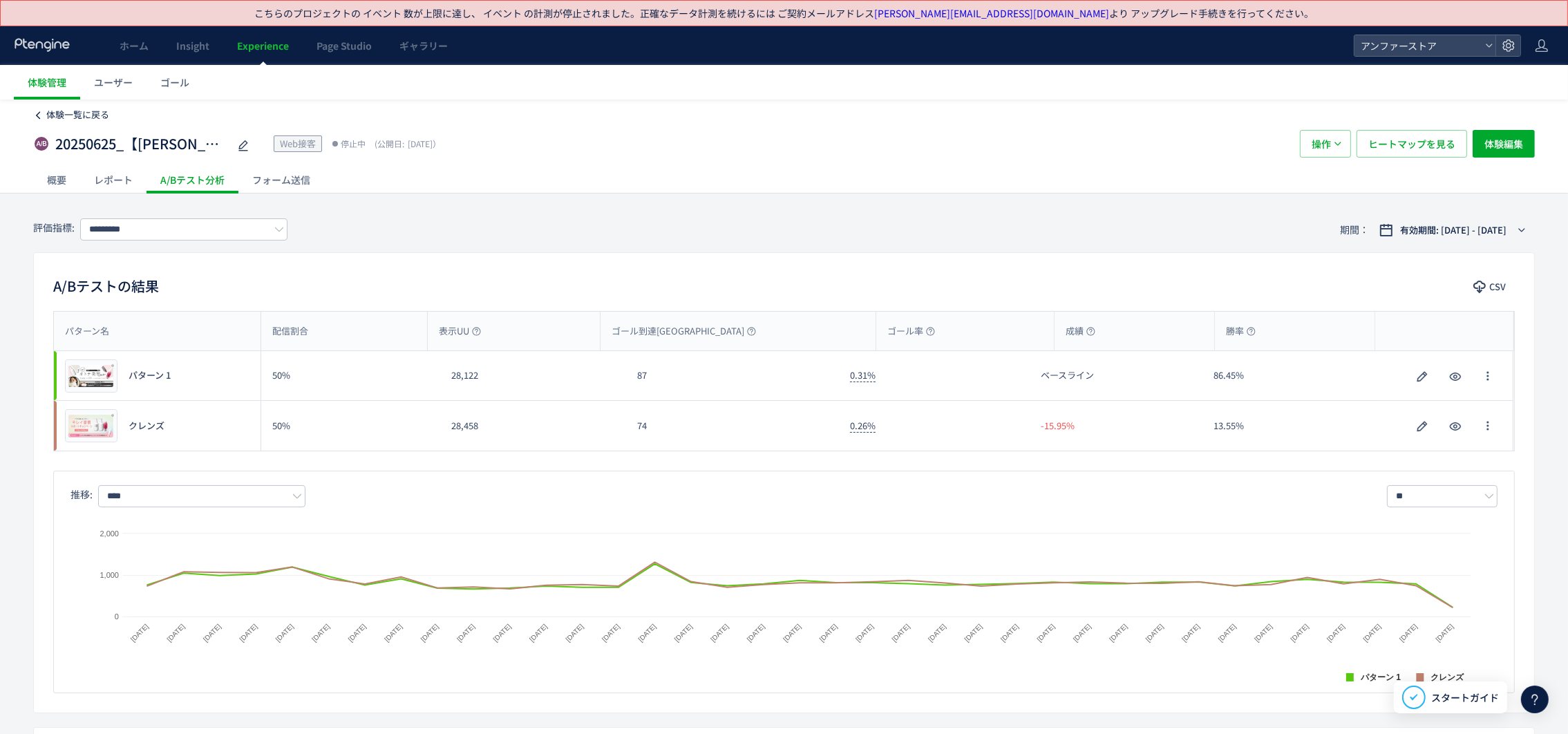
click at [47, 113] on span "体験一覧に戻る" at bounding box center [78, 114] width 63 height 13
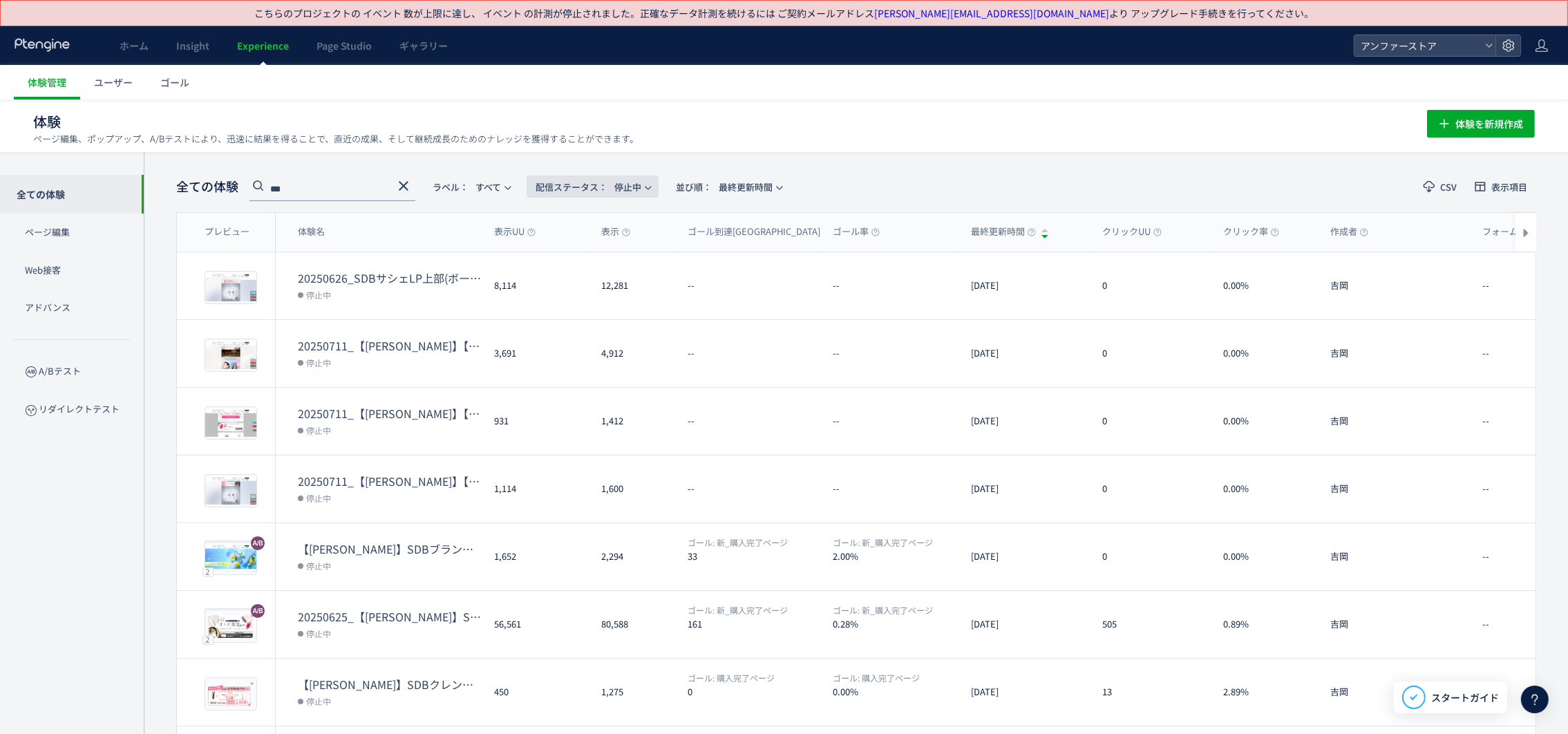
click at [570, 192] on span "配信ステータス​： 停止中" at bounding box center [588, 186] width 106 height 23
click at [596, 192] on span "配信ステータス​： 停止中" at bounding box center [588, 186] width 106 height 23
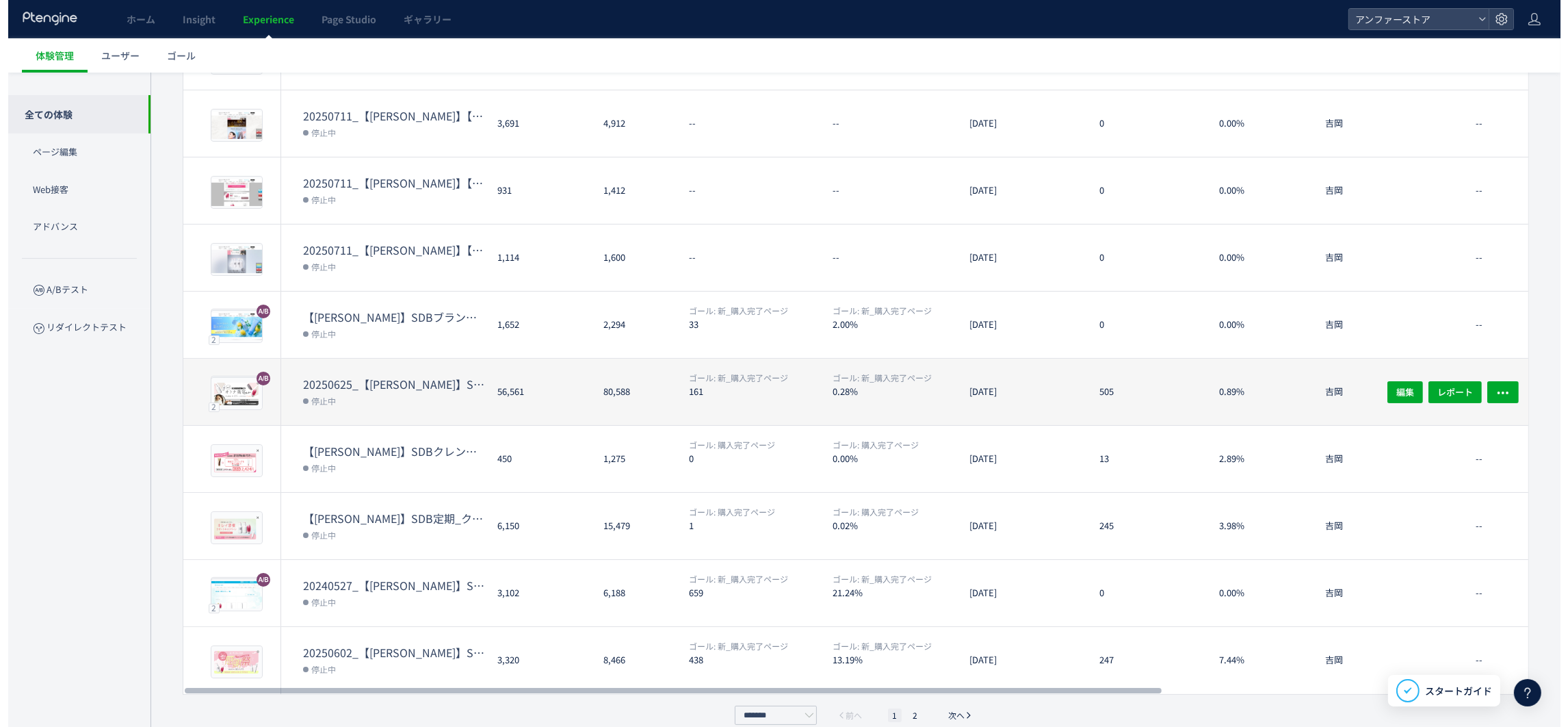
scroll to position [243, 0]
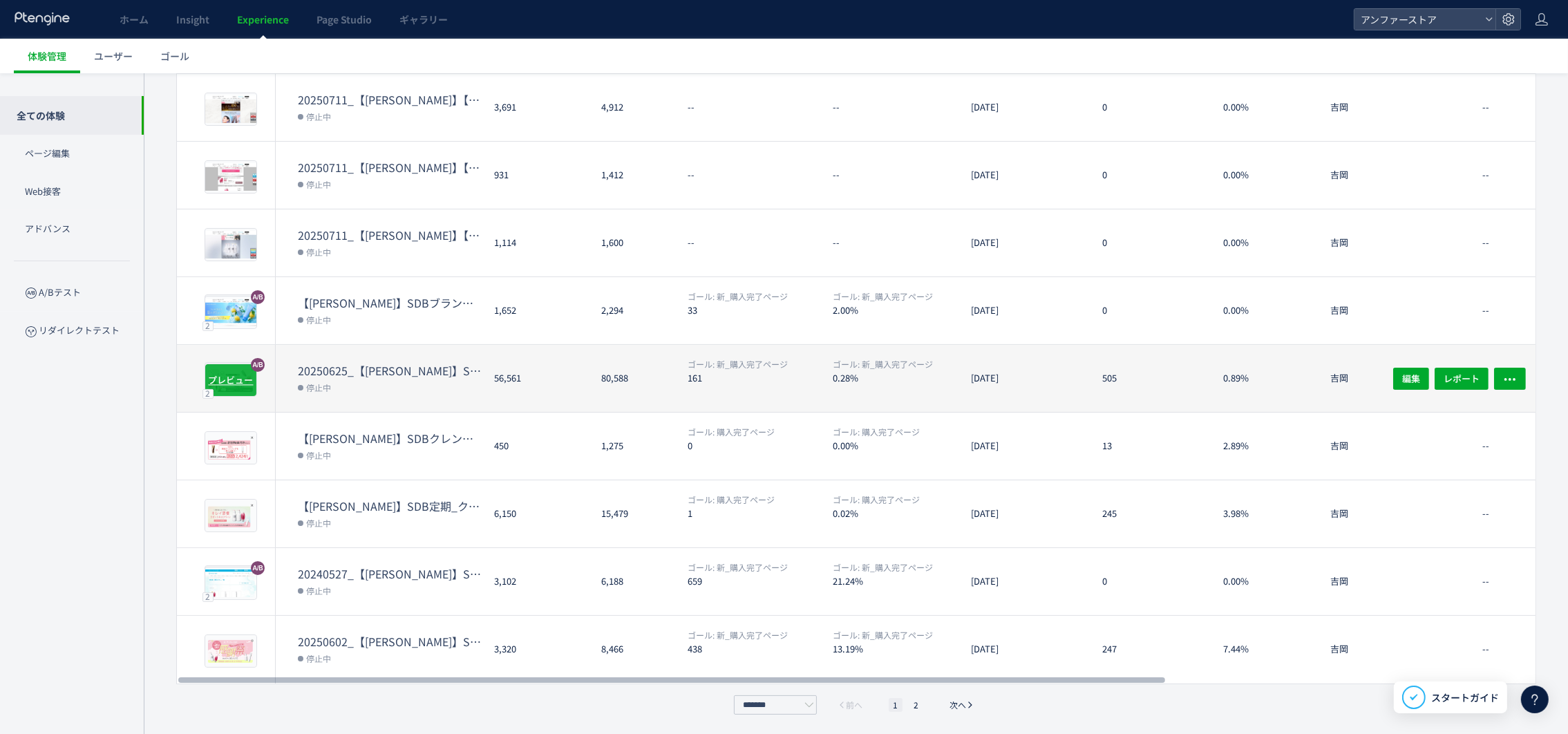
click at [223, 379] on span "プレビュー" at bounding box center [231, 379] width 45 height 13
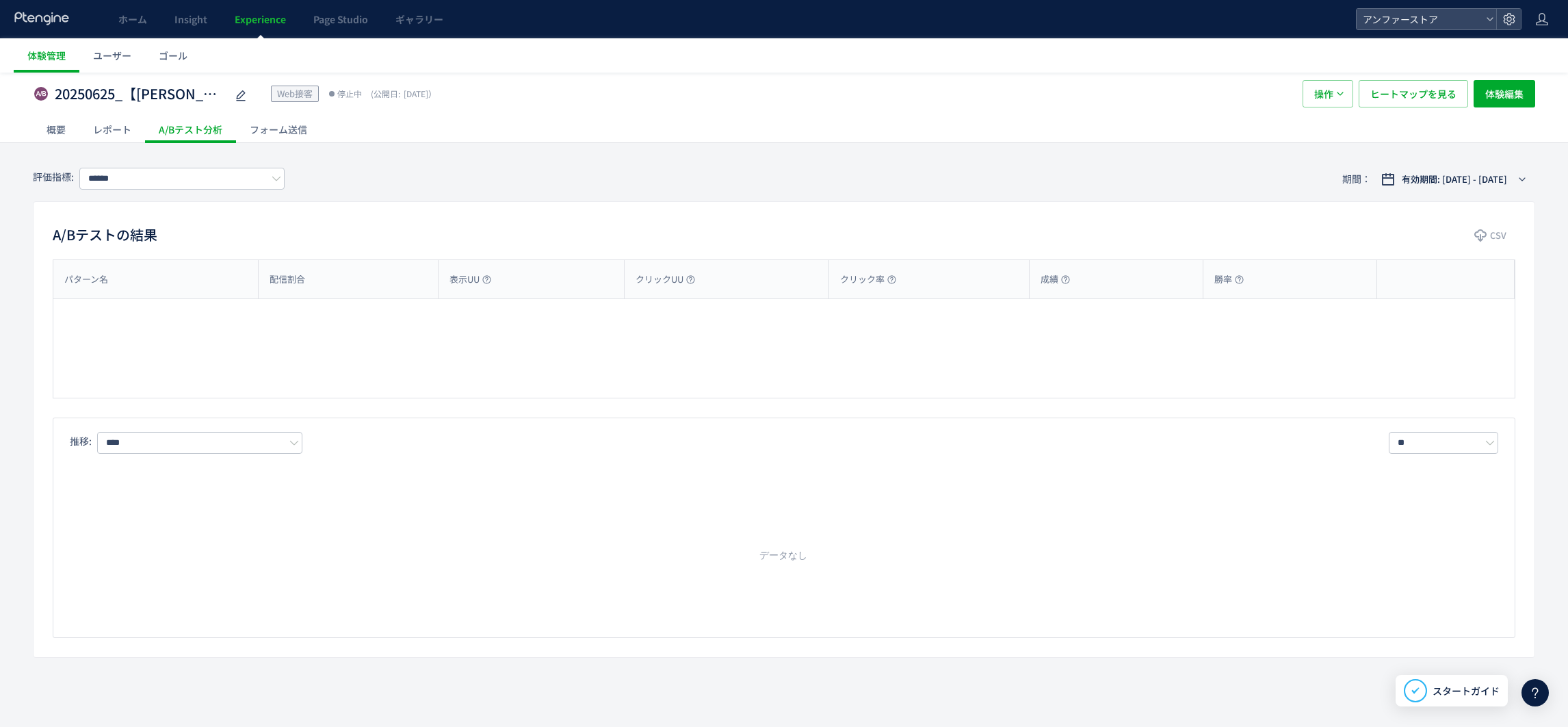
type input "*********"
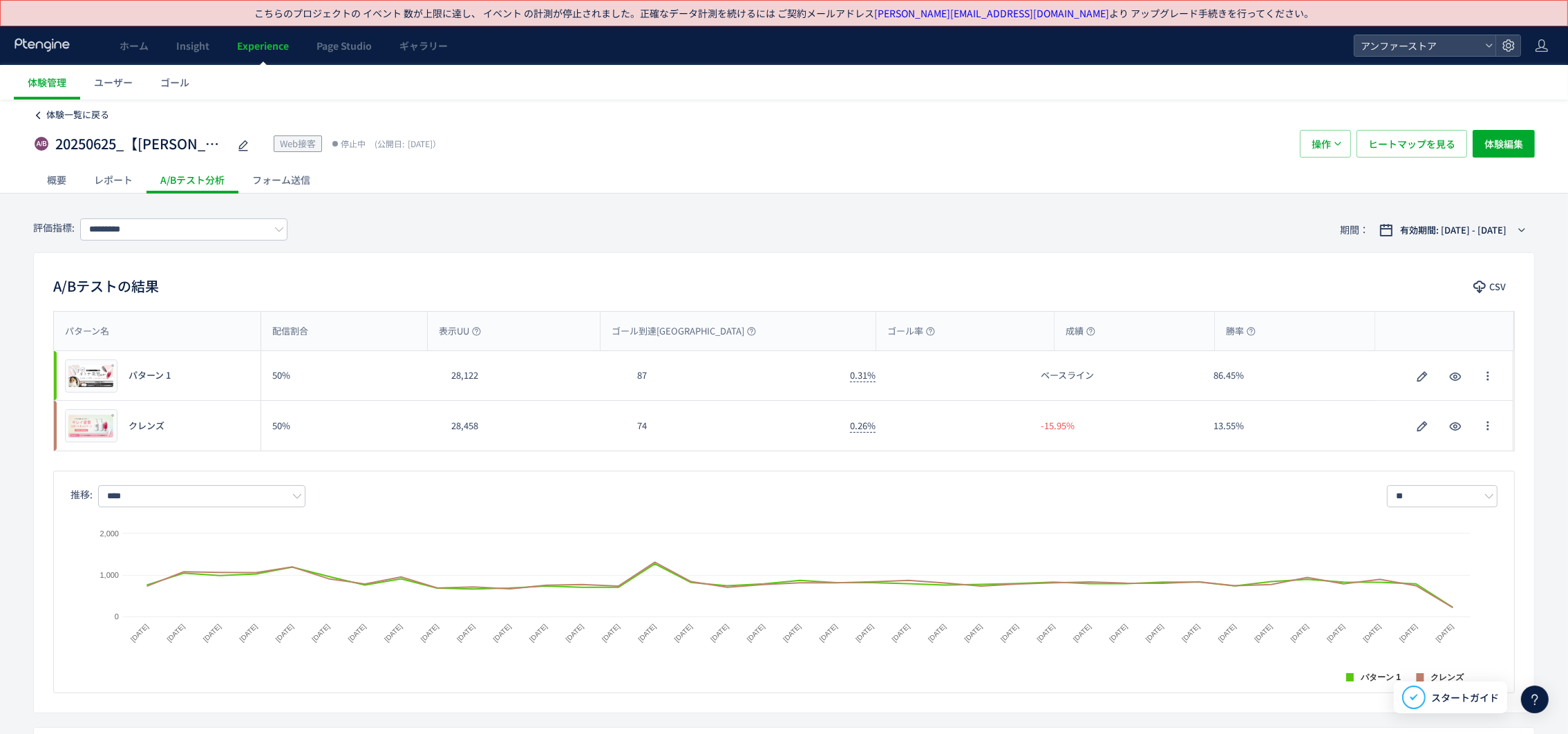
click at [39, 115] on icon at bounding box center [38, 115] width 9 height 9
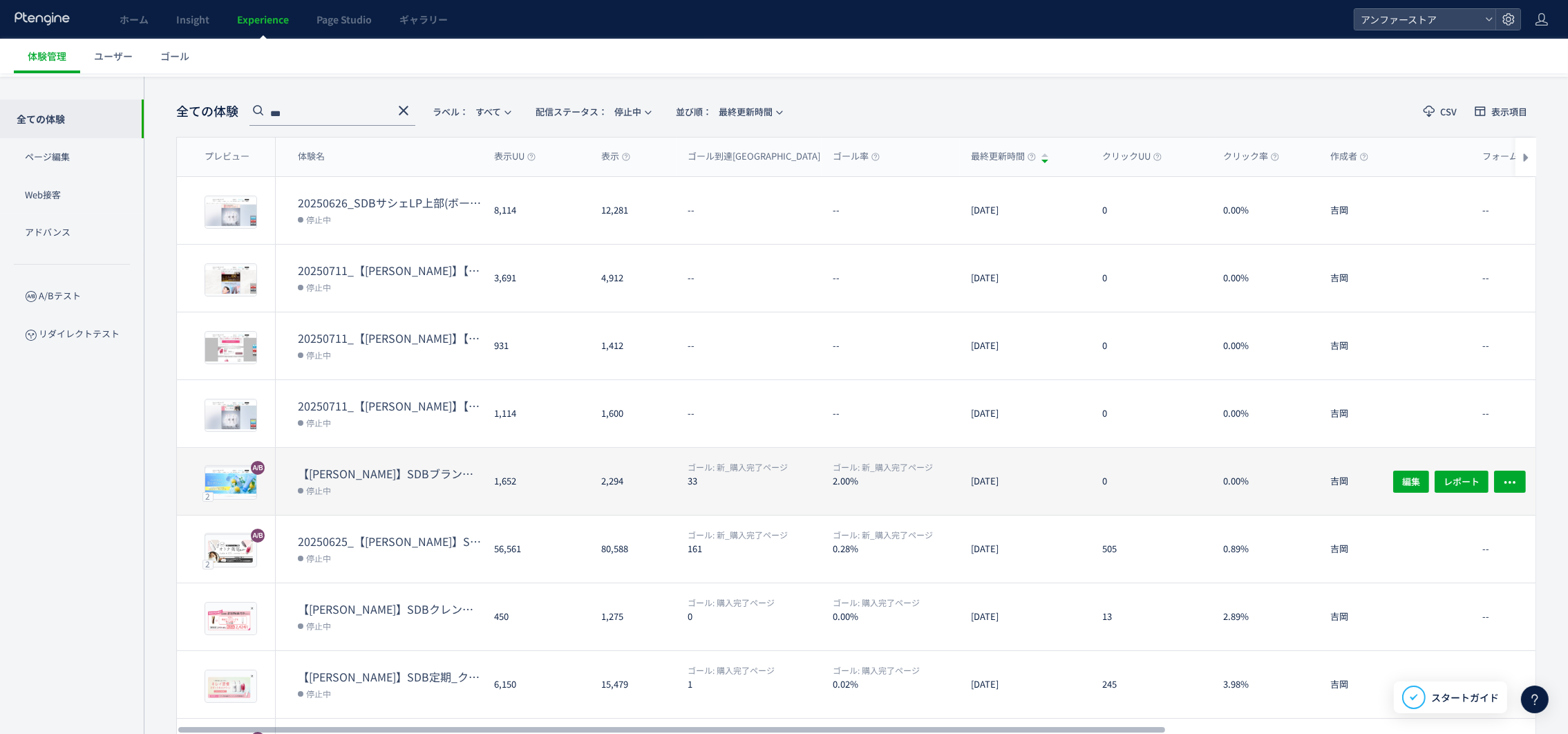
scroll to position [104, 0]
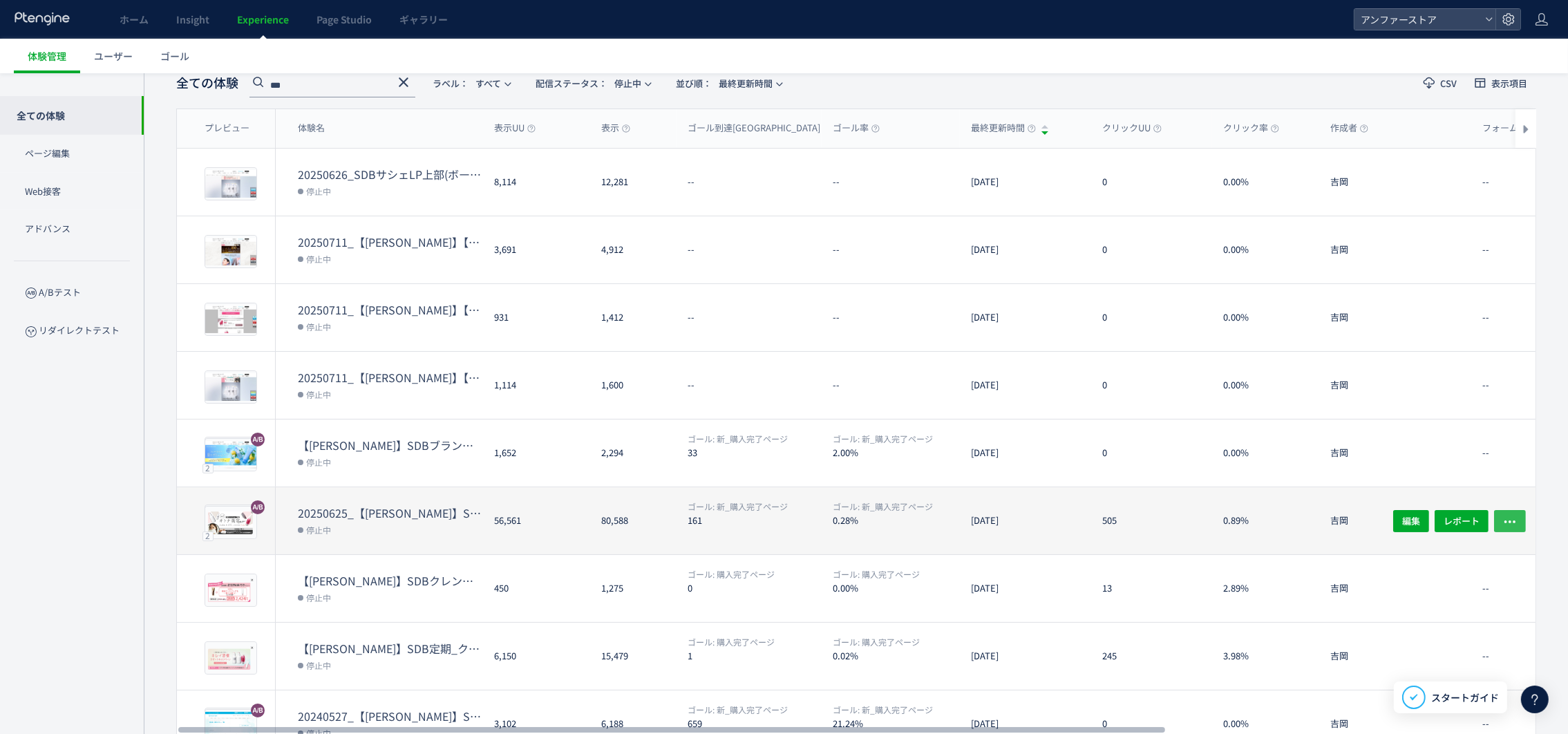
click at [1508, 523] on icon "button" at bounding box center [1510, 521] width 13 height 13
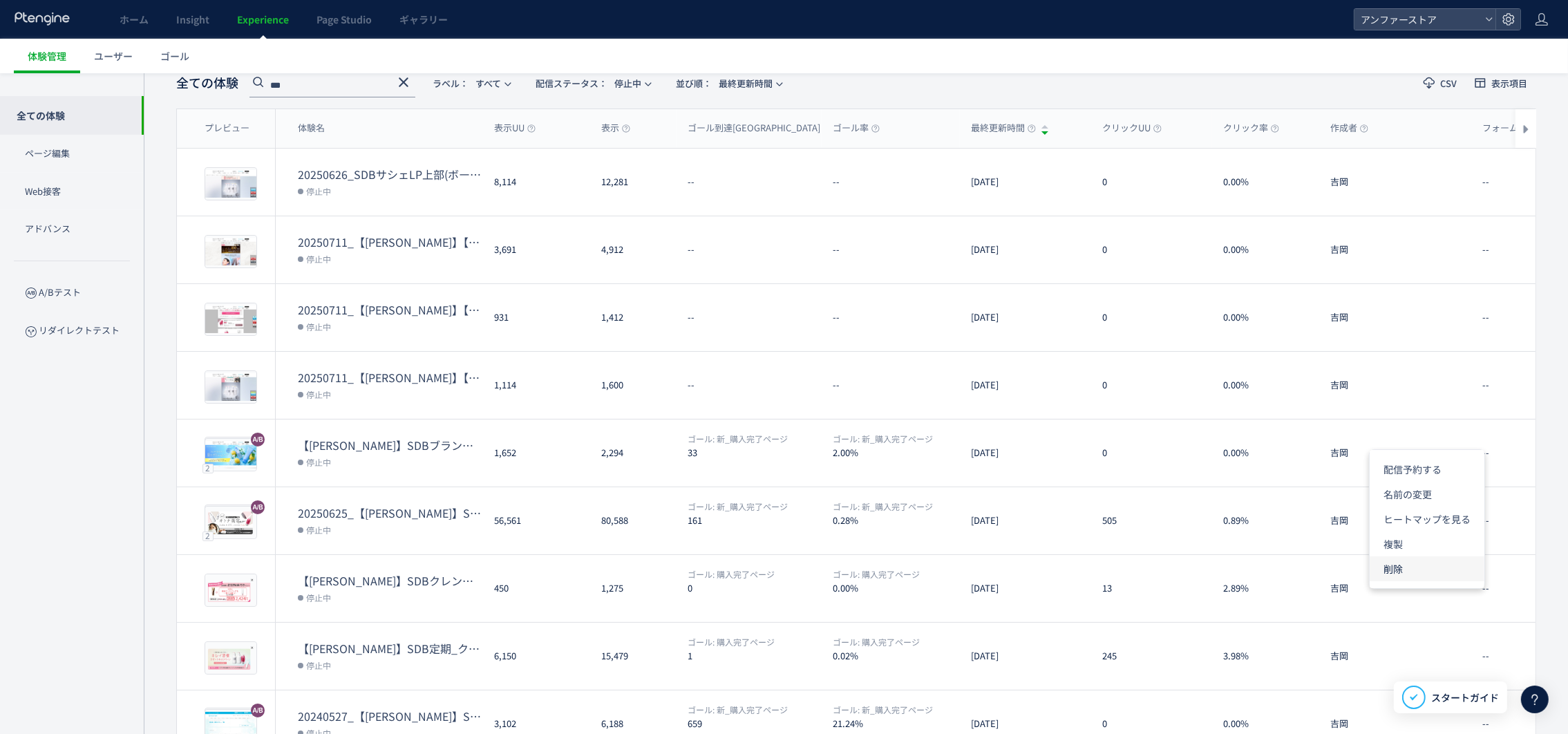
click at [1443, 574] on li "削除" at bounding box center [1427, 568] width 115 height 24
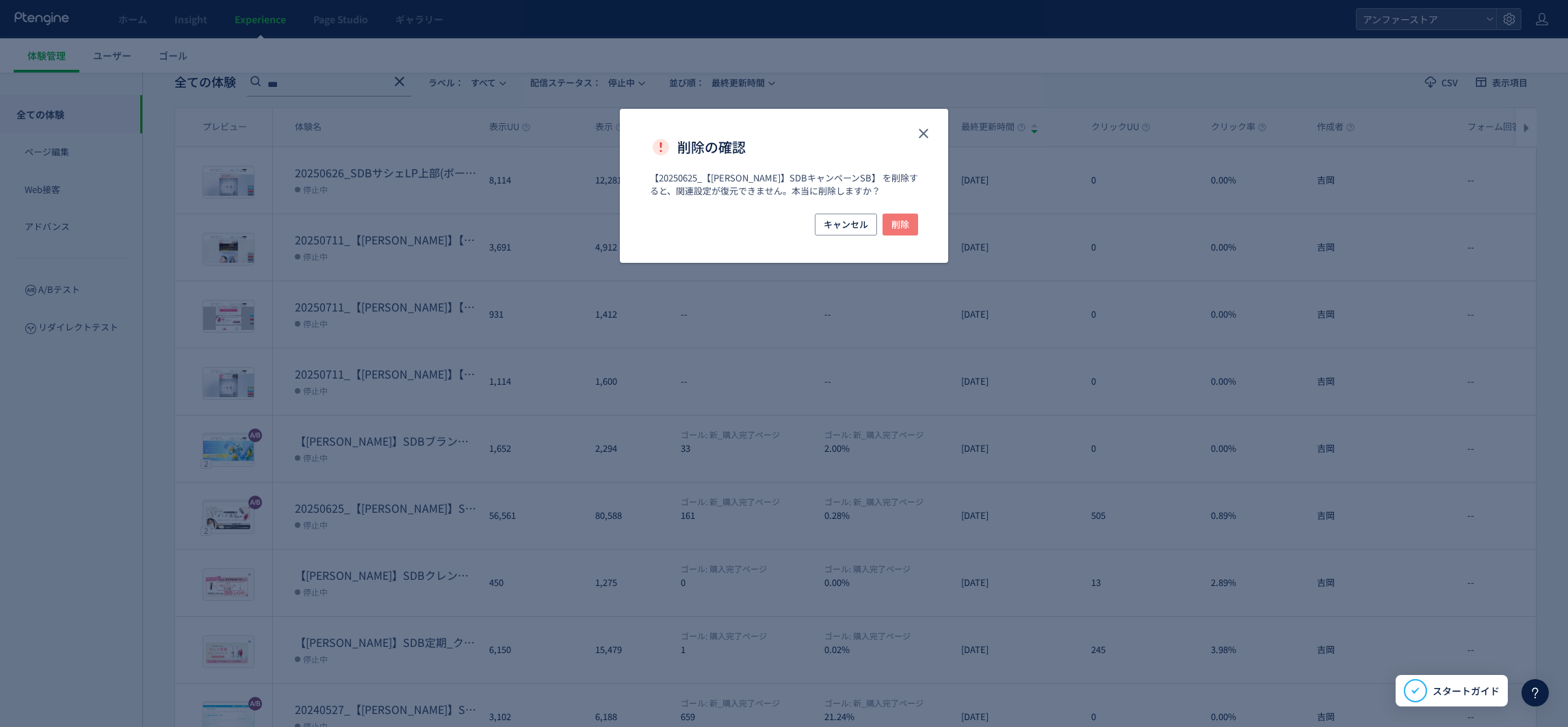
click at [910, 217] on button "削除" at bounding box center [899, 225] width 35 height 22
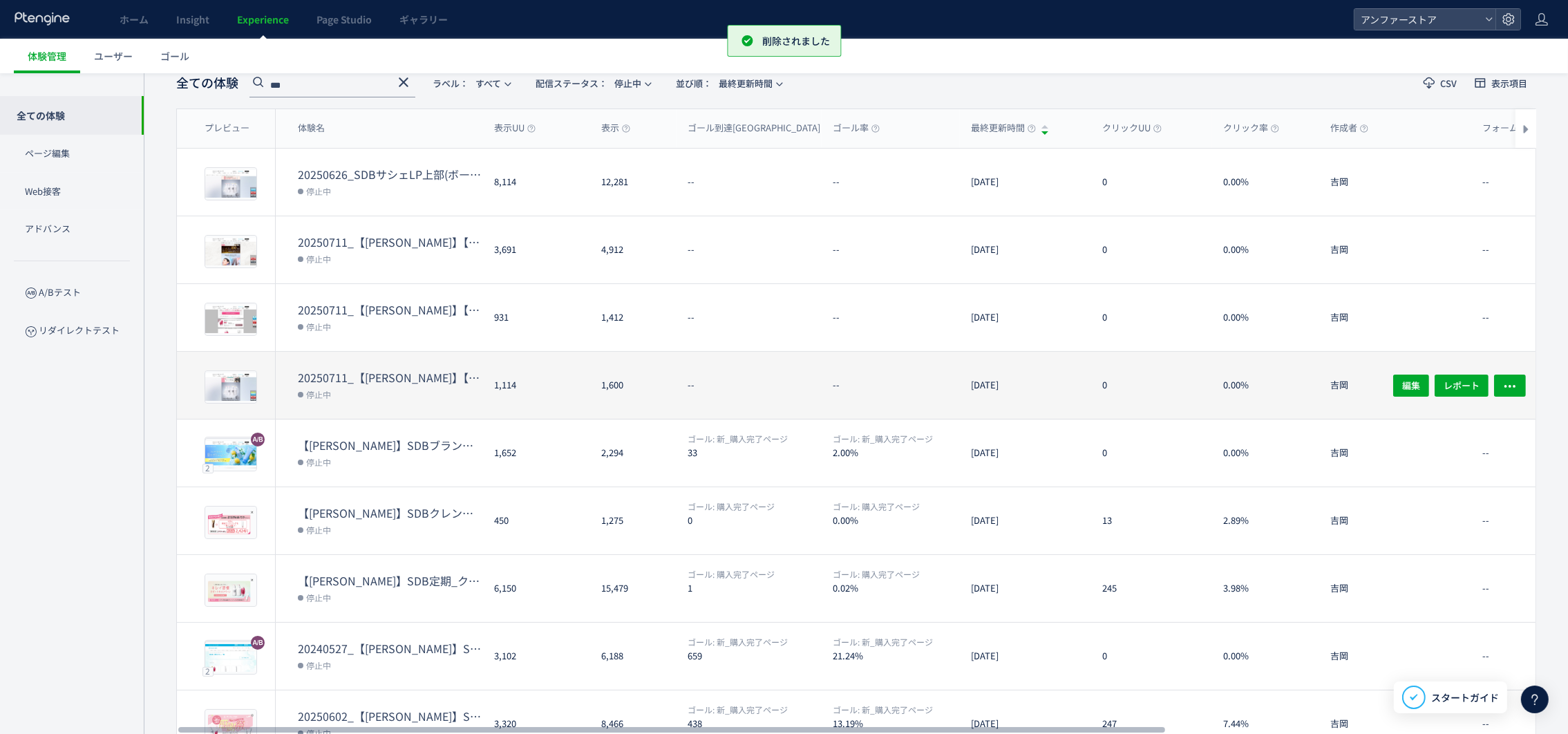
scroll to position [246, 0]
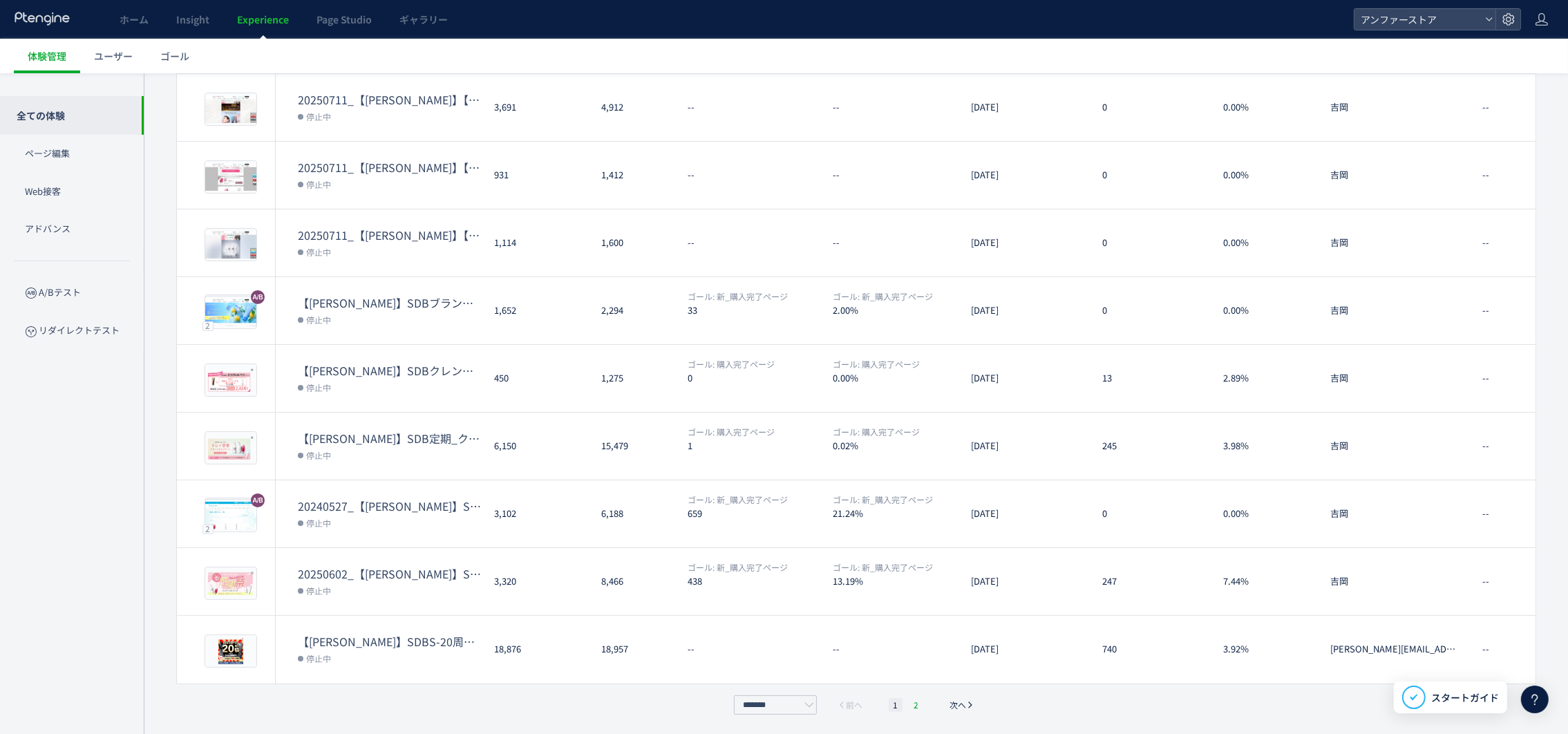
click at [917, 704] on li "2" at bounding box center [916, 705] width 13 height 13
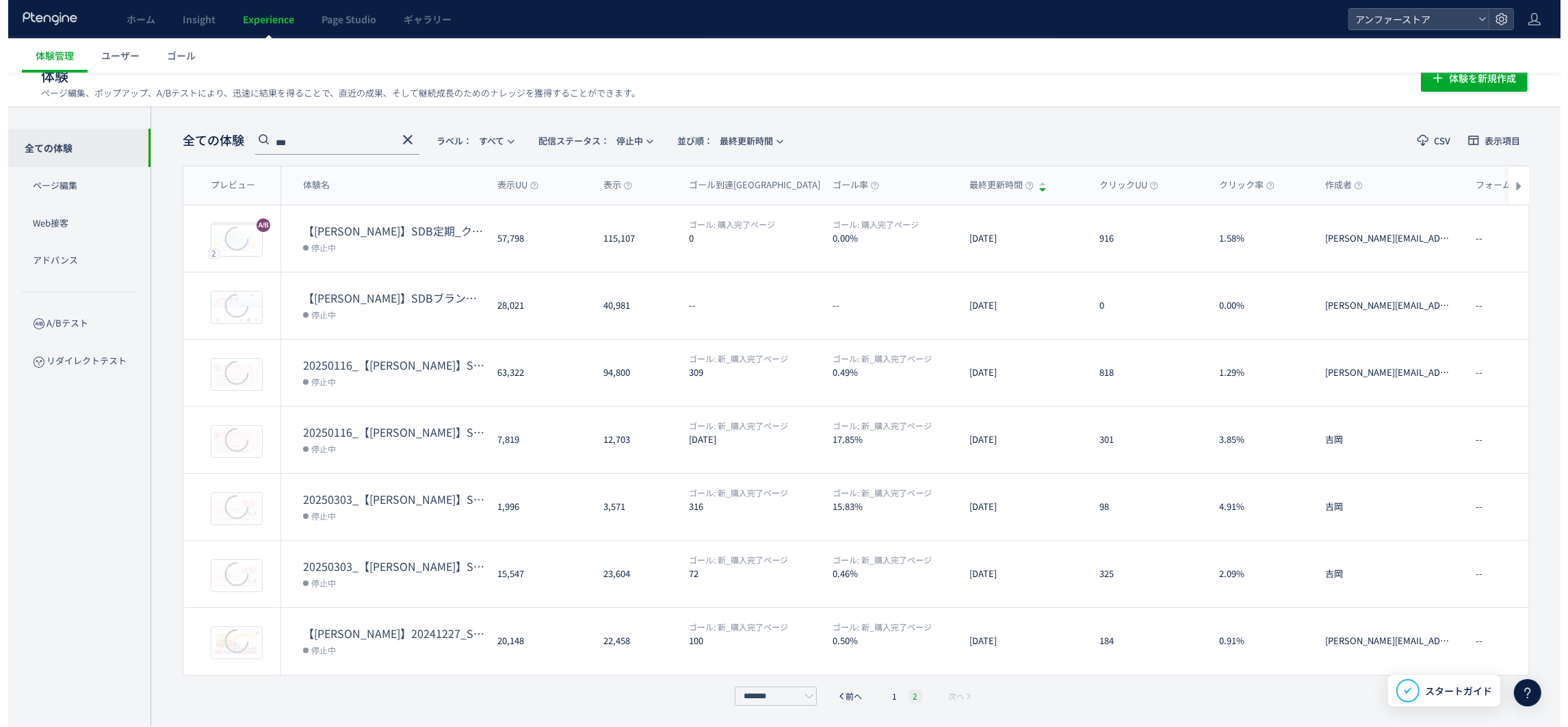
scroll to position [43, 0]
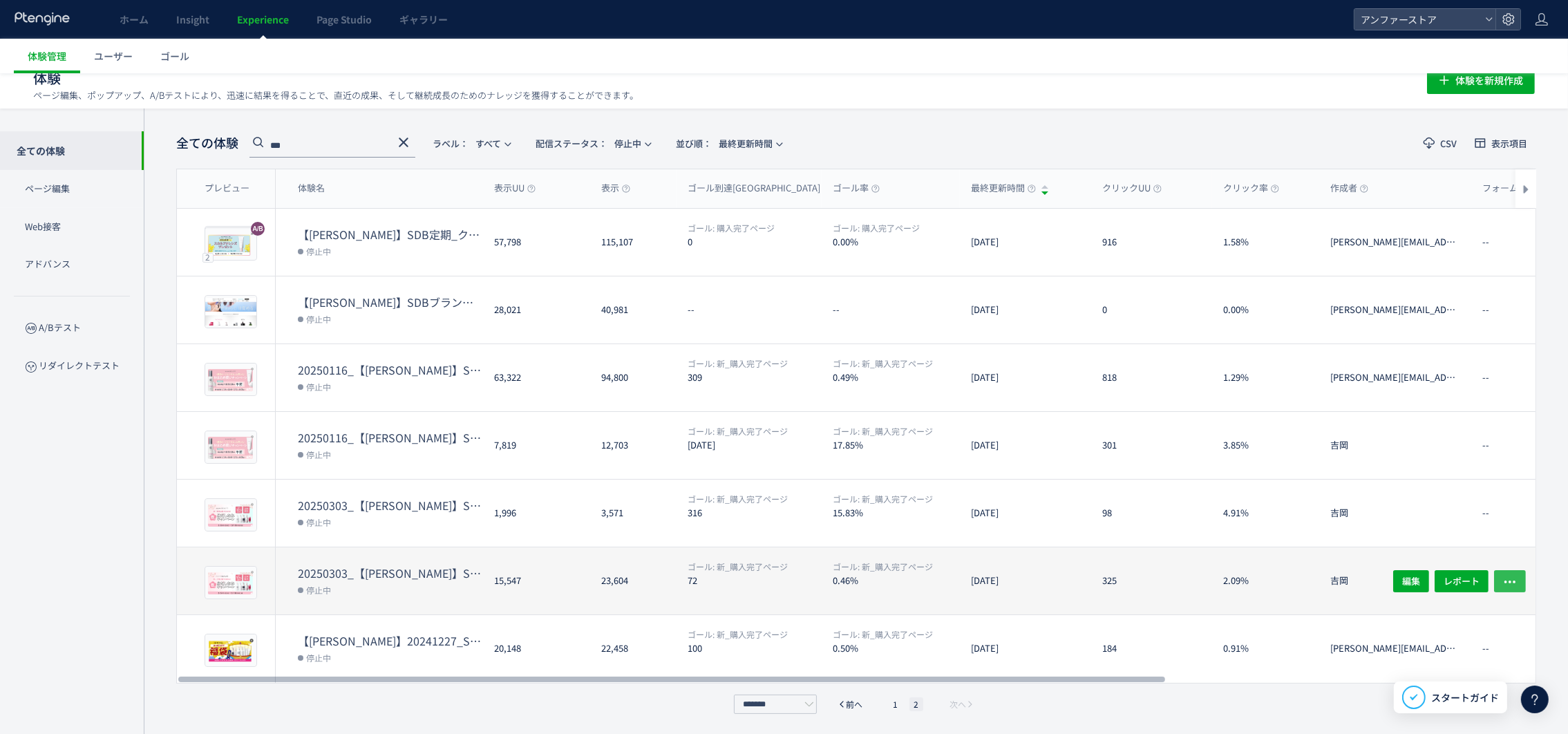
click at [1514, 576] on icon "button" at bounding box center [1510, 581] width 13 height 13
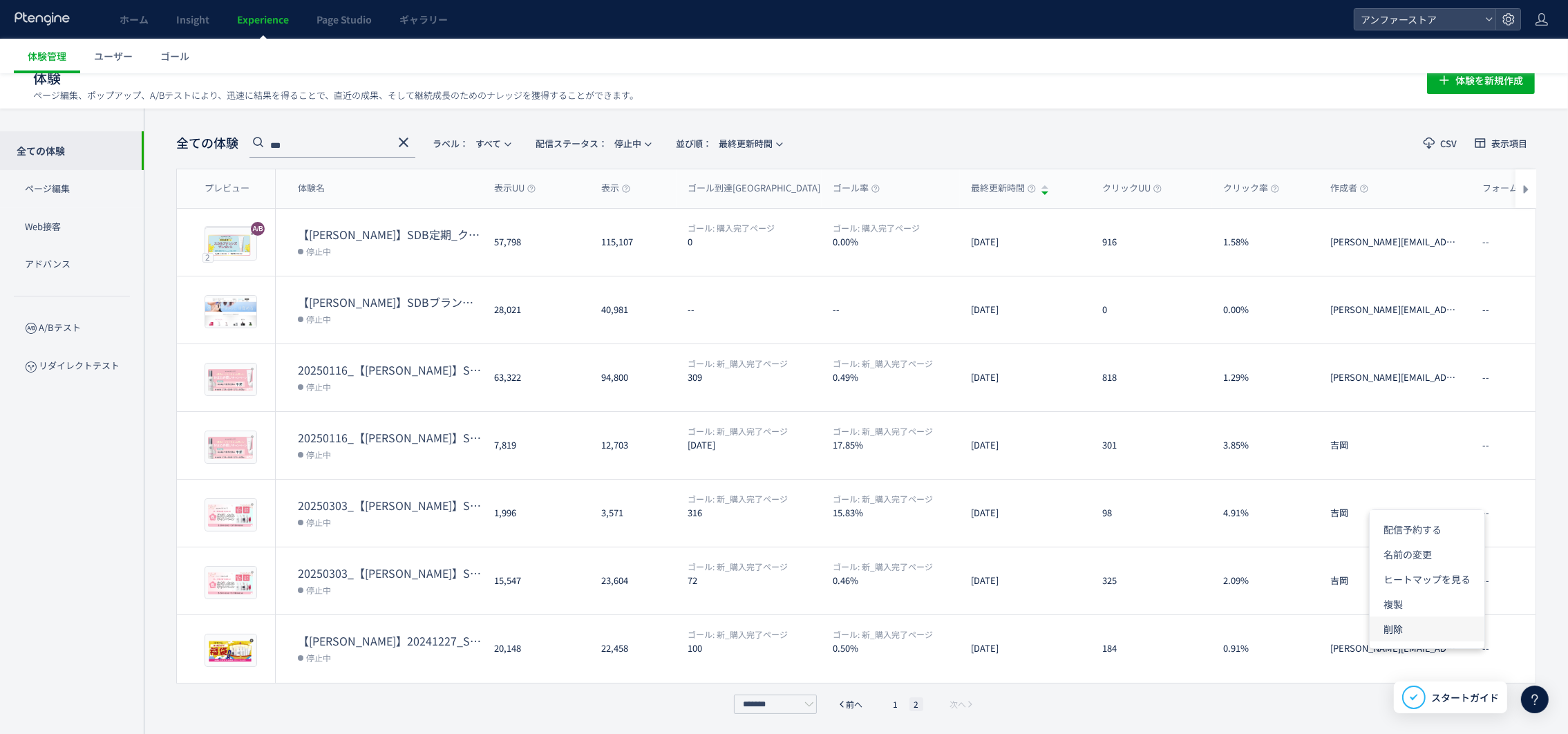
click at [1403, 626] on li "削除" at bounding box center [1427, 628] width 115 height 24
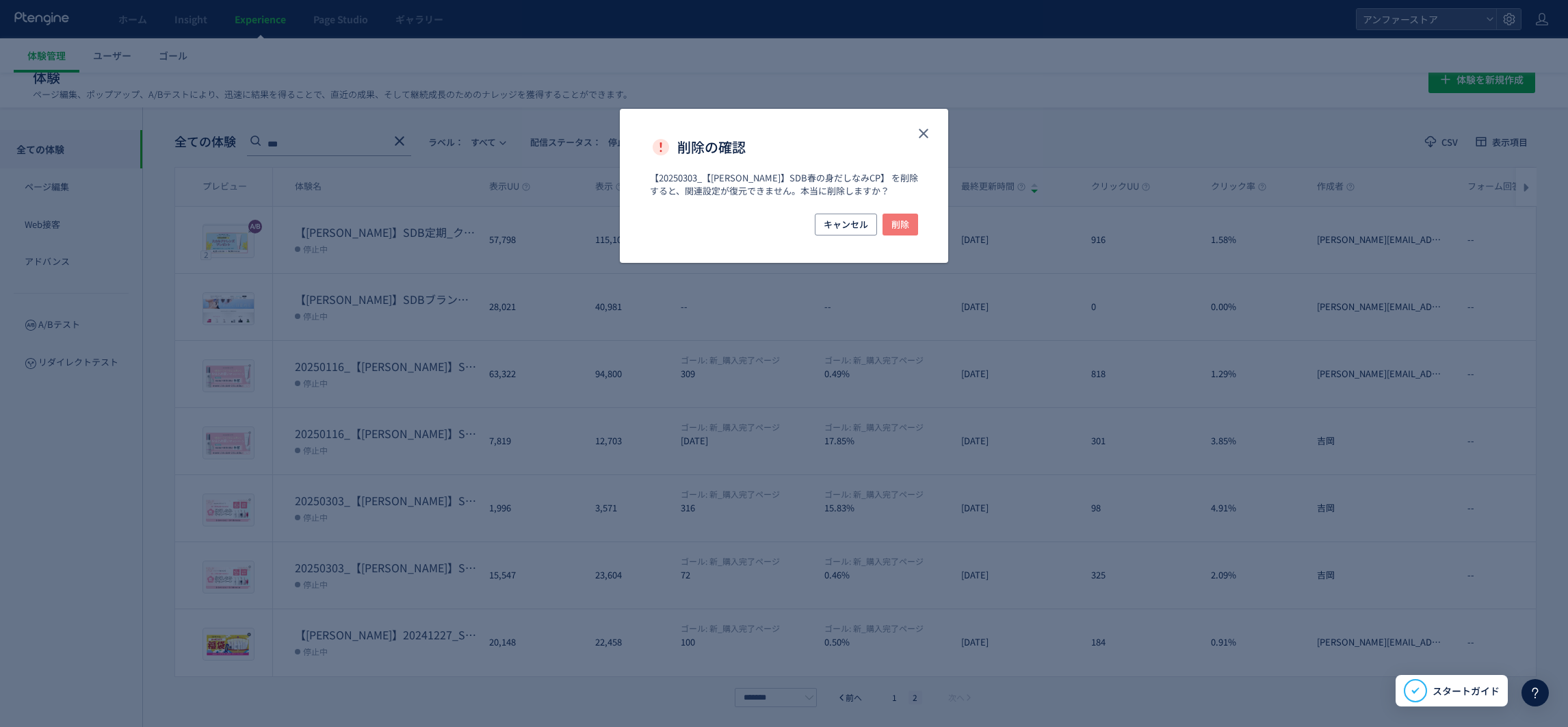
click at [900, 224] on span "削除" at bounding box center [900, 225] width 18 height 22
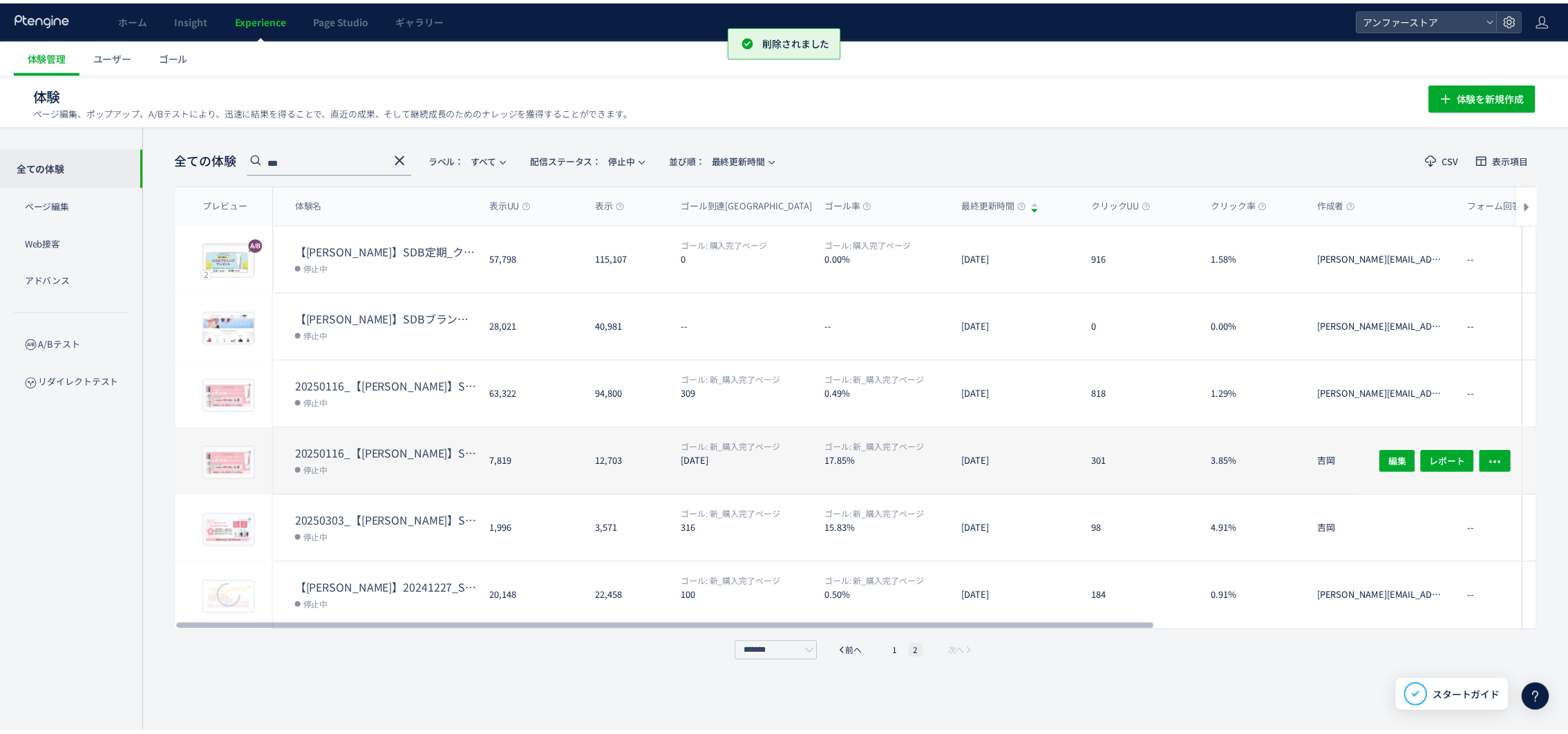
scroll to position [27, 0]
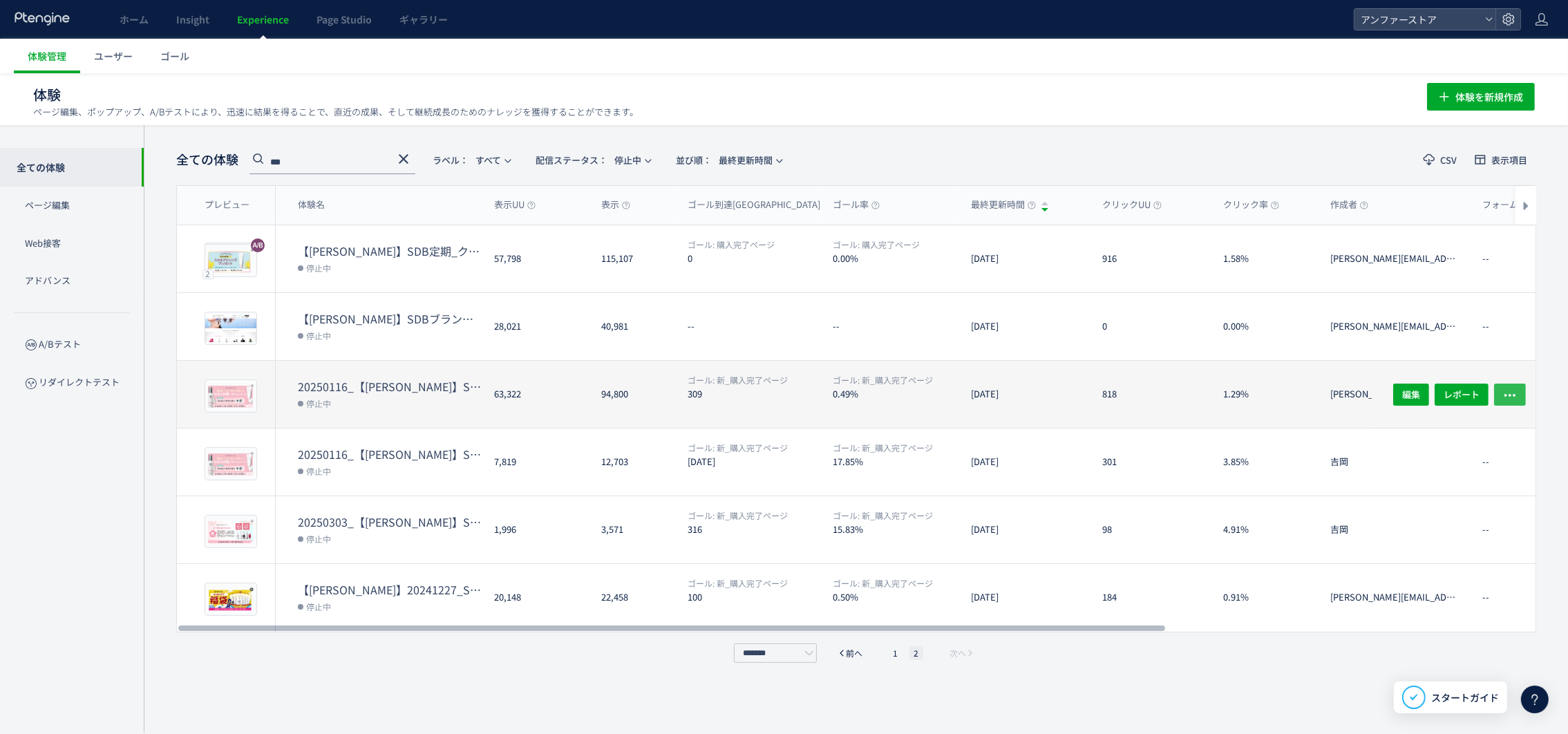
click at [1511, 383] on span "button" at bounding box center [1510, 394] width 13 height 22
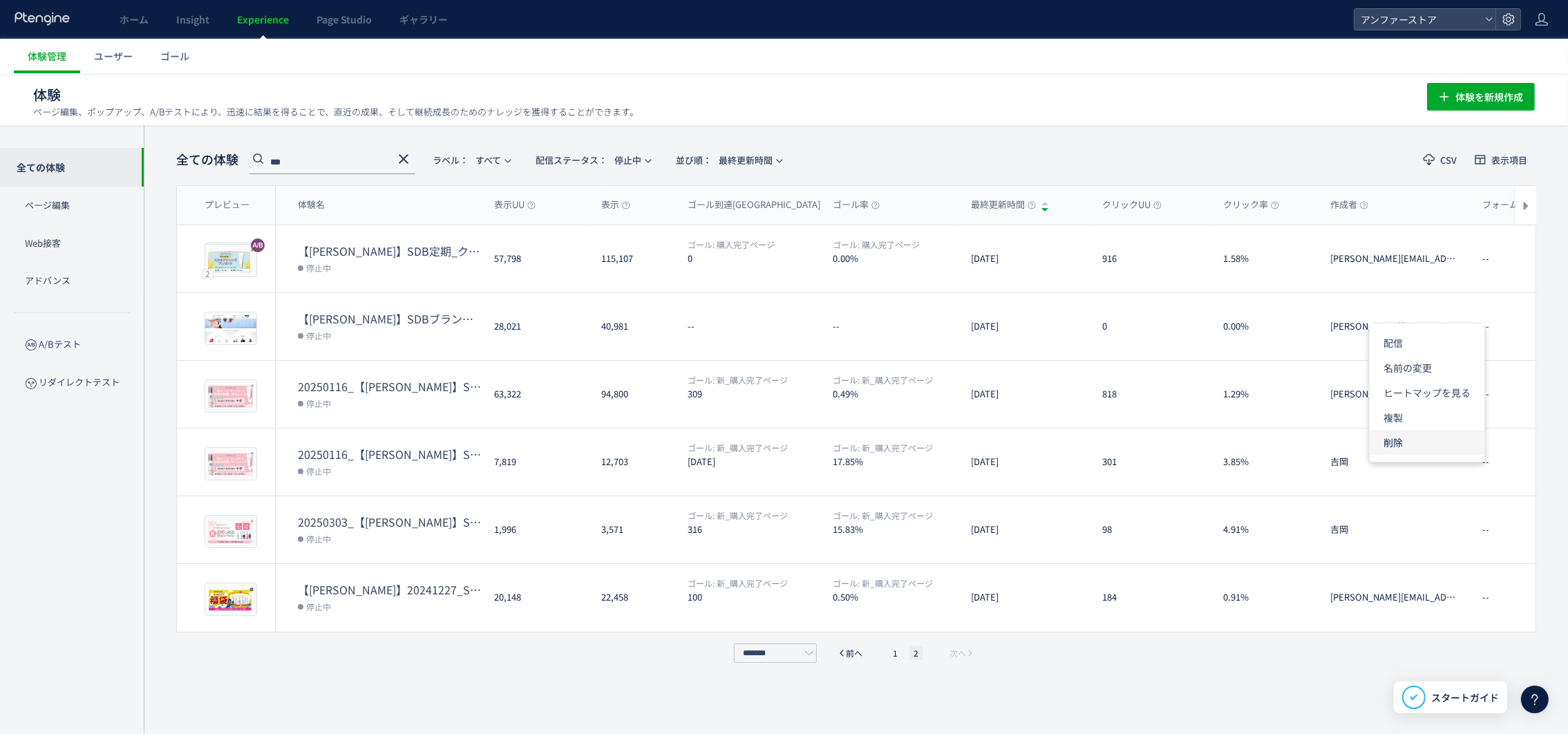
click at [1424, 438] on li "削除" at bounding box center [1427, 442] width 115 height 24
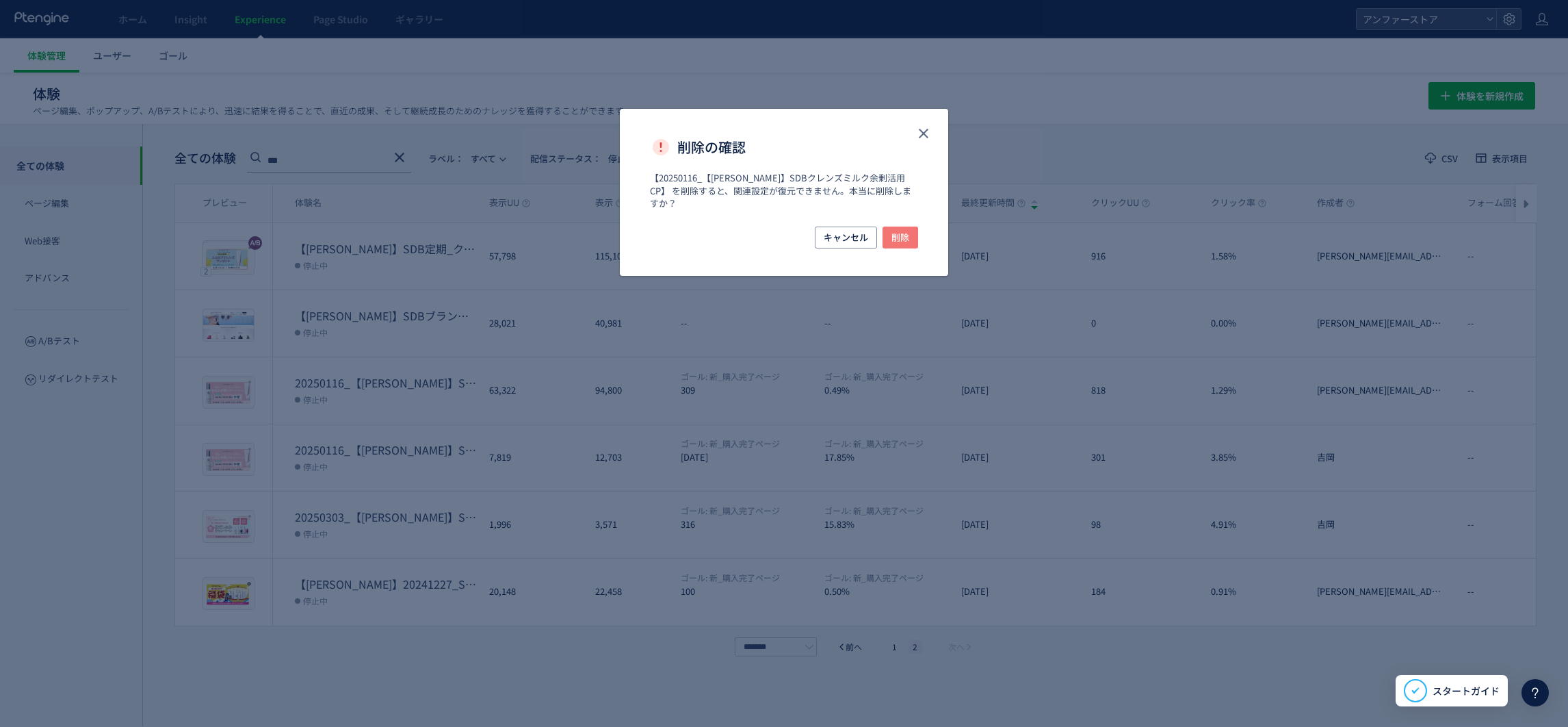
click at [892, 227] on span "削除" at bounding box center [900, 238] width 18 height 22
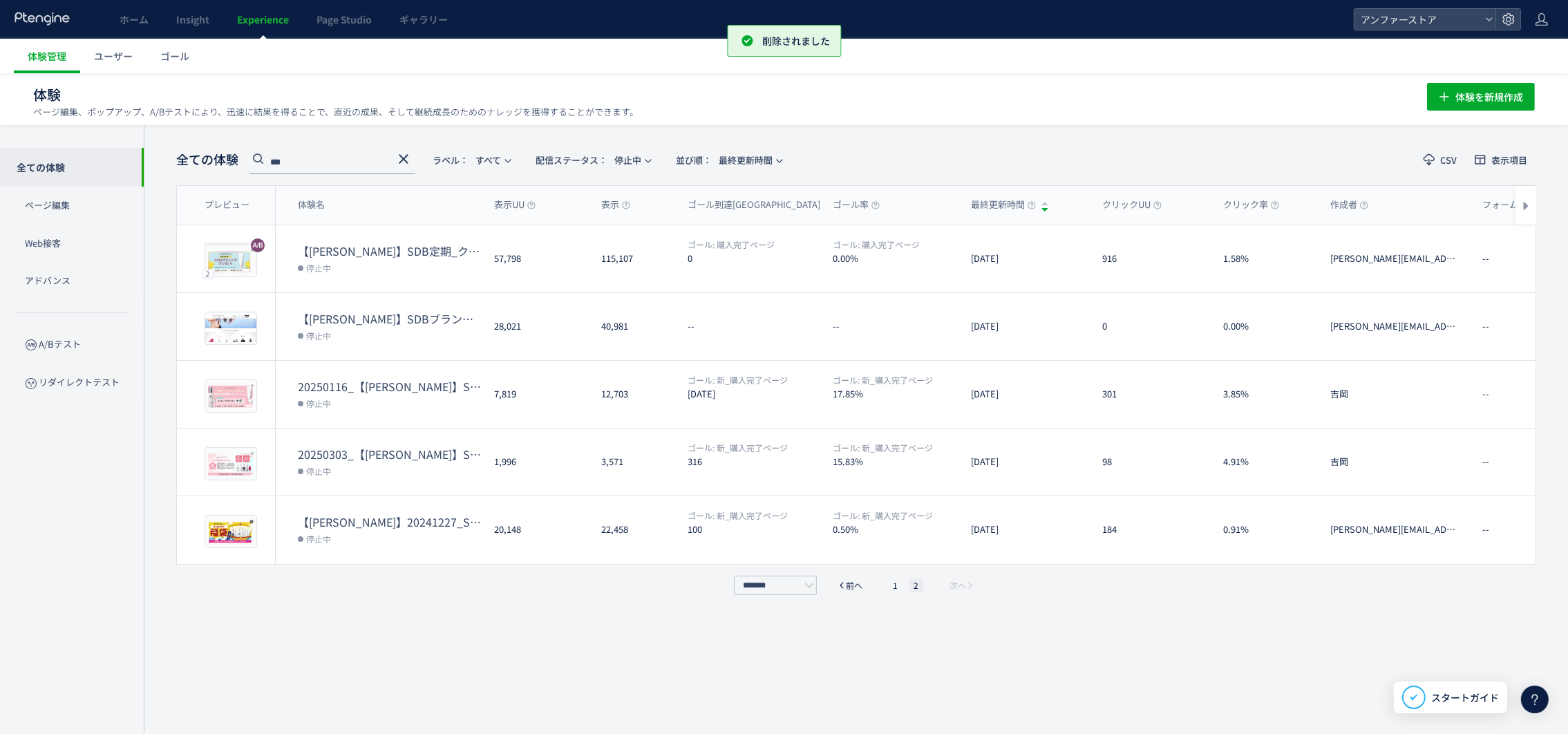
click at [511, 600] on div "全ての体験 *** ラベル： すべて 配信ステータス​： 停止中 並び順： 最終更新時間 CSV 表示項目 プレビュー 体験名 表示UU 表示 ゴール到達UU…" at bounding box center [856, 429] width 1360 height 566
click at [899, 582] on li "1" at bounding box center [895, 585] width 13 height 13
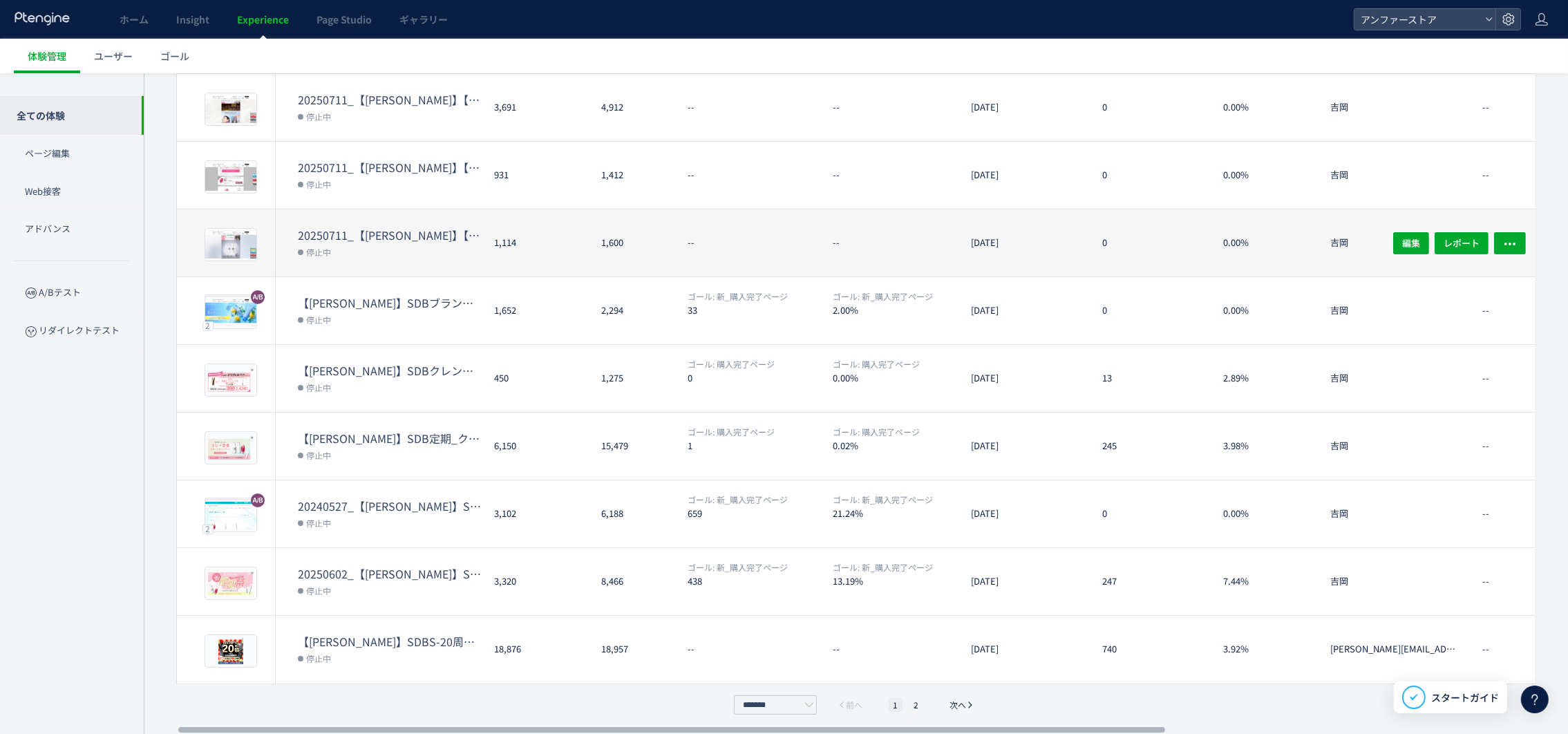
scroll to position [0, 0]
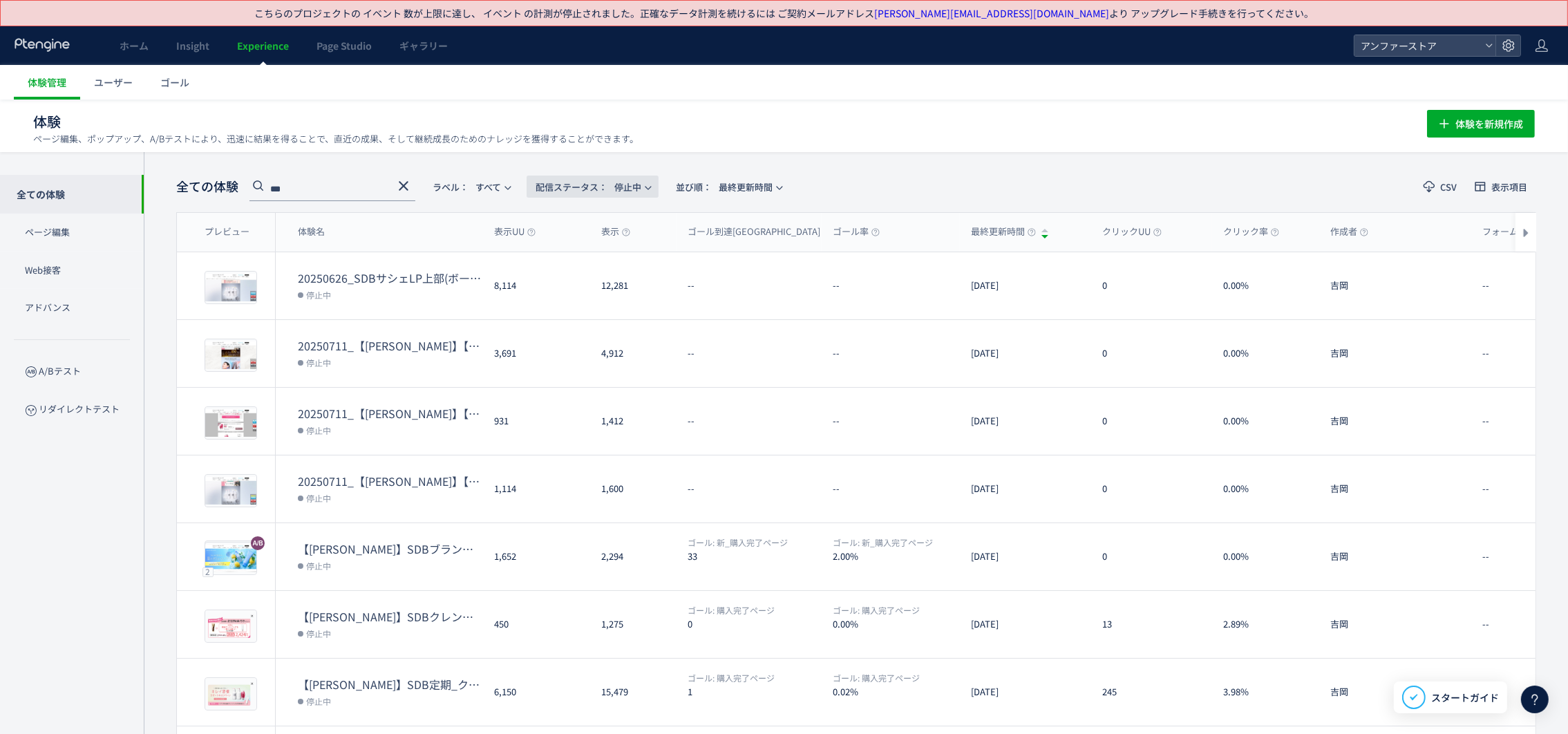
drag, startPoint x: 617, startPoint y: 192, endPoint x: 637, endPoint y: 194, distance: 20.1
click at [619, 191] on span "配信ステータス​： 停止中" at bounding box center [588, 186] width 106 height 23
click at [596, 326] on li "下書き" at bounding box center [596, 325] width 57 height 24
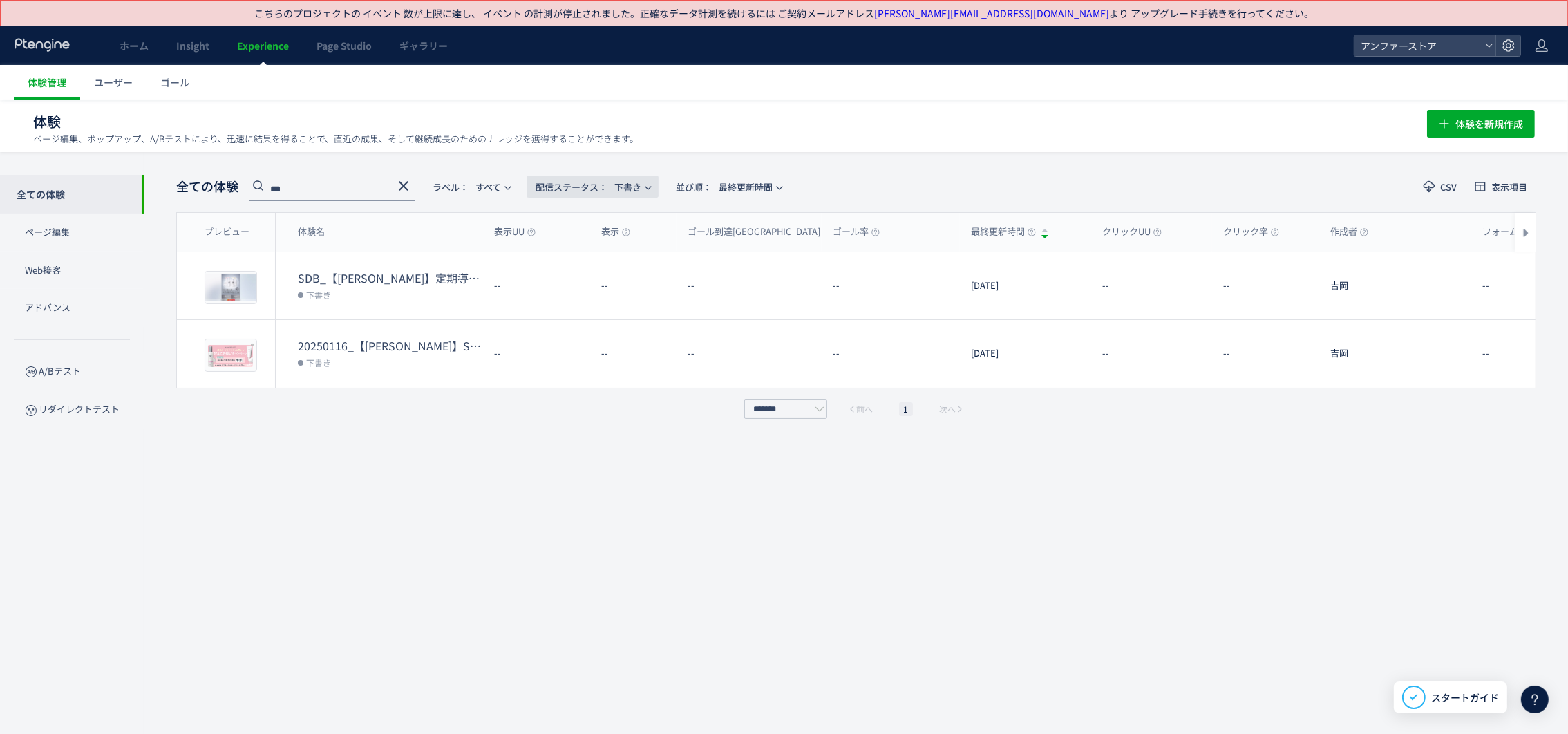
click at [585, 177] on span "配信ステータス​： 下書き" at bounding box center [588, 186] width 106 height 23
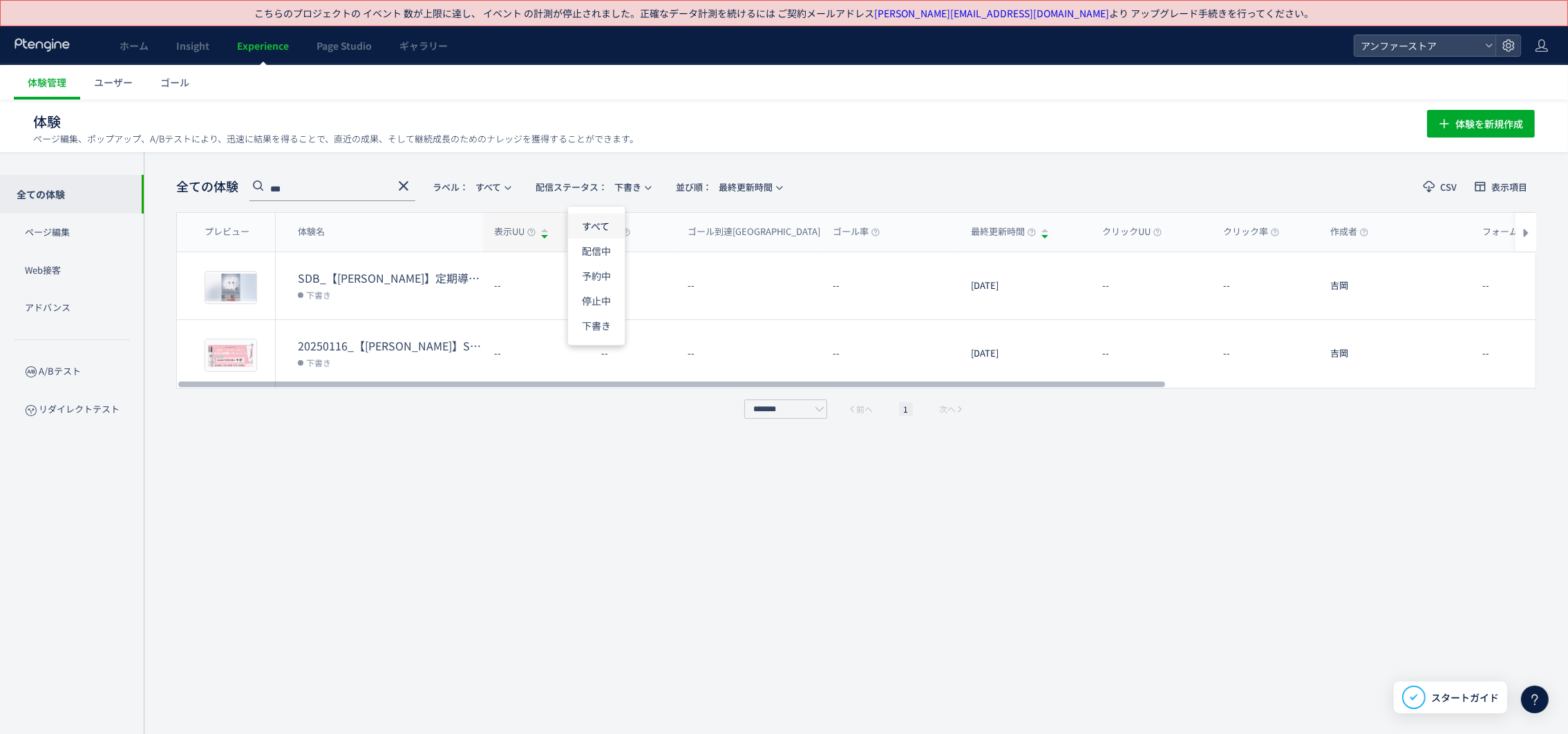
click at [600, 263] on li "すべて" at bounding box center [596, 275] width 57 height 24
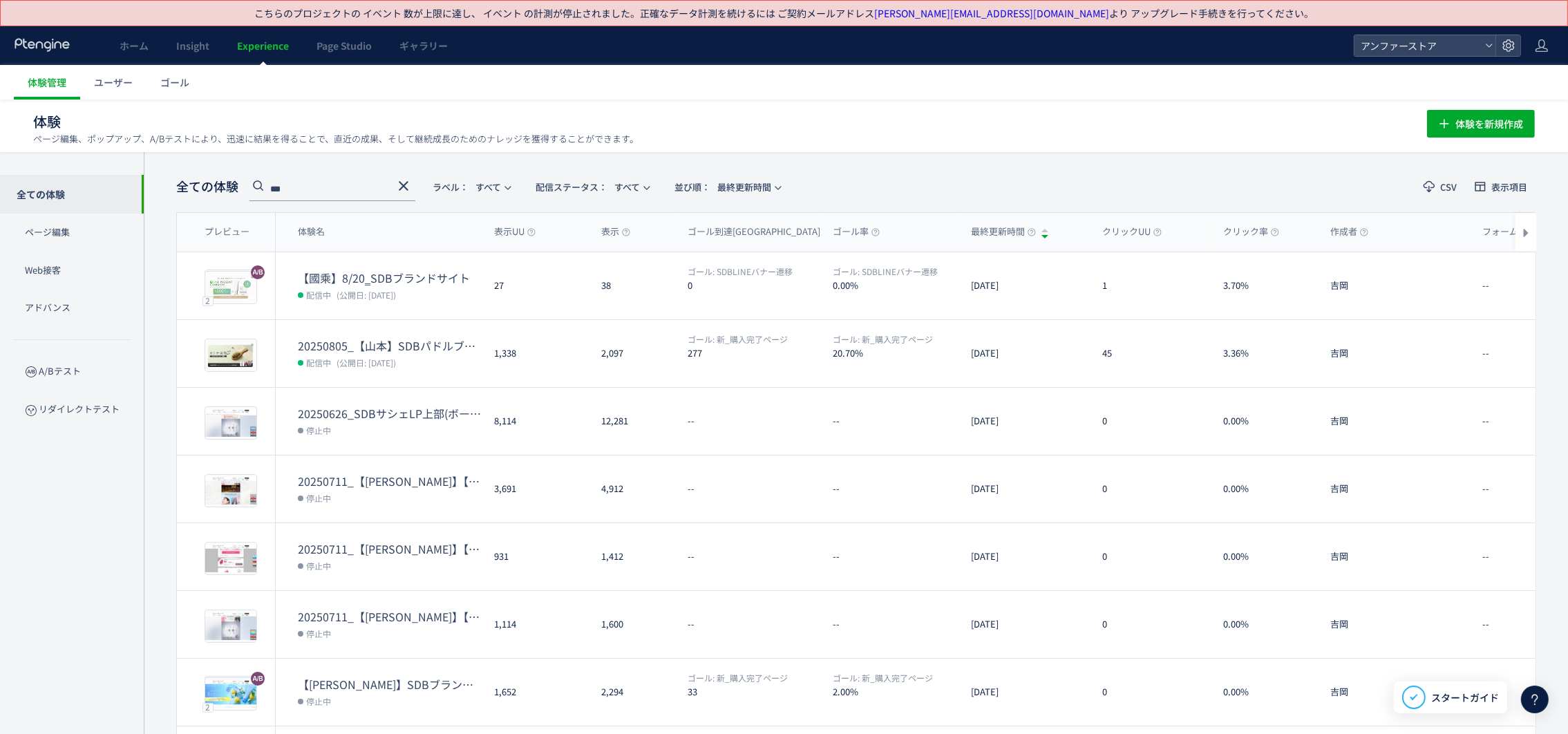
click at [1017, 179] on header "全ての体験 *** ラベル： すべて 配信ステータス​： すべて 並び順： 最終更新時間 CSV 表示項目" at bounding box center [856, 187] width 1360 height 28
click at [1105, 188] on header "全ての体験 *** ラベル： すべて 配信ステータス​： すべて 並び順： 最終更新時間 CSV 表示項目" at bounding box center [856, 187] width 1360 height 28
